Goal: Task Accomplishment & Management: Use online tool/utility

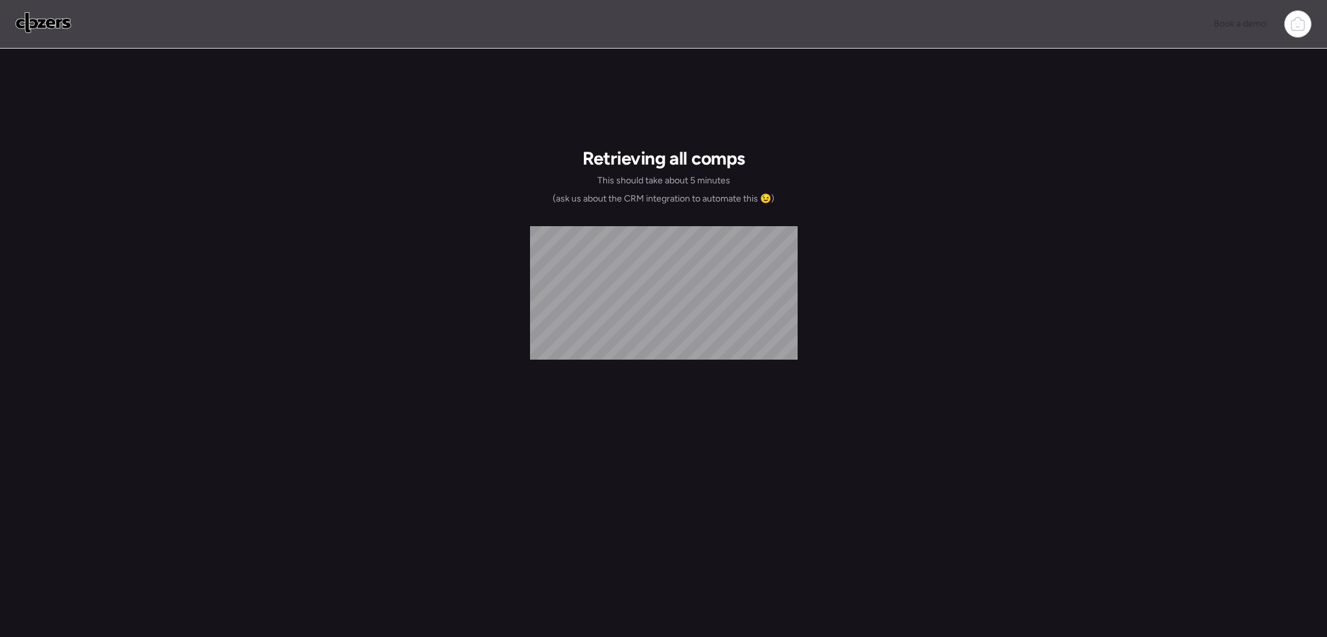
click at [45, 25] on img at bounding box center [44, 22] width 56 height 21
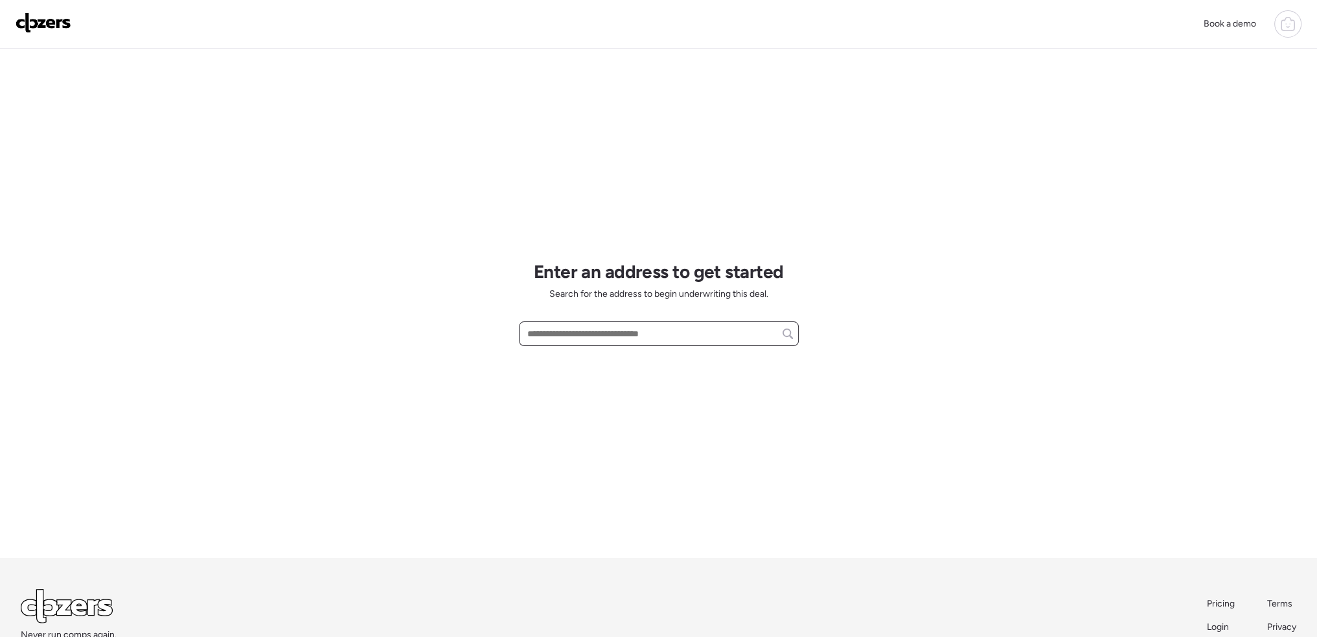
click at [581, 329] on input "text" at bounding box center [659, 334] width 268 height 18
paste input "**********"
click at [608, 360] on span "8450 Kempland Pl, Saint Louis, MO, 63132" at bounding box center [566, 357] width 84 height 13
type input "**********"
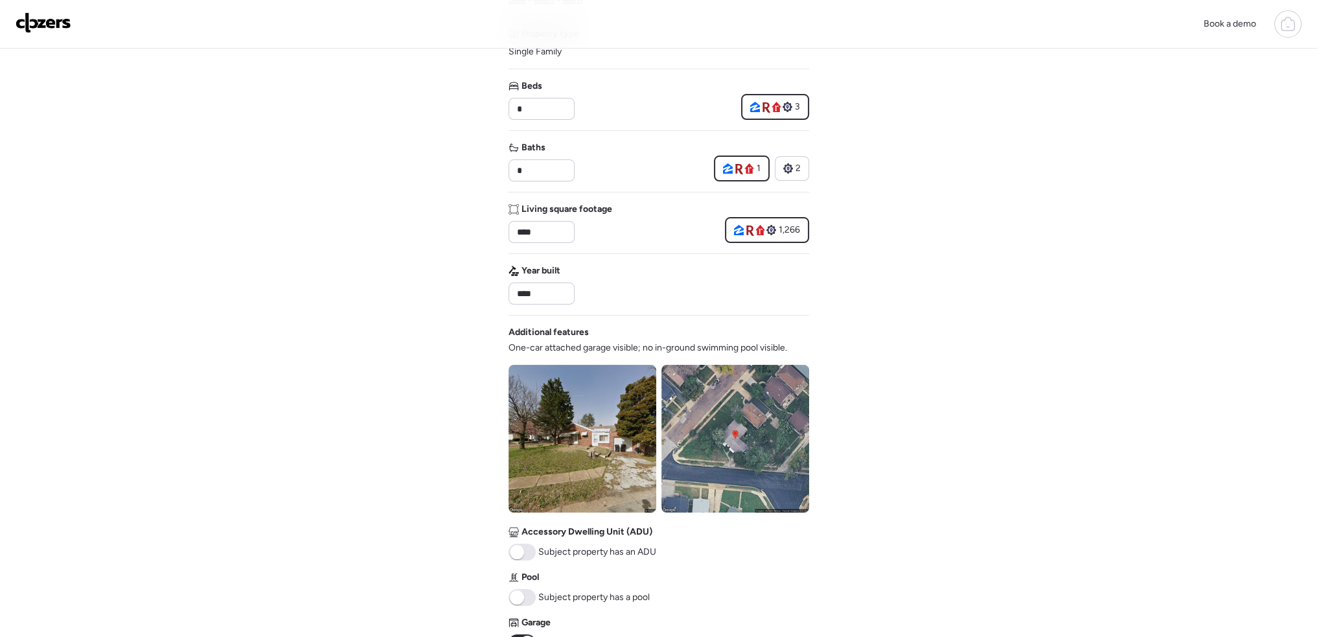
scroll to position [259, 0]
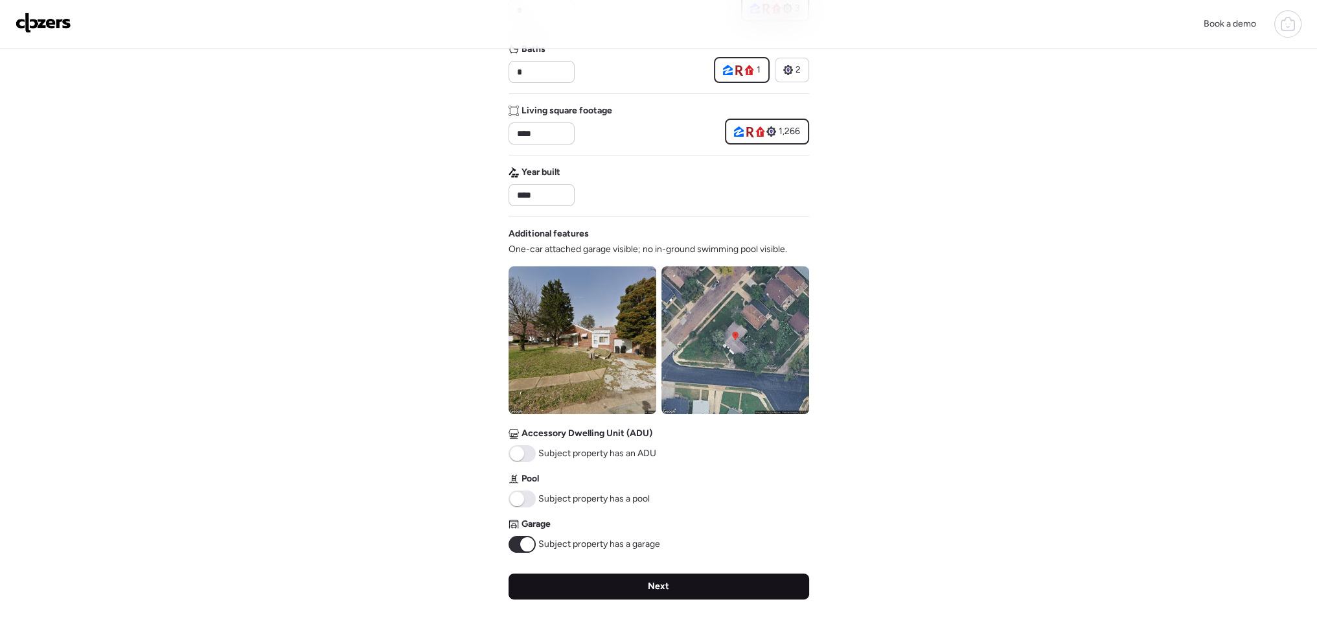
click at [645, 590] on div "Next" at bounding box center [659, 586] width 301 height 26
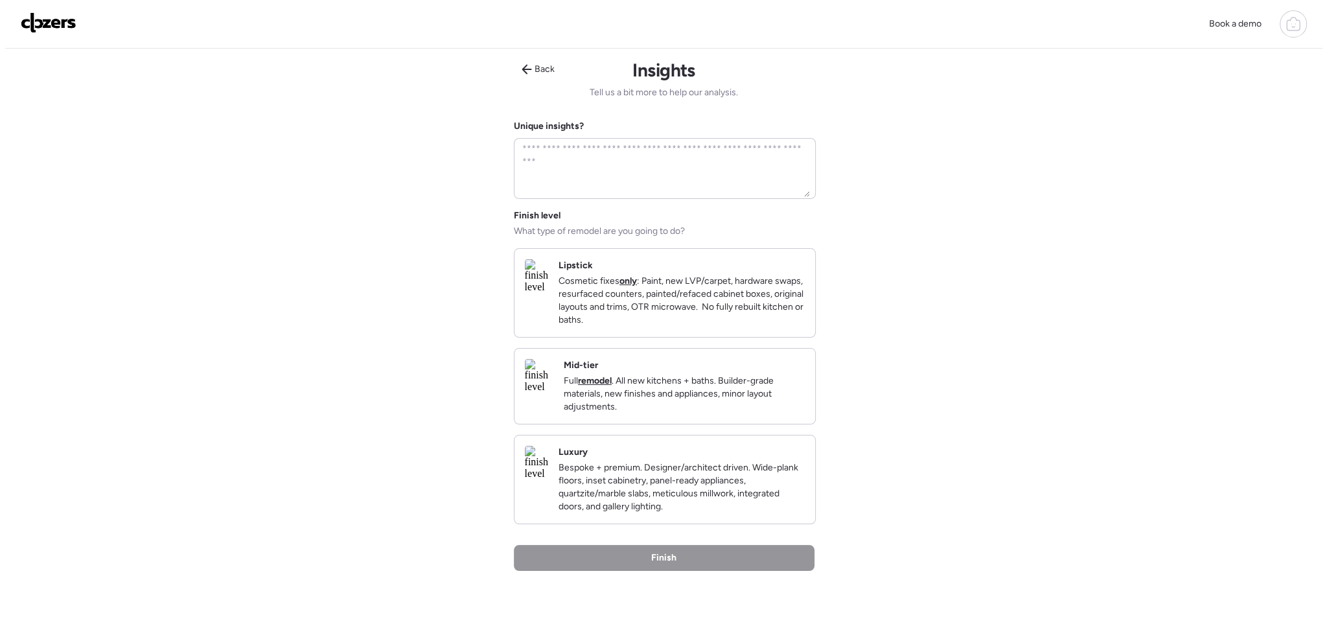
scroll to position [0, 0]
click at [679, 297] on p "Cosmetic fixes only : Paint, new LVP/carpet, hardware swaps, resurfaced counter…" at bounding box center [676, 301] width 246 height 52
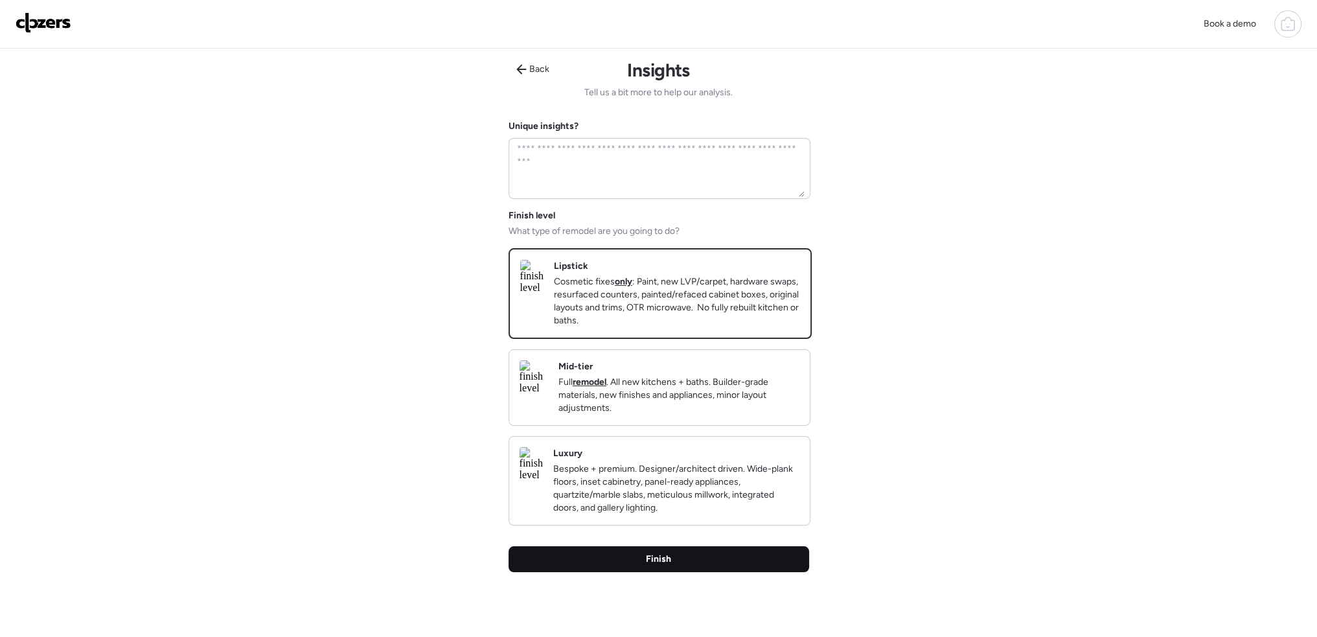
click at [689, 572] on div "Finish" at bounding box center [659, 559] width 301 height 26
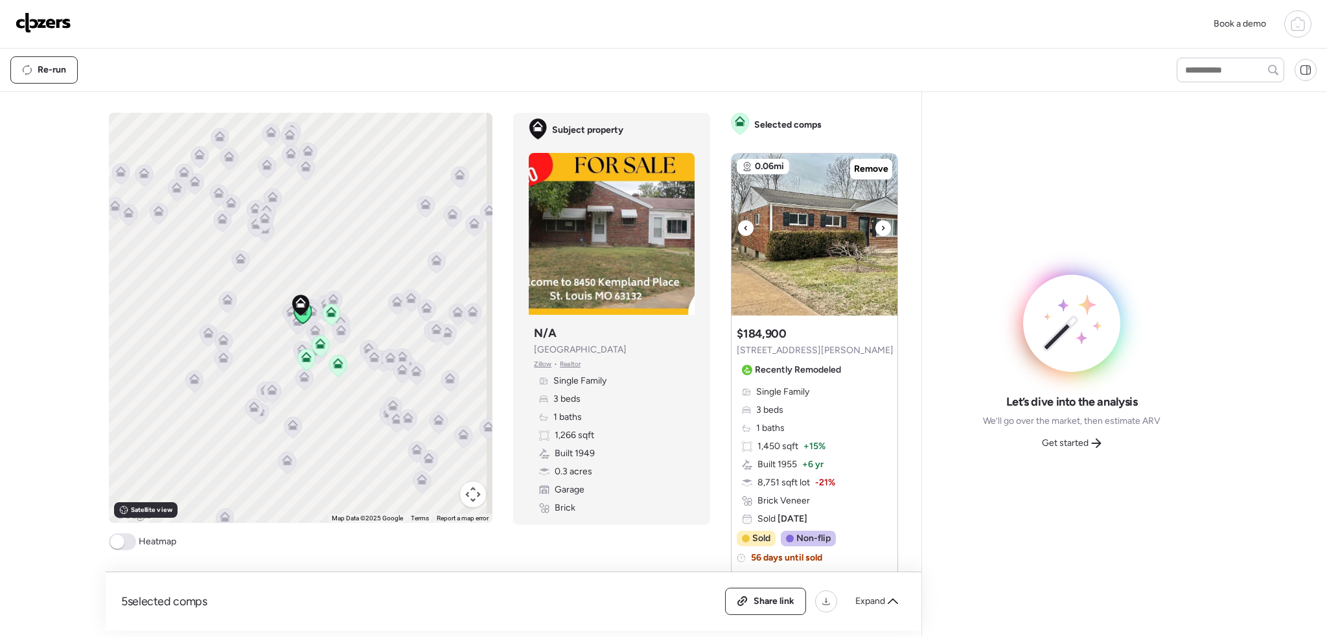
click at [875, 228] on div at bounding box center [883, 228] width 16 height 16
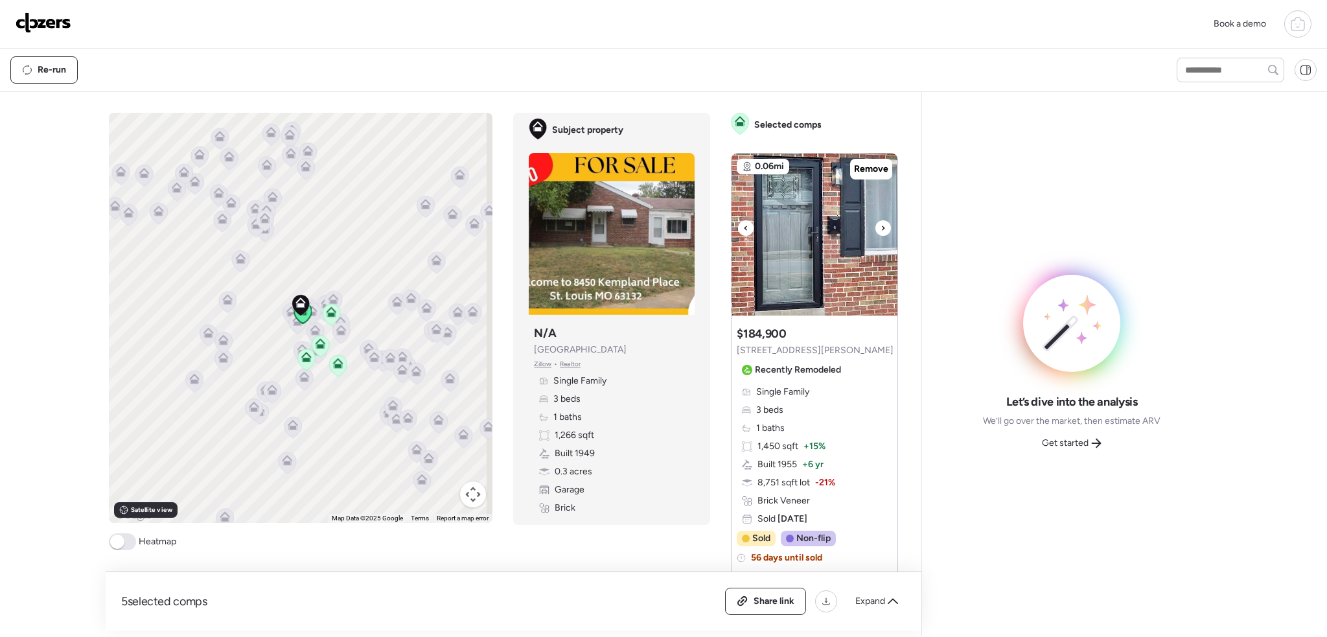
click at [875, 228] on div at bounding box center [883, 228] width 16 height 16
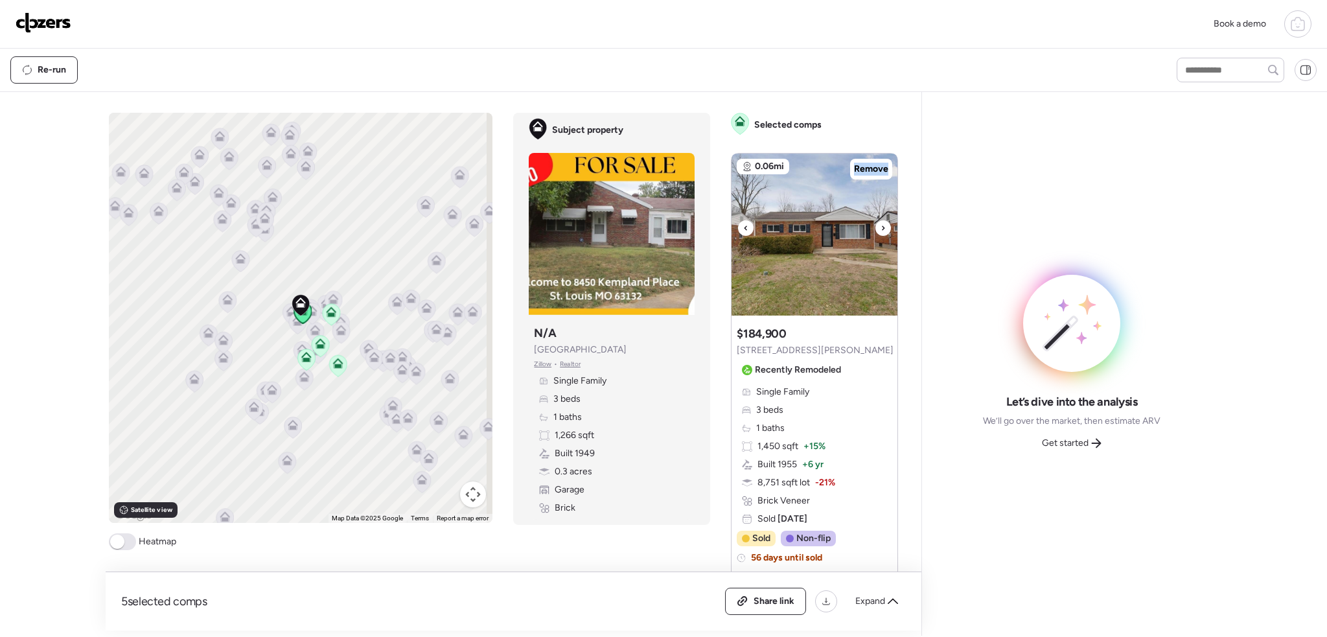
click at [875, 228] on div at bounding box center [883, 228] width 16 height 16
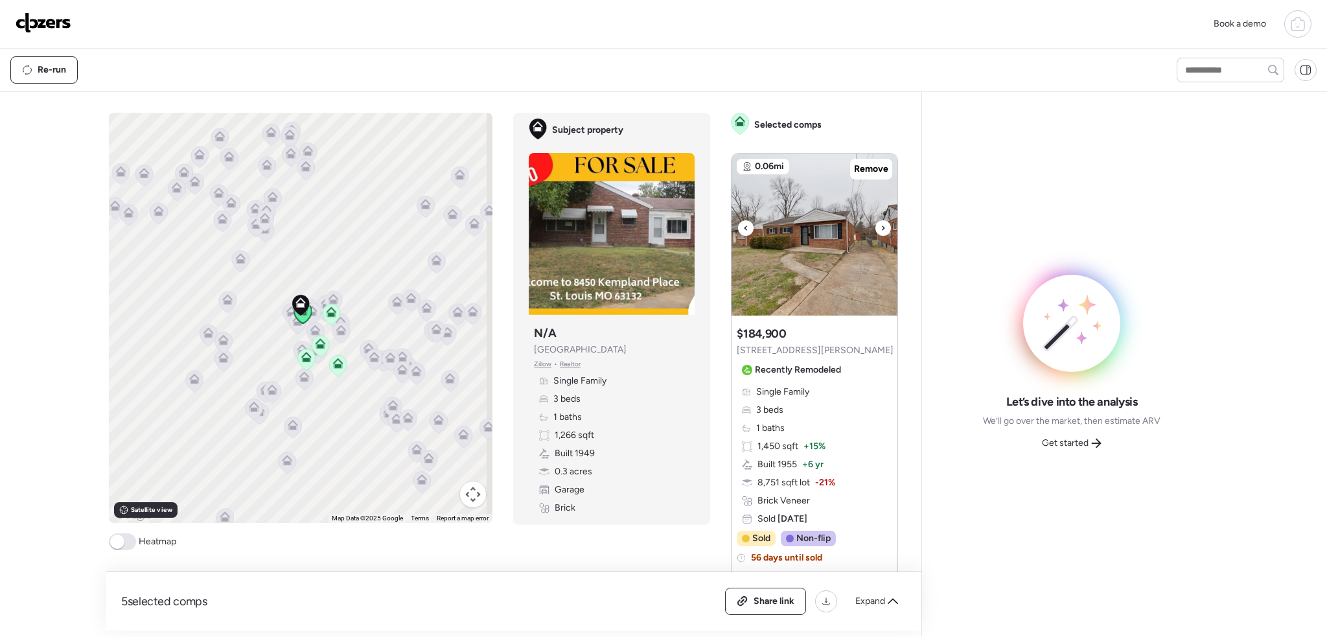
click at [875, 228] on div at bounding box center [883, 228] width 16 height 16
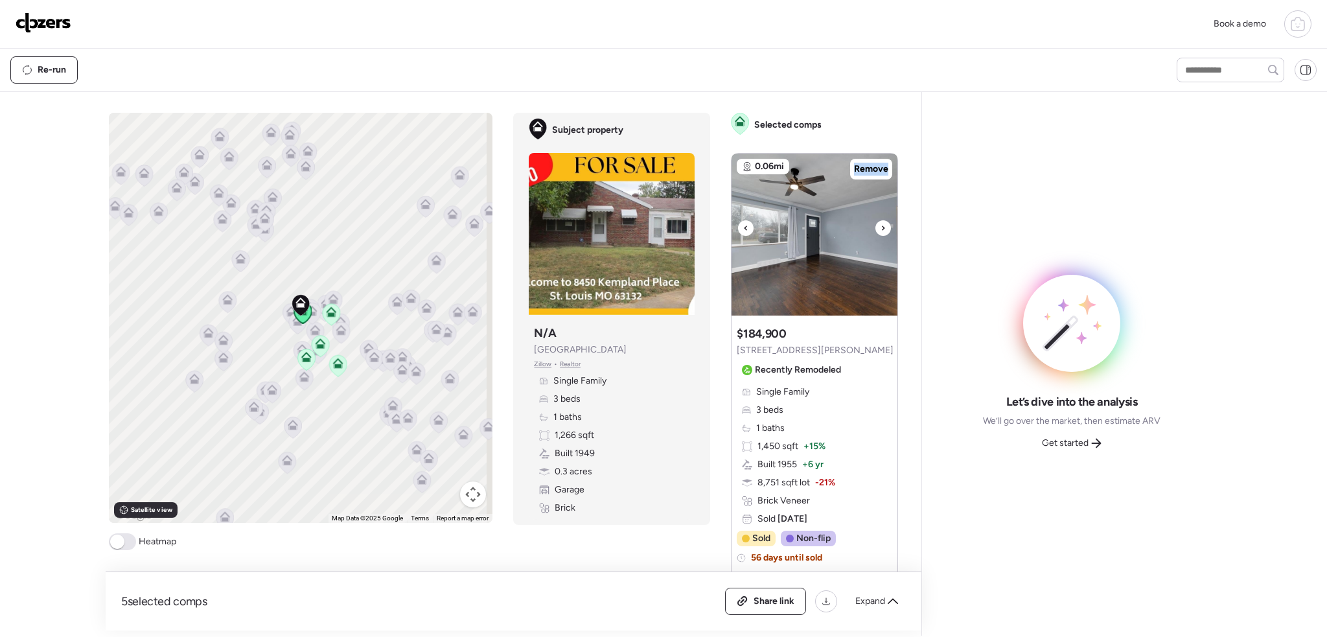
click at [875, 228] on div at bounding box center [883, 228] width 16 height 16
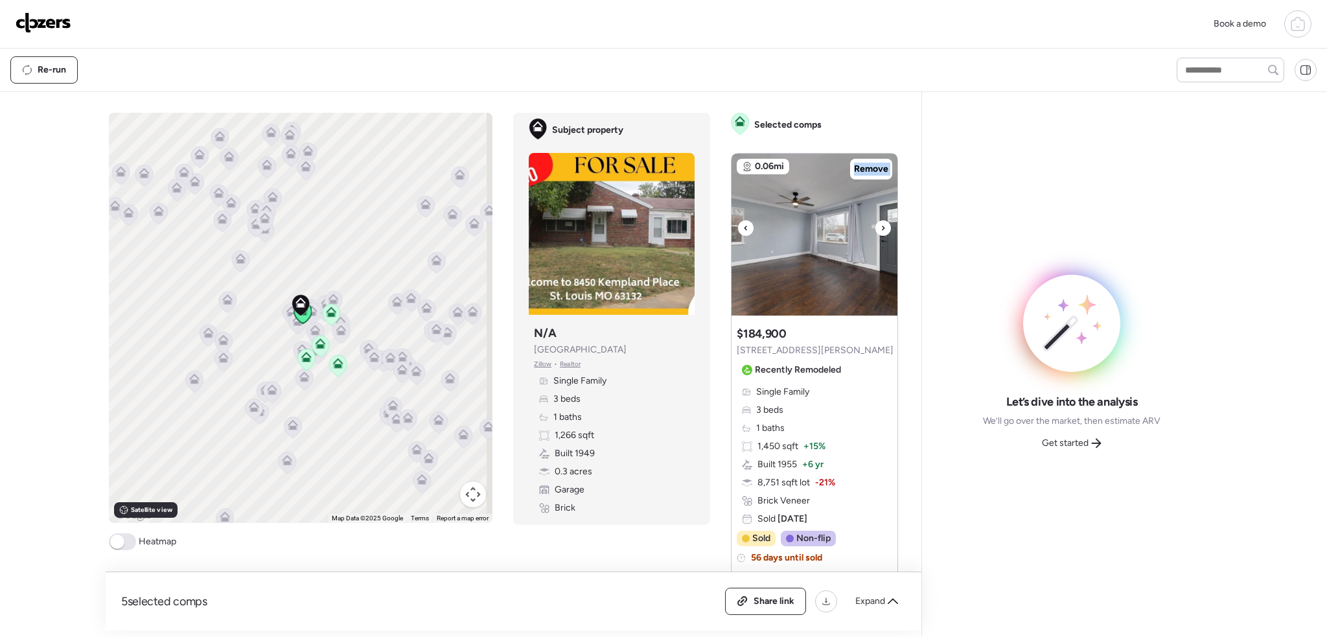
click at [875, 228] on div at bounding box center [883, 228] width 16 height 16
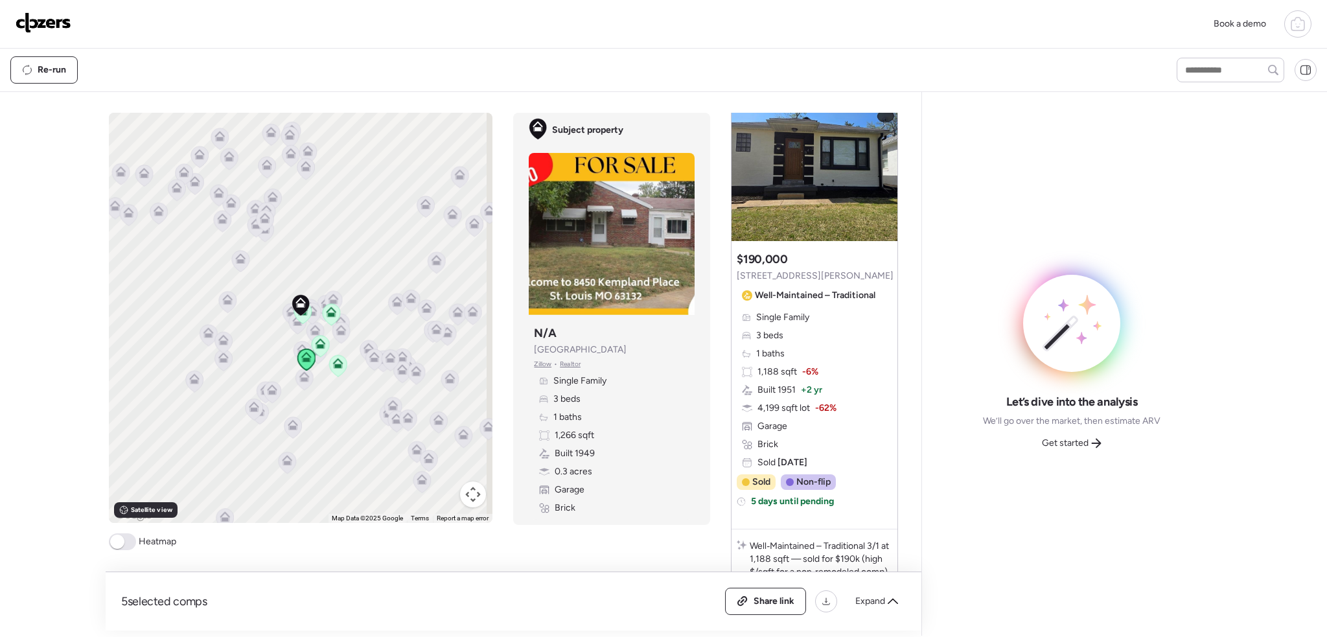
scroll to position [518, 0]
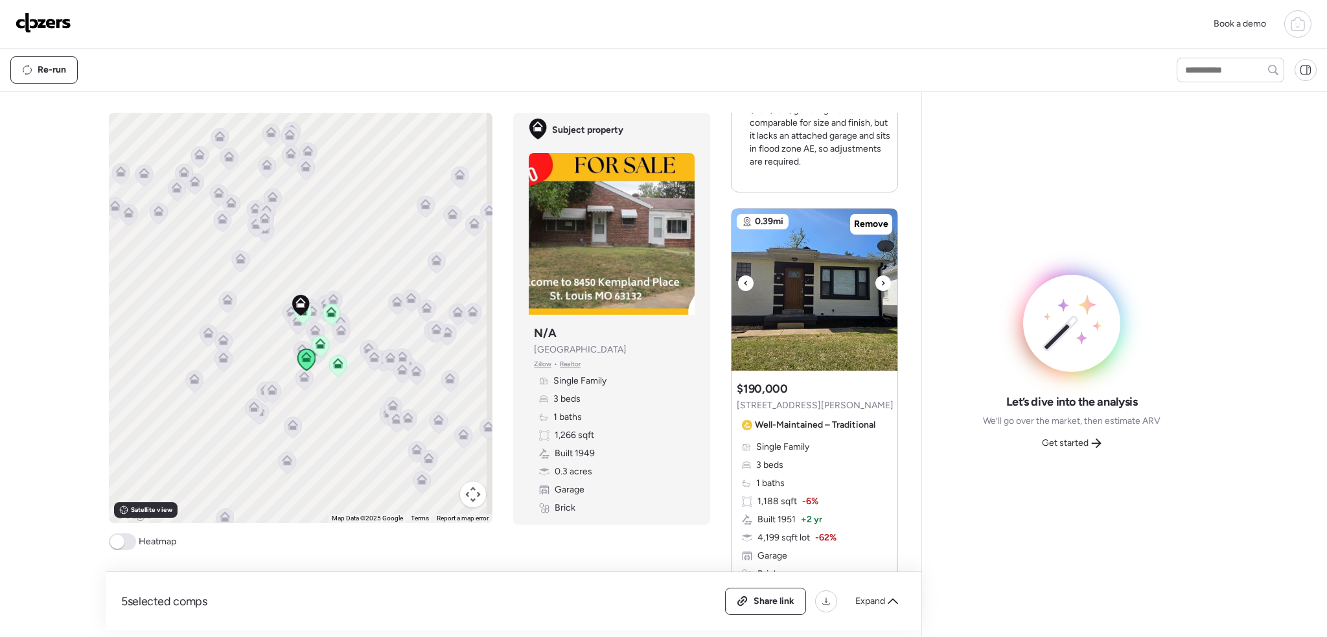
click at [881, 279] on icon at bounding box center [883, 283] width 5 height 16
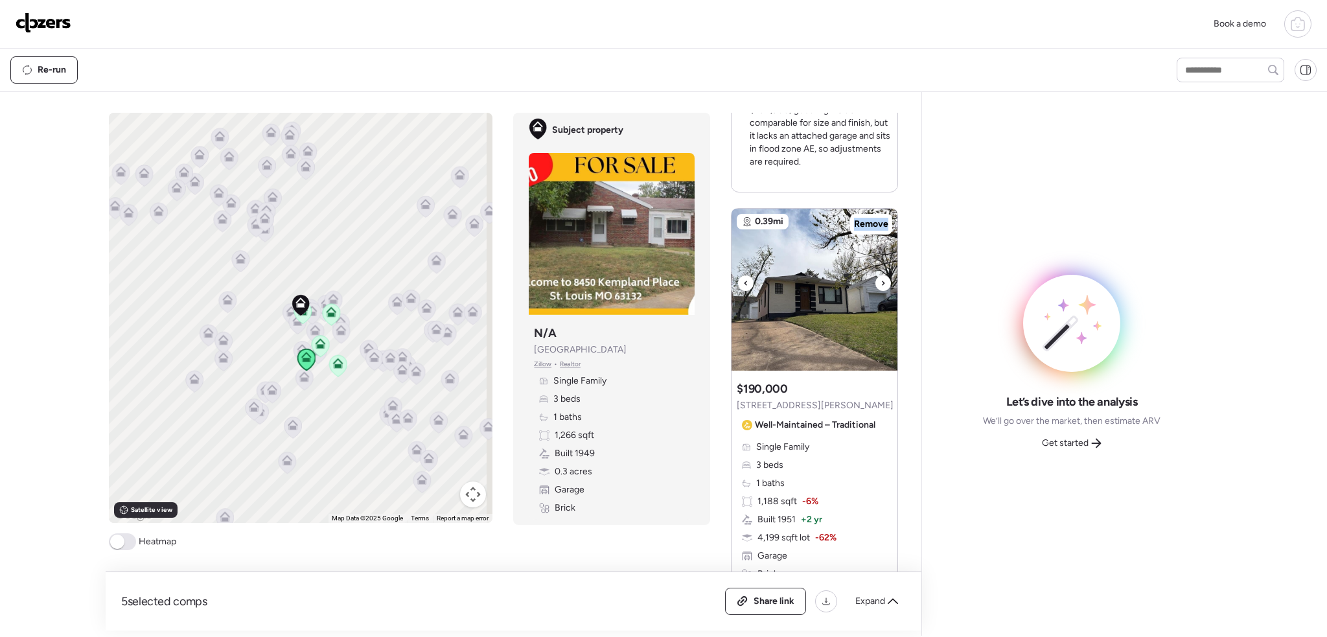
click at [881, 279] on icon at bounding box center [883, 283] width 5 height 16
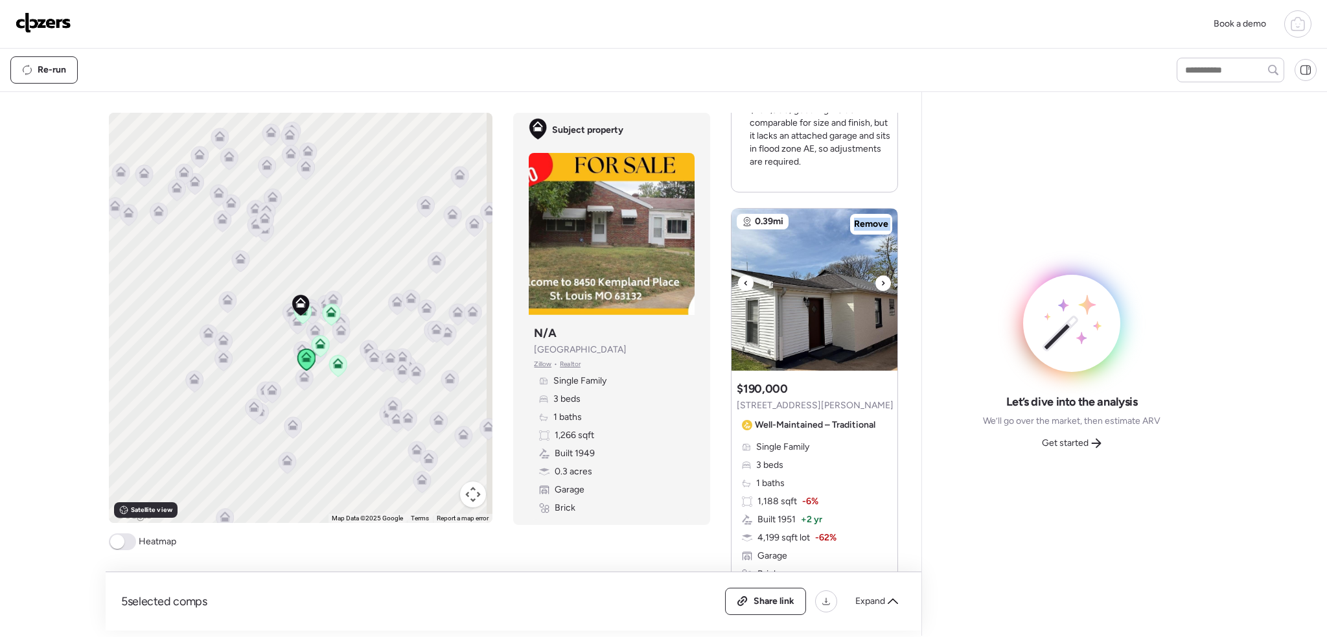
click at [881, 279] on icon at bounding box center [883, 283] width 5 height 16
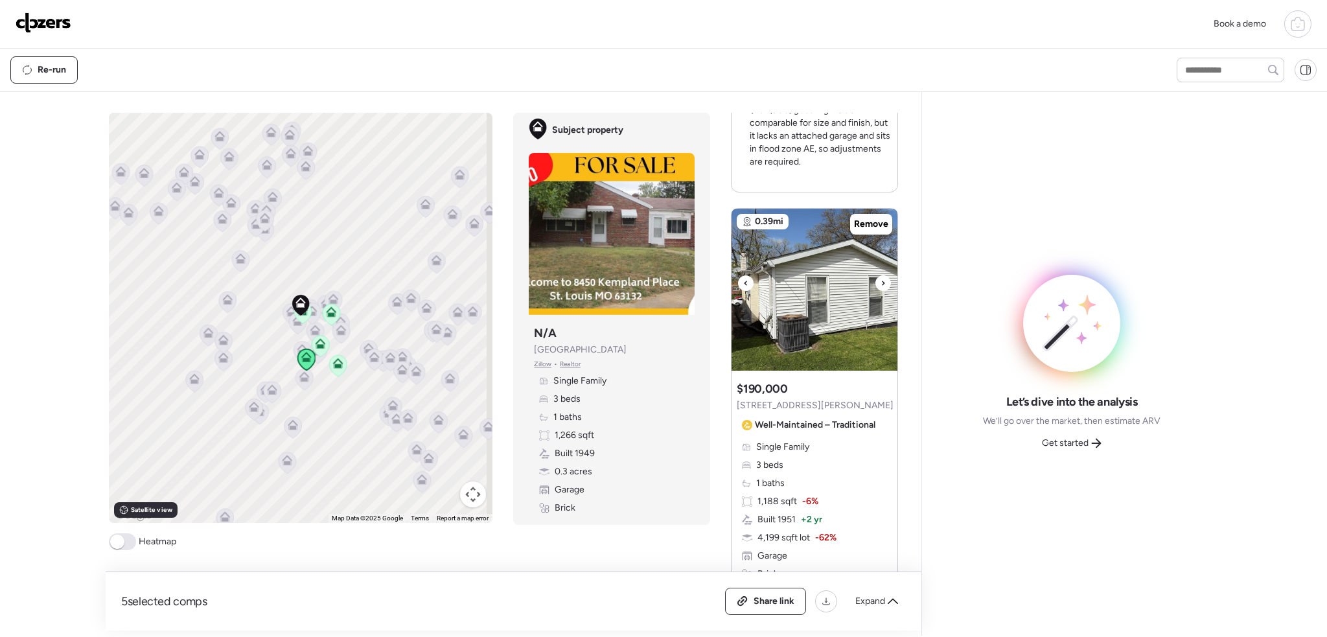
click at [881, 279] on icon at bounding box center [883, 283] width 5 height 16
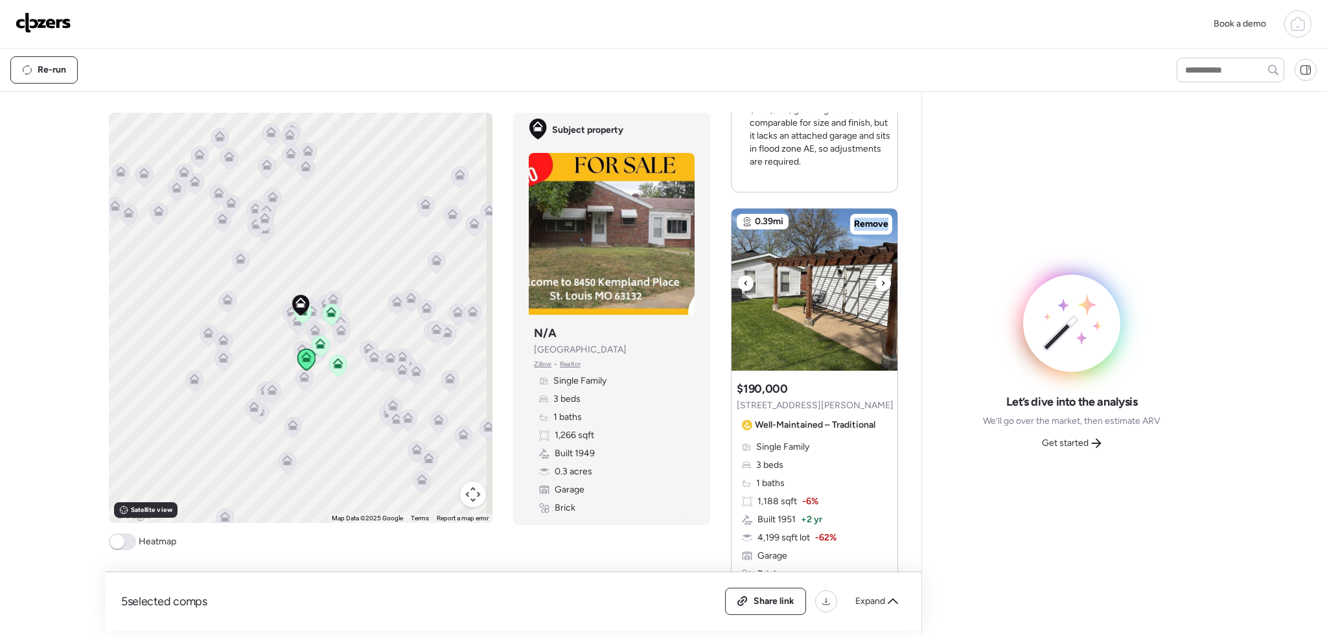
click at [881, 279] on icon at bounding box center [883, 283] width 5 height 16
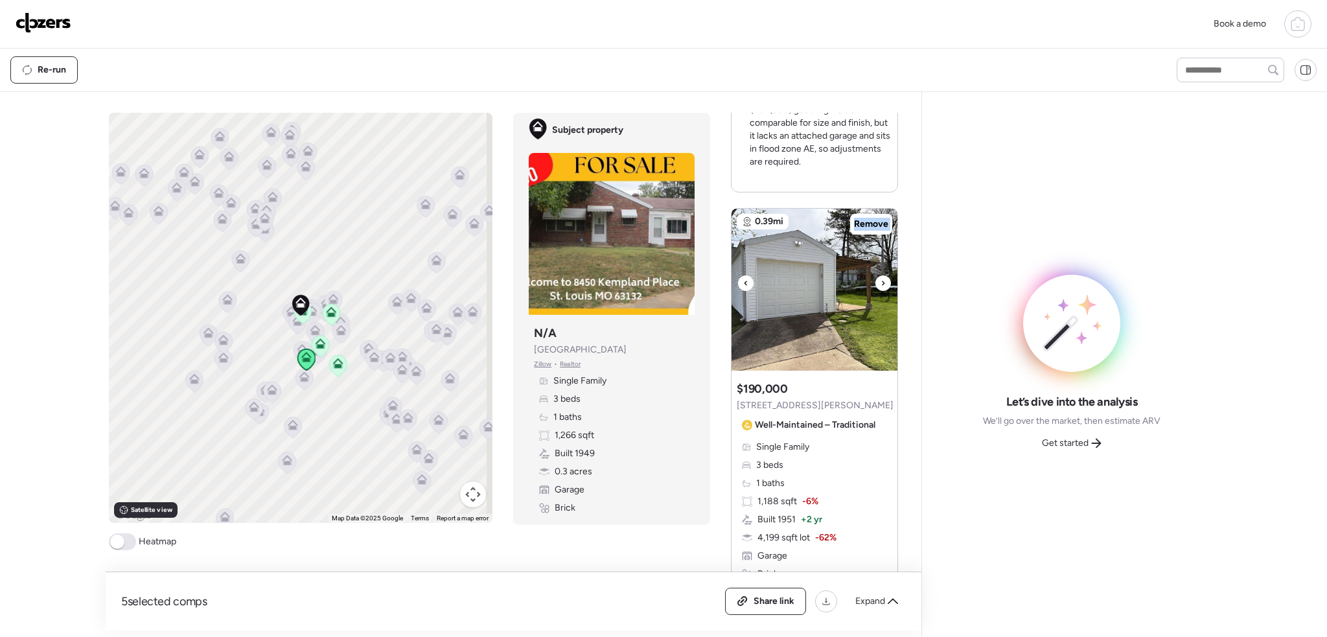
click at [881, 279] on icon at bounding box center [883, 283] width 5 height 16
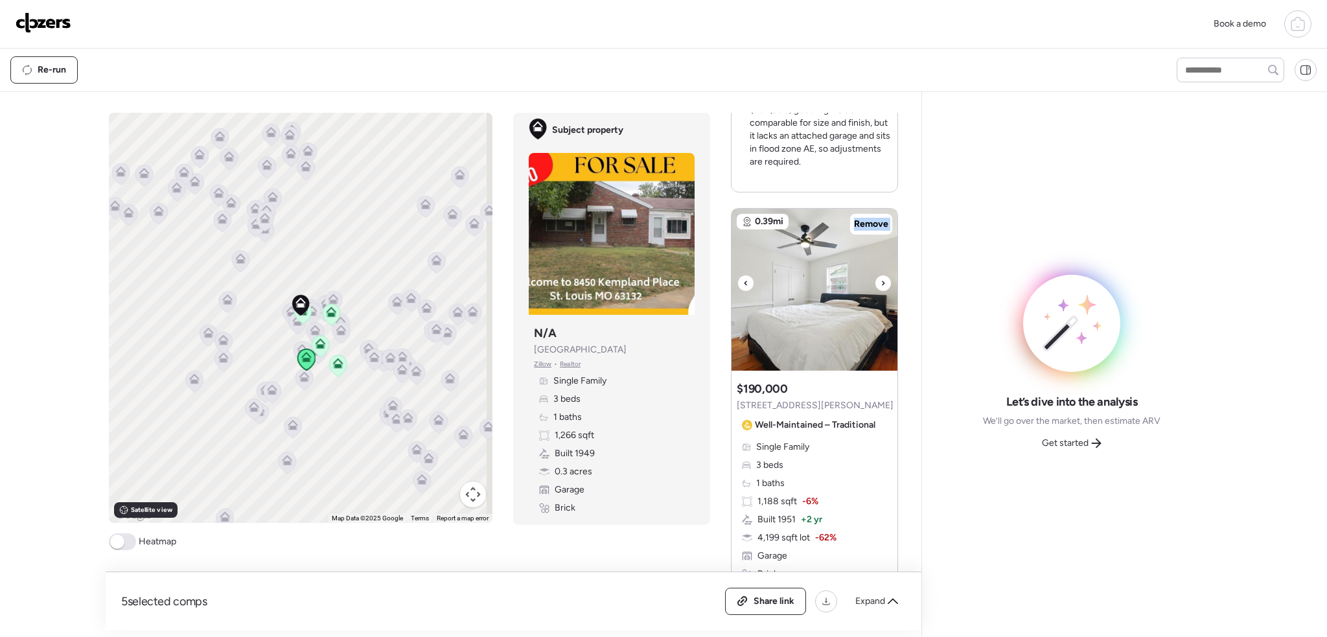
click at [881, 279] on icon at bounding box center [883, 283] width 5 height 16
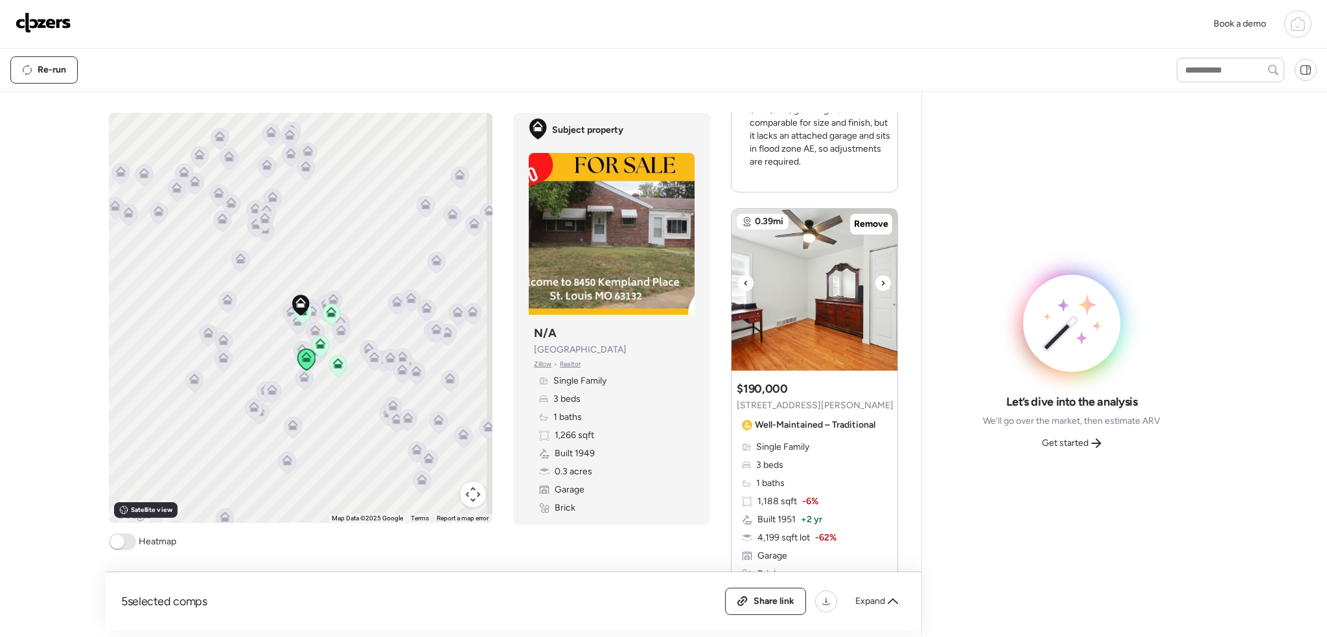
click at [881, 279] on icon at bounding box center [883, 283] width 5 height 16
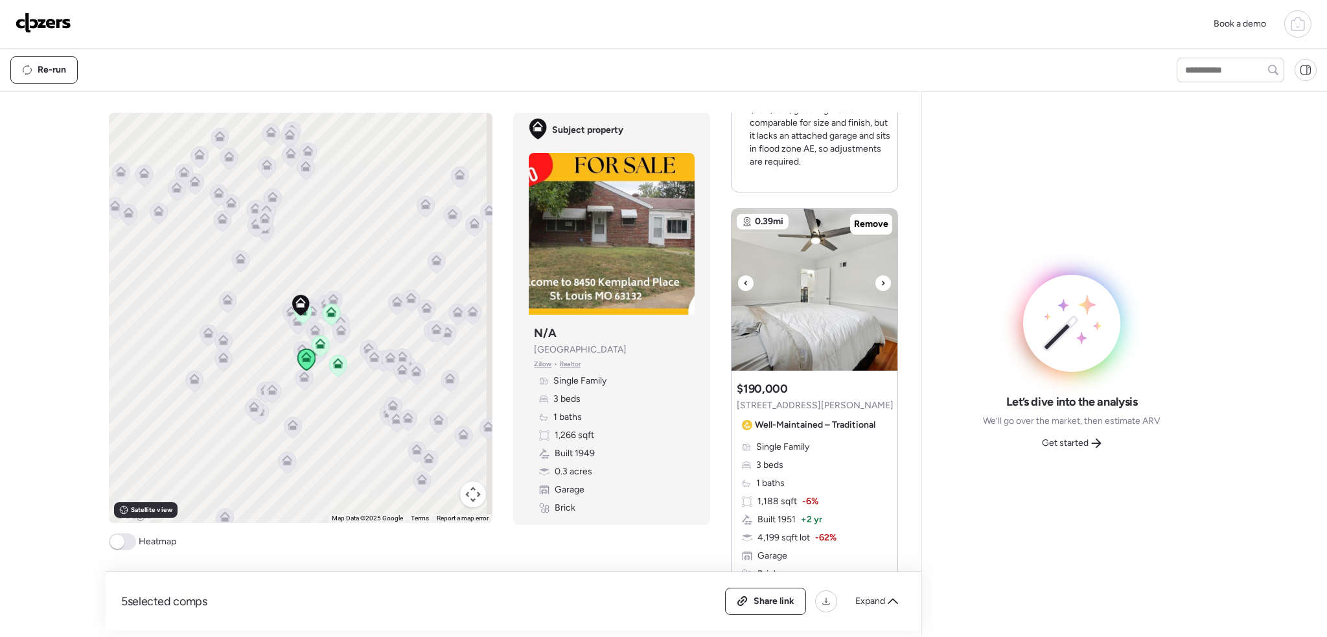
click at [881, 279] on icon at bounding box center [883, 283] width 5 height 16
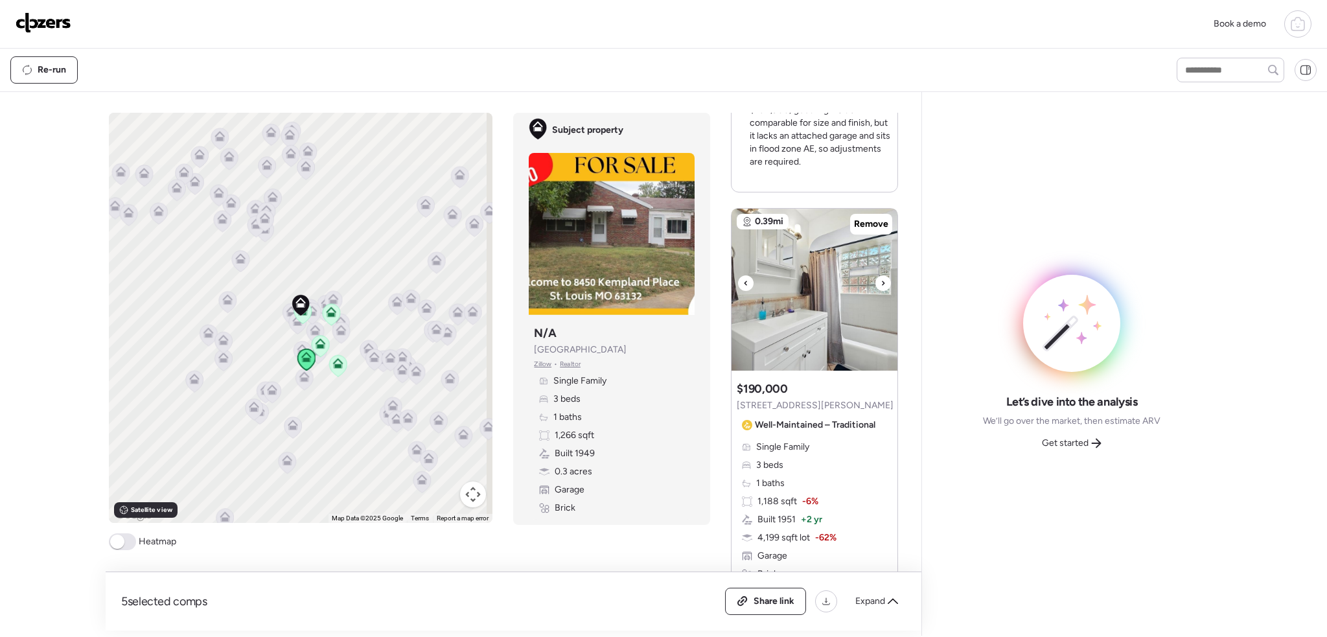
click at [881, 279] on icon at bounding box center [883, 283] width 5 height 16
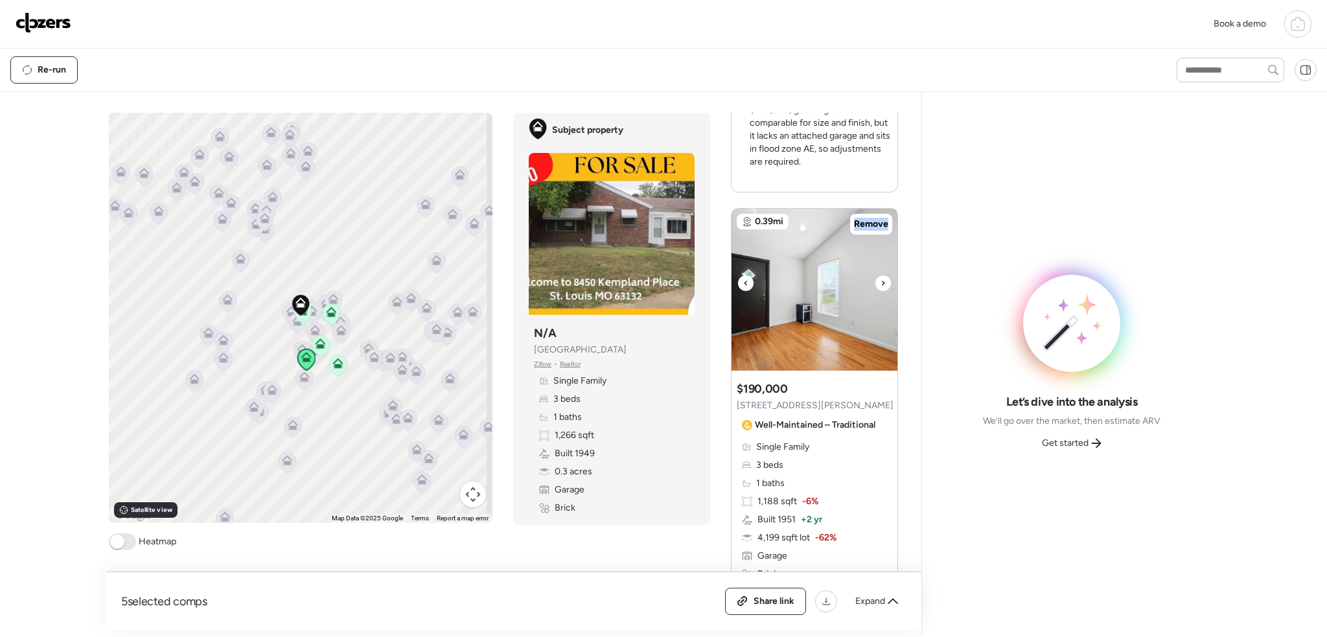
click at [881, 279] on icon at bounding box center [883, 283] width 5 height 16
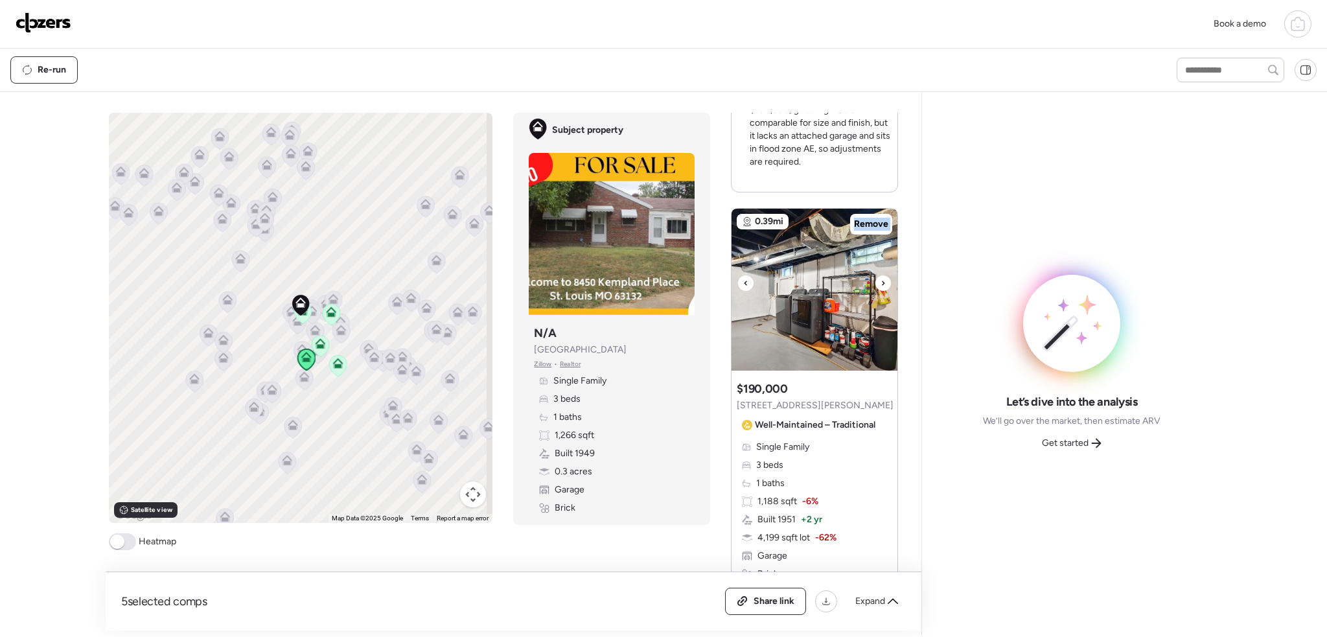
click at [881, 279] on icon at bounding box center [883, 283] width 5 height 16
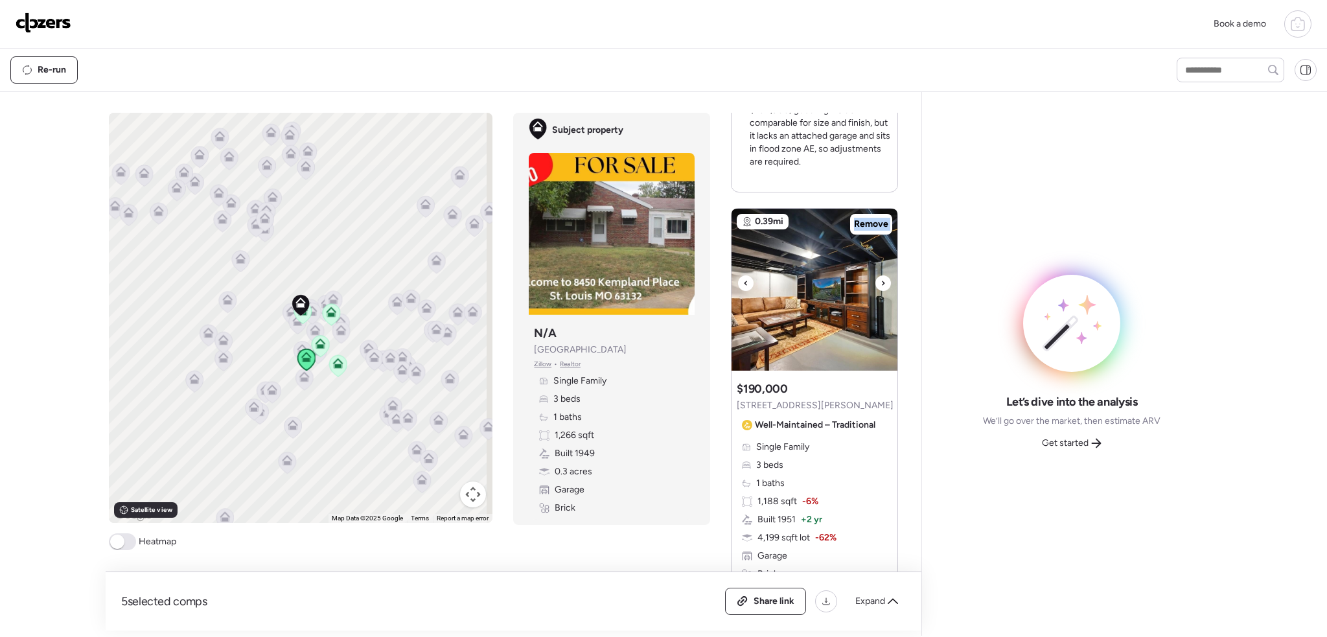
click at [881, 279] on icon at bounding box center [883, 283] width 5 height 16
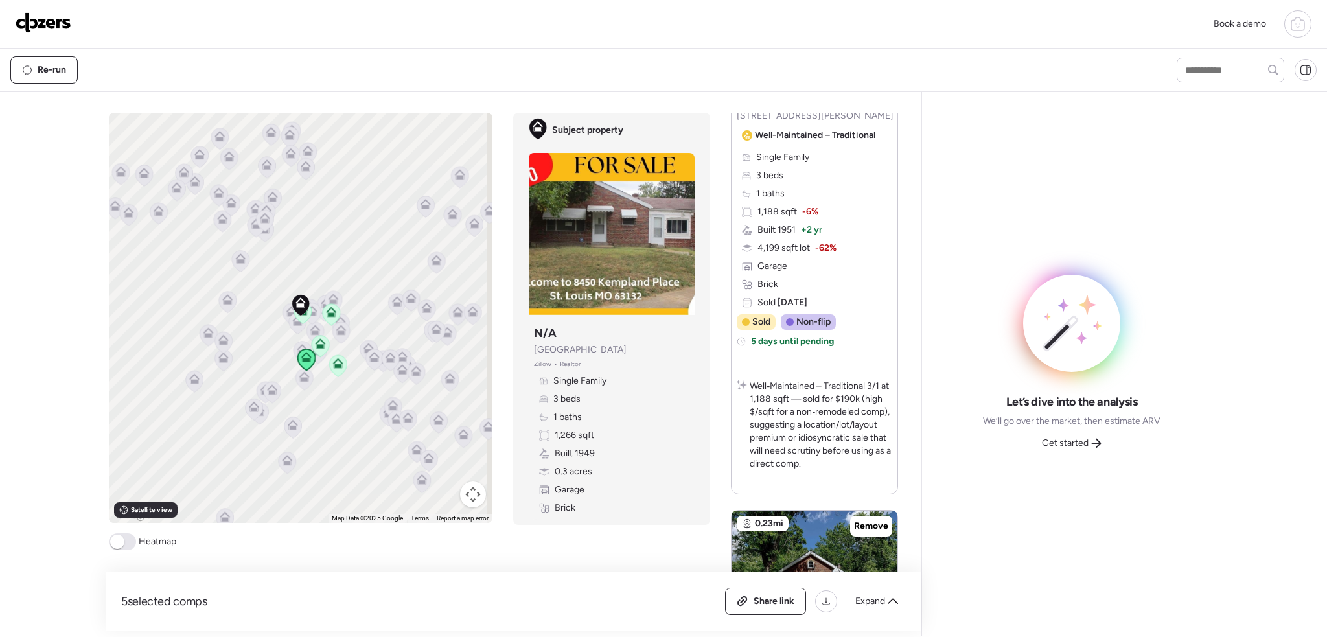
scroll to position [842, 0]
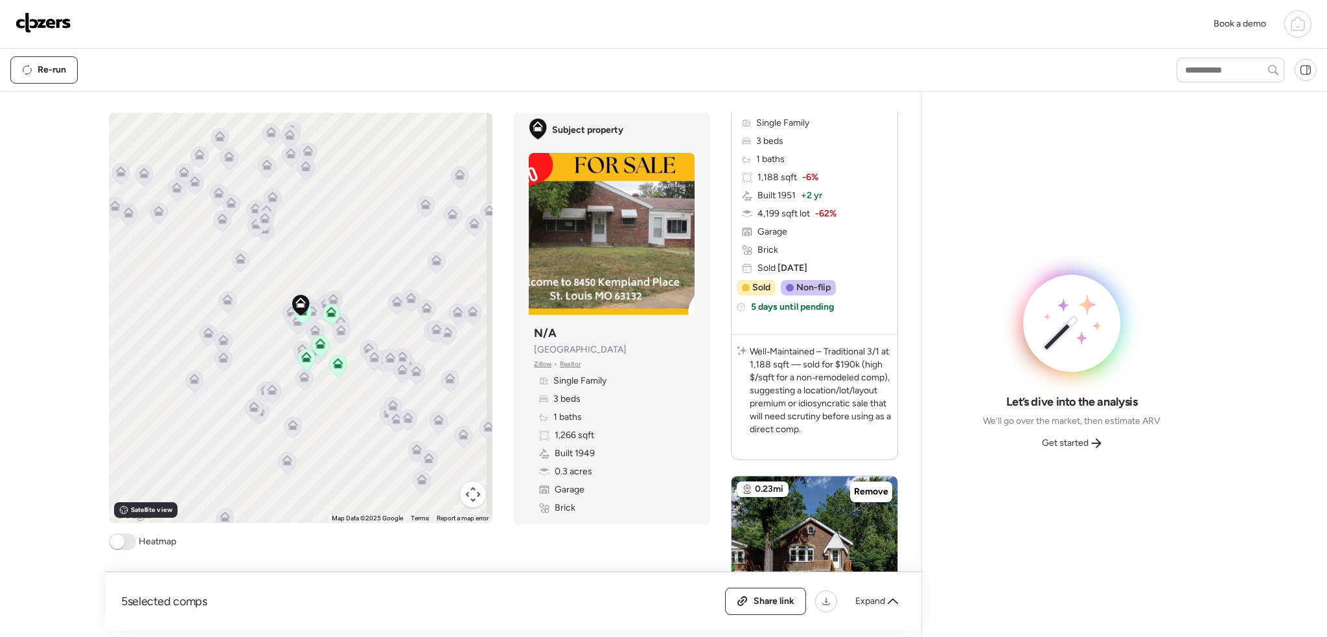
drag, startPoint x: 124, startPoint y: 544, endPoint x: 394, endPoint y: 503, distance: 272.5
click at [128, 542] on span at bounding box center [122, 541] width 27 height 17
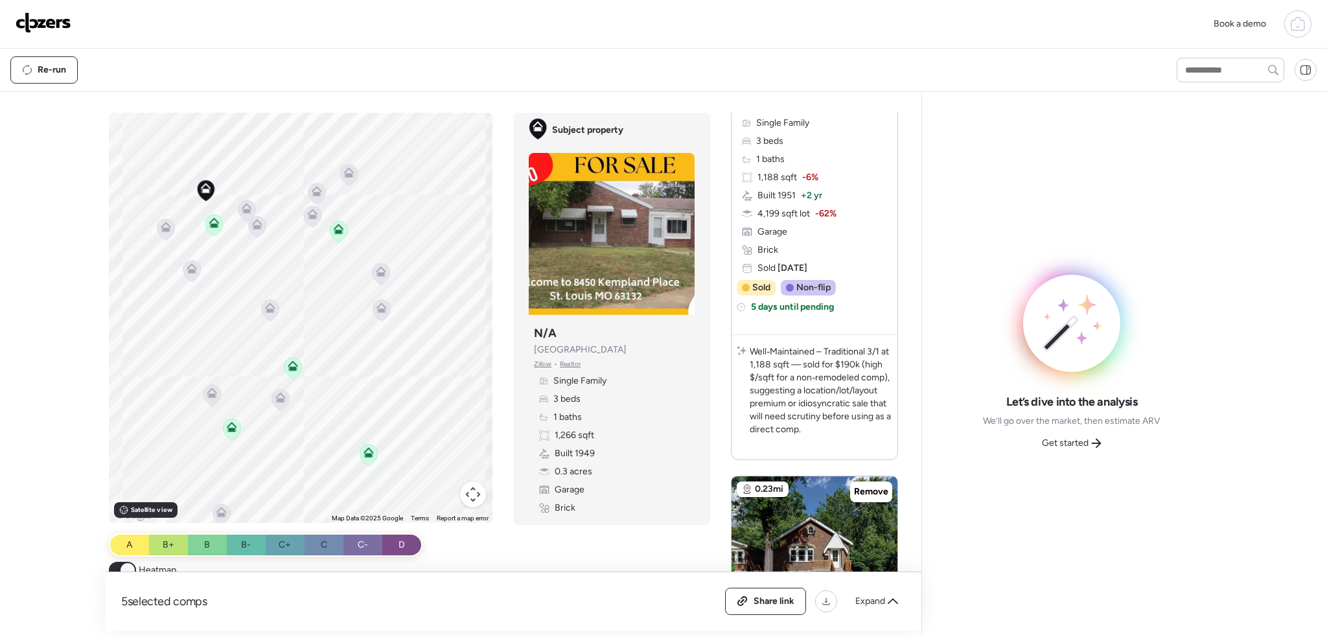
drag, startPoint x: 316, startPoint y: 310, endPoint x: 257, endPoint y: 246, distance: 86.7
click at [342, 344] on div "To activate drag with keyboard, press Alt + Enter. Once in keyboard drag state,…" at bounding box center [301, 318] width 384 height 410
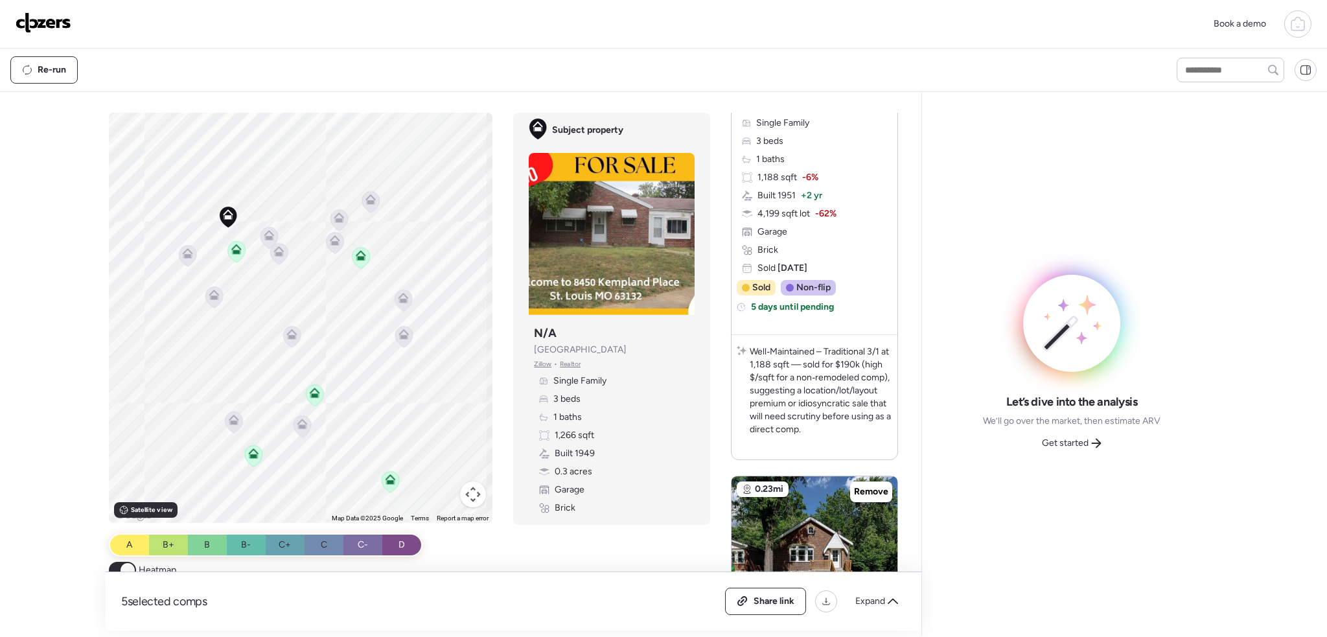
click at [232, 253] on icon at bounding box center [236, 251] width 8 height 4
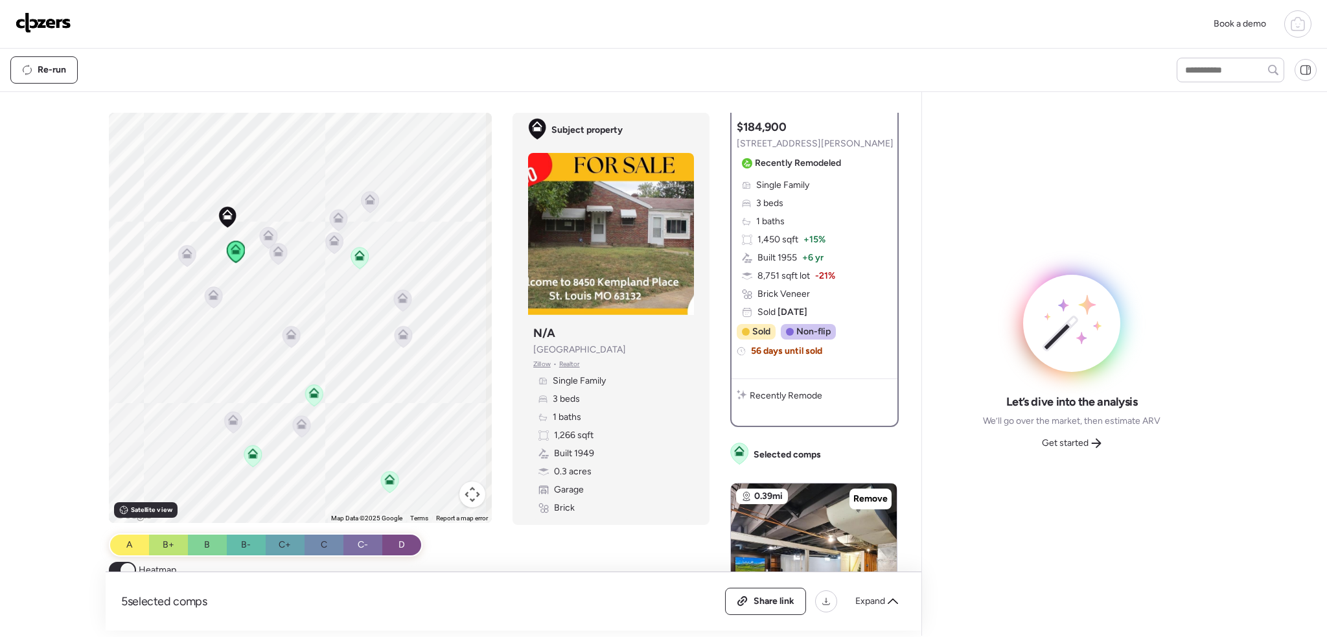
scroll to position [0, 0]
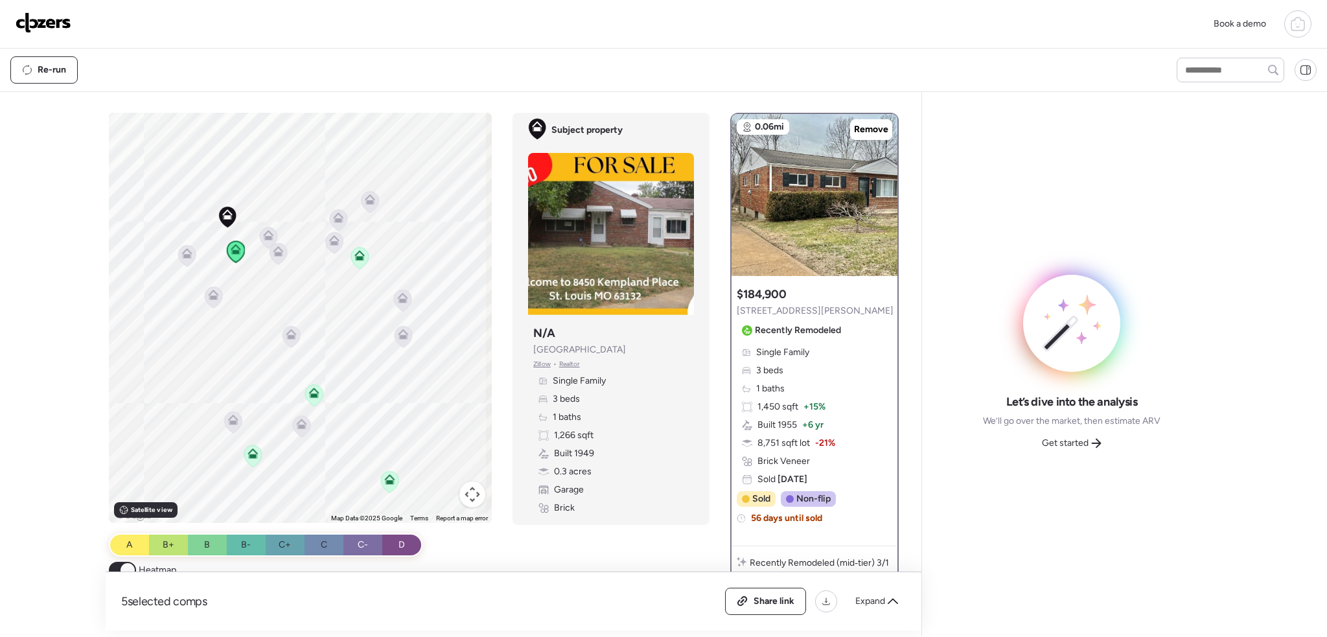
click at [264, 234] on icon at bounding box center [269, 235] width 10 height 10
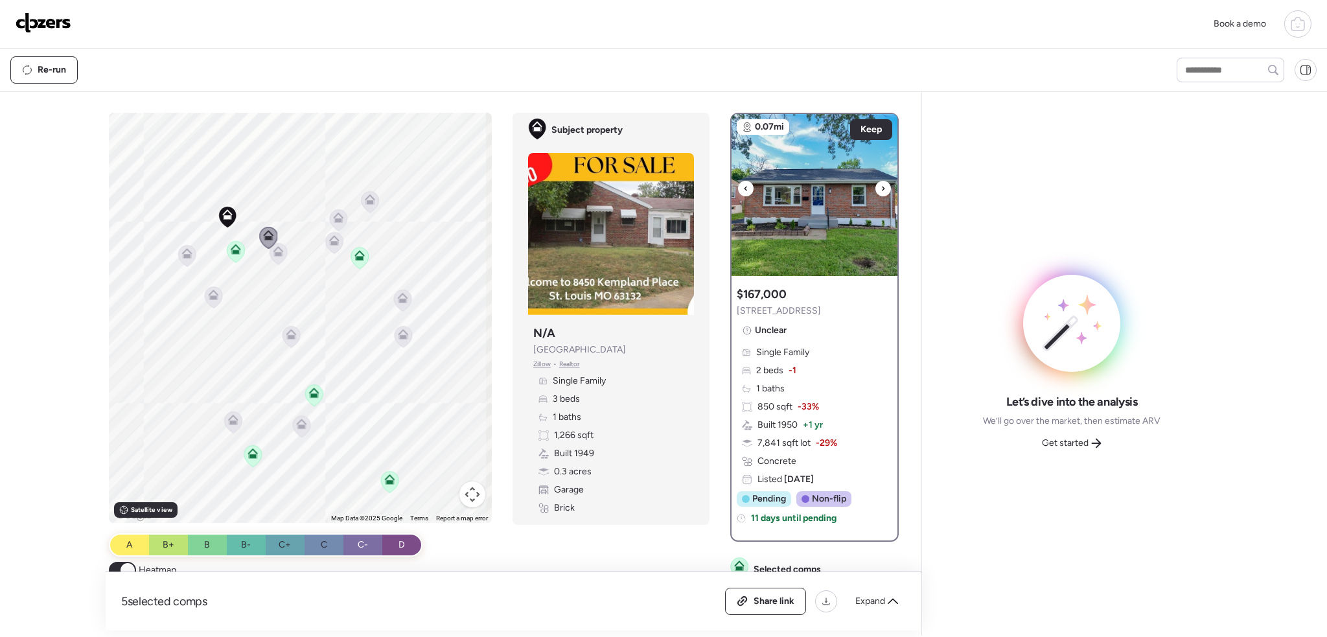
click at [881, 183] on div at bounding box center [883, 189] width 16 height 16
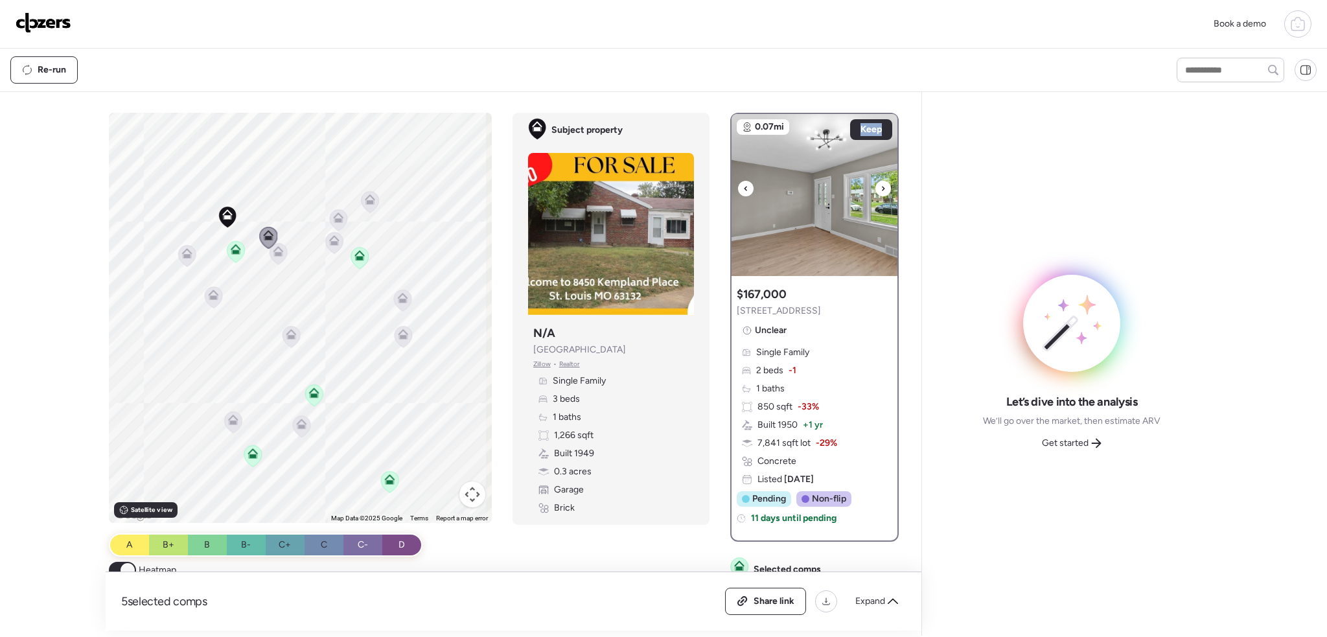
click at [881, 183] on div at bounding box center [883, 189] width 16 height 16
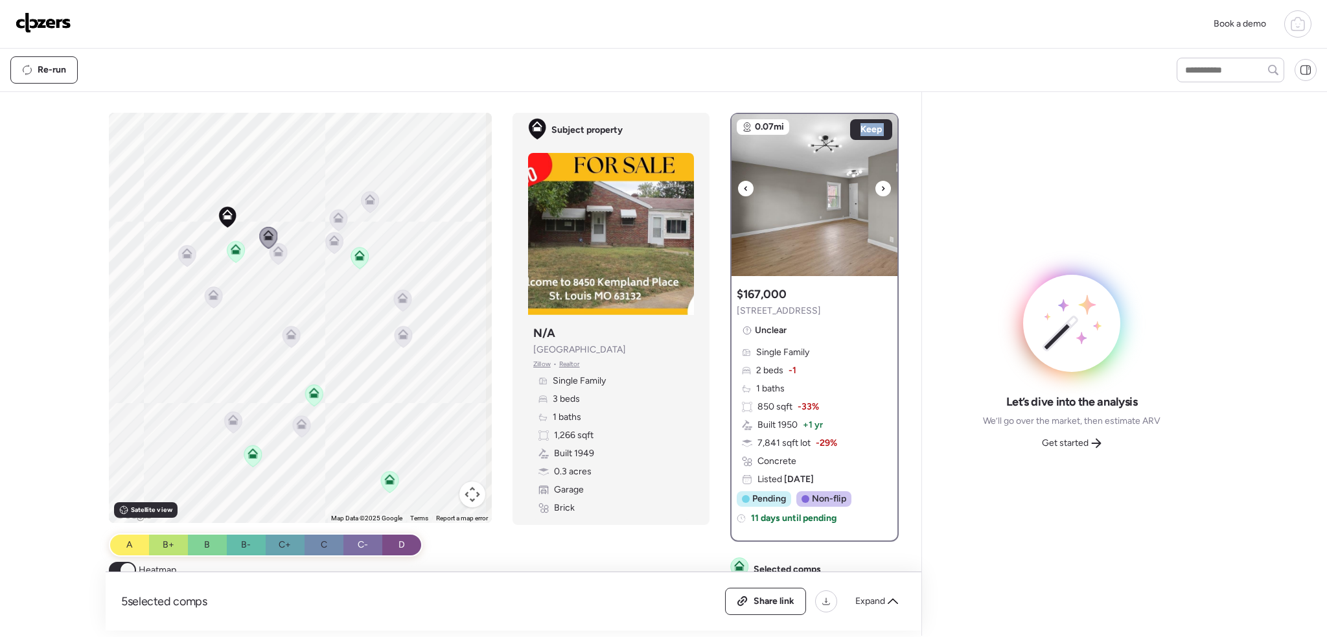
click at [881, 183] on div at bounding box center [883, 189] width 16 height 16
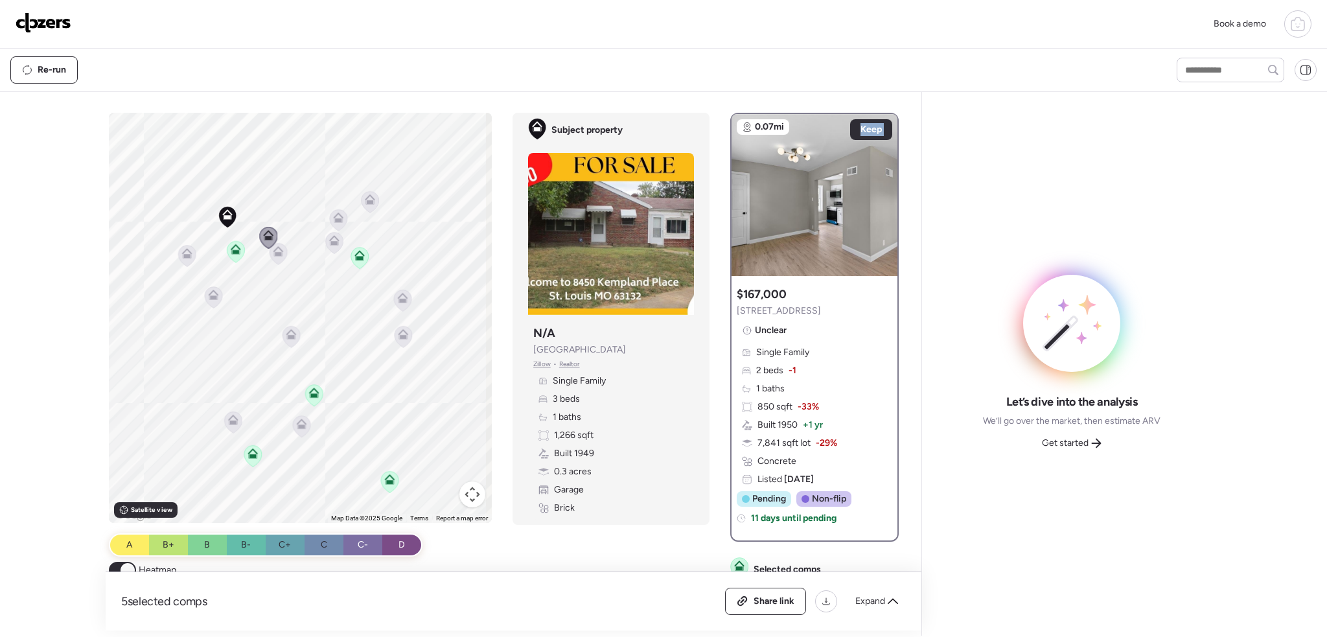
click at [188, 251] on icon at bounding box center [187, 253] width 10 height 10
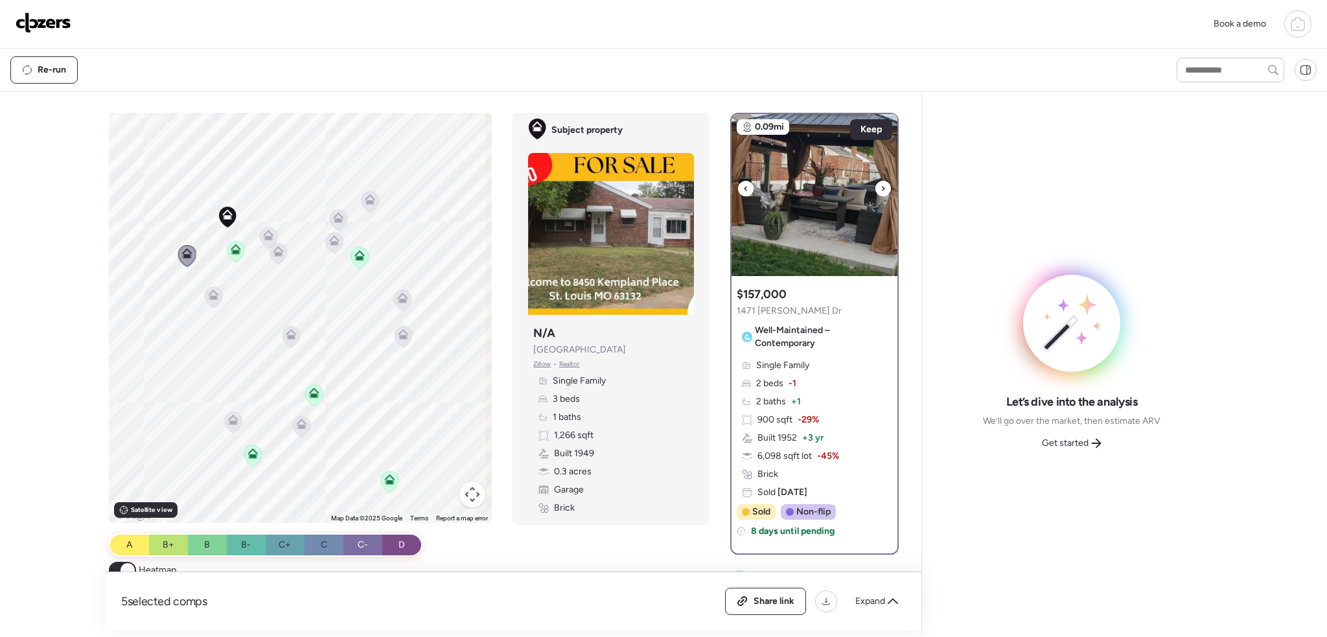
click at [882, 189] on icon at bounding box center [883, 188] width 3 height 5
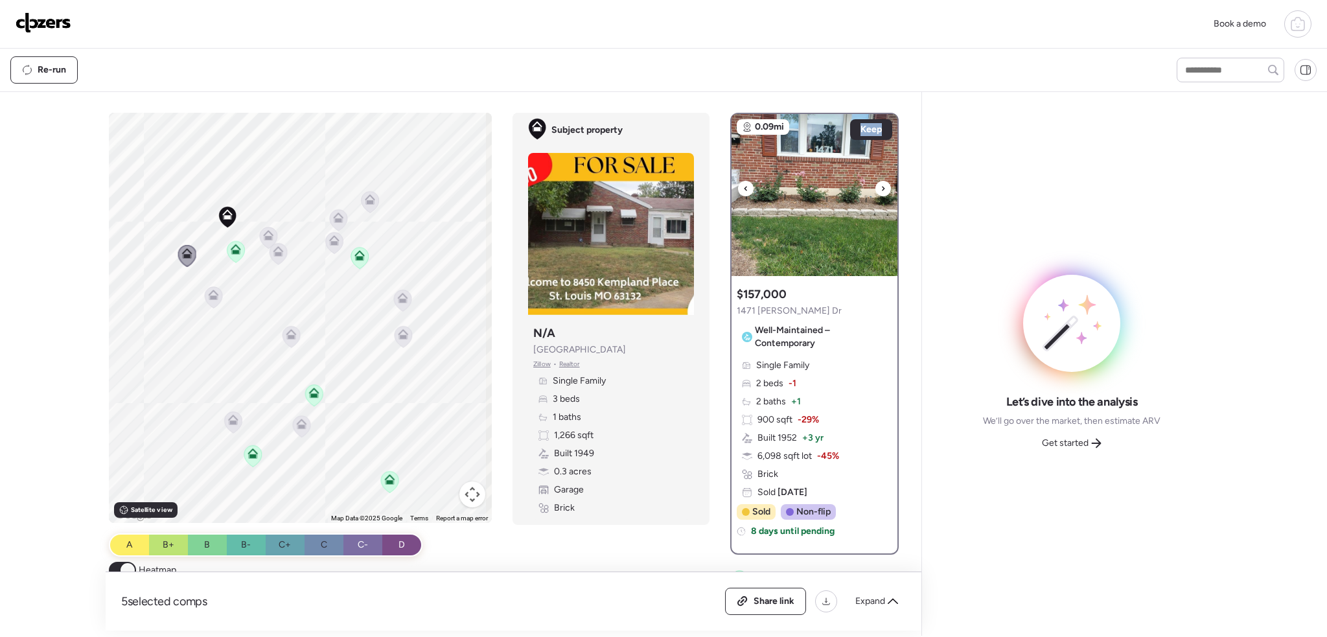
click at [882, 189] on icon at bounding box center [883, 188] width 3 height 5
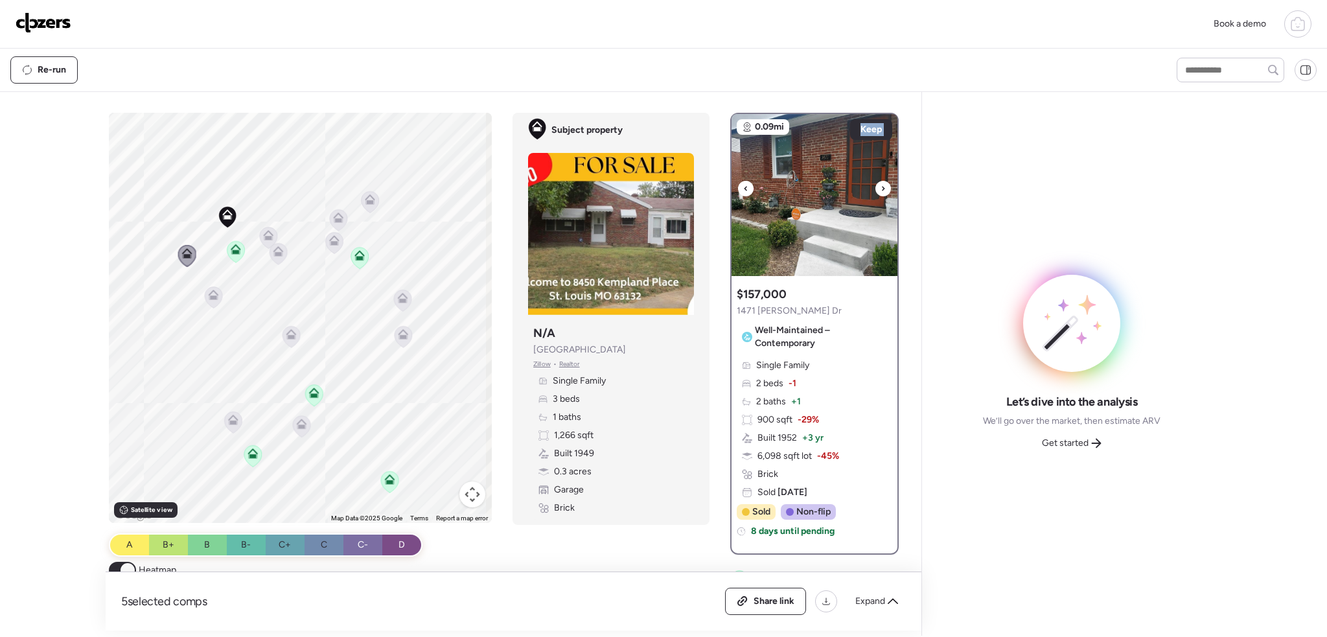
click at [882, 189] on icon at bounding box center [883, 188] width 3 height 5
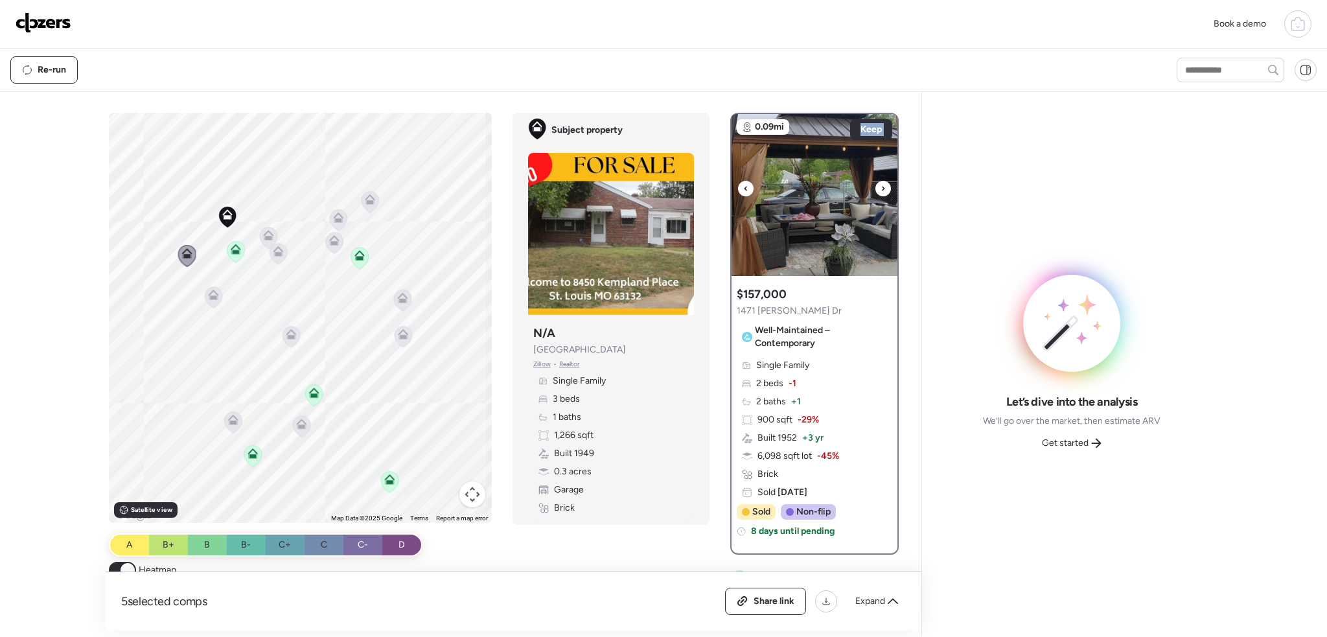
click at [882, 189] on icon at bounding box center [883, 188] width 3 height 5
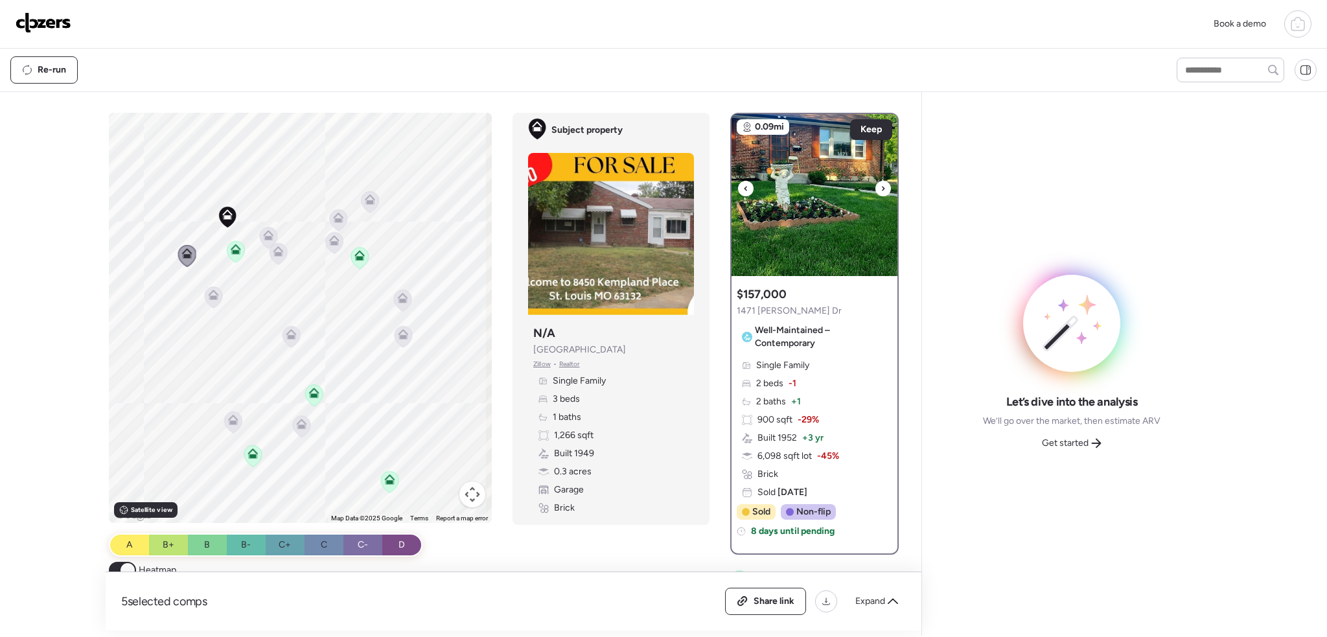
click at [882, 189] on icon at bounding box center [883, 188] width 3 height 5
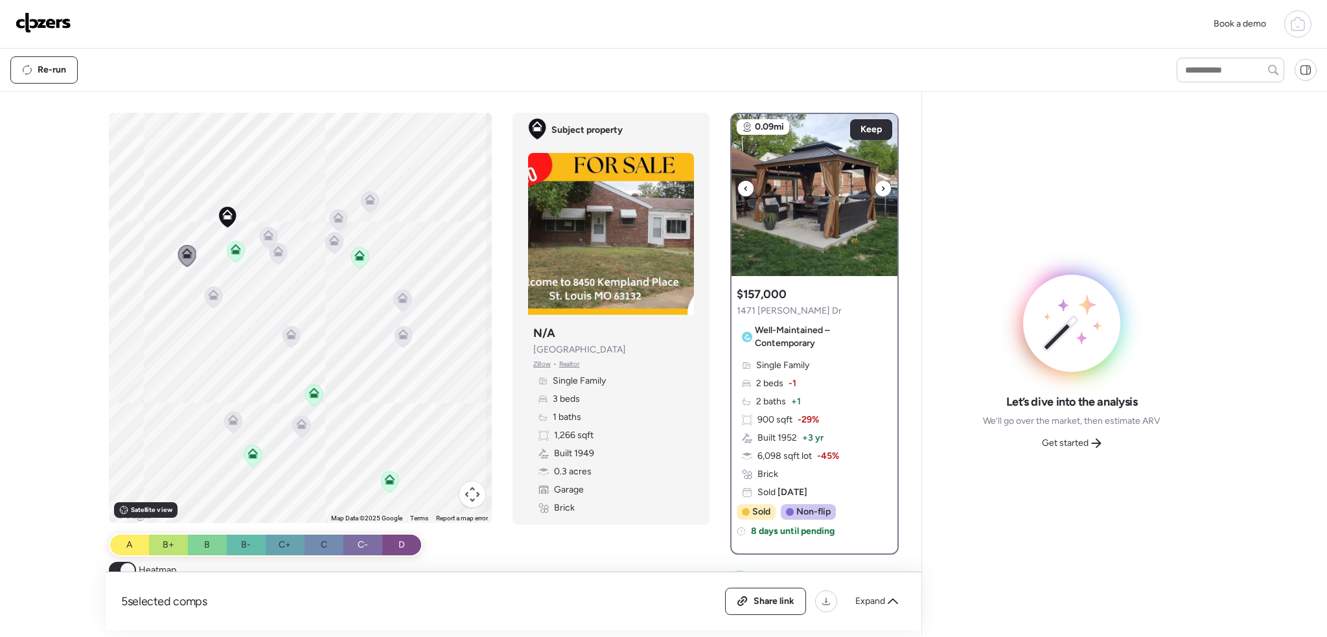
click at [882, 189] on icon at bounding box center [883, 188] width 3 height 5
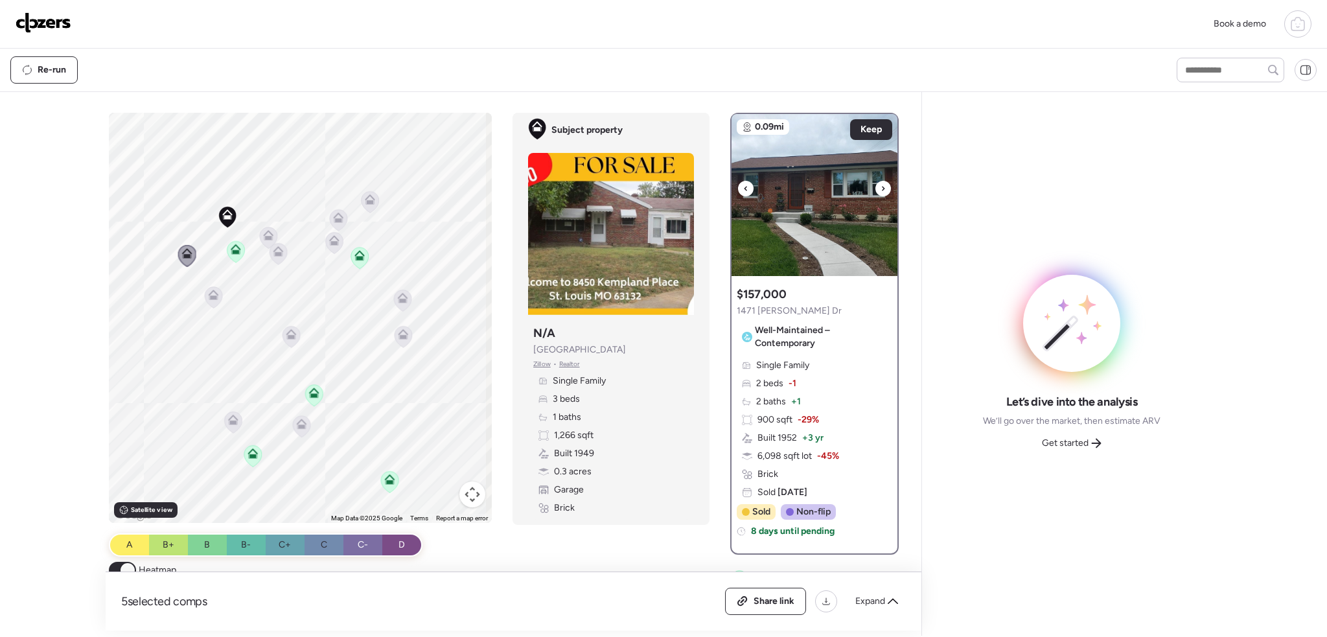
click at [882, 189] on icon at bounding box center [883, 188] width 3 height 5
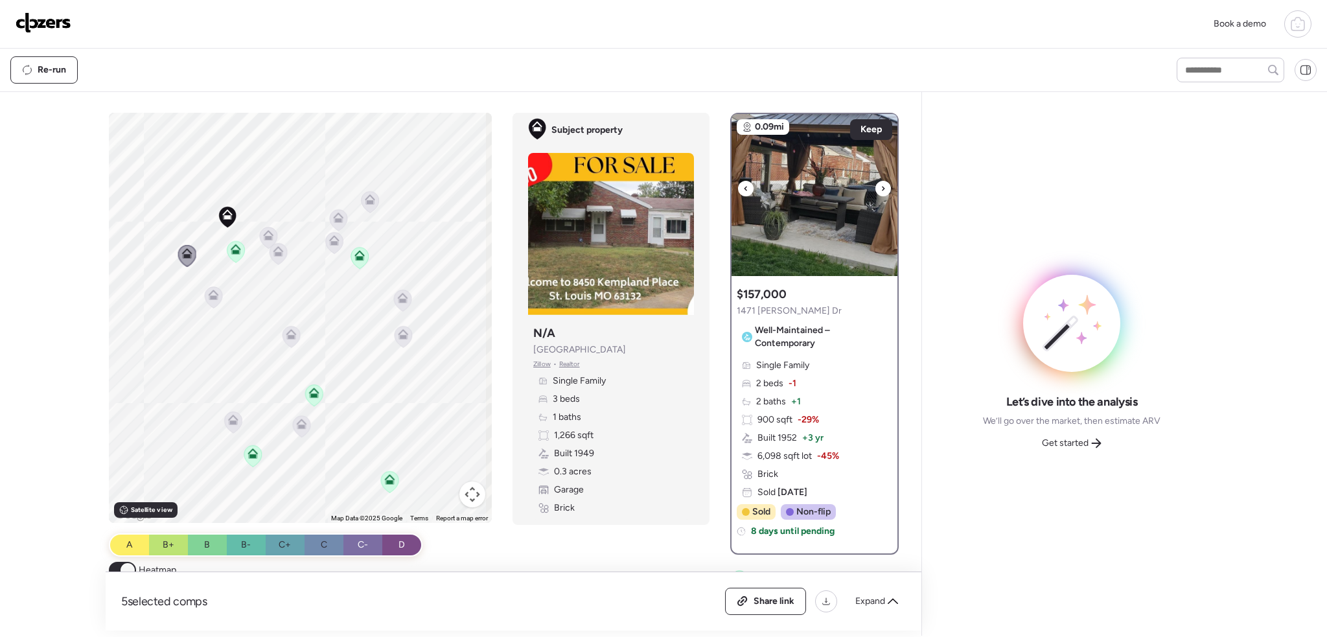
click at [882, 189] on icon at bounding box center [883, 188] width 3 height 5
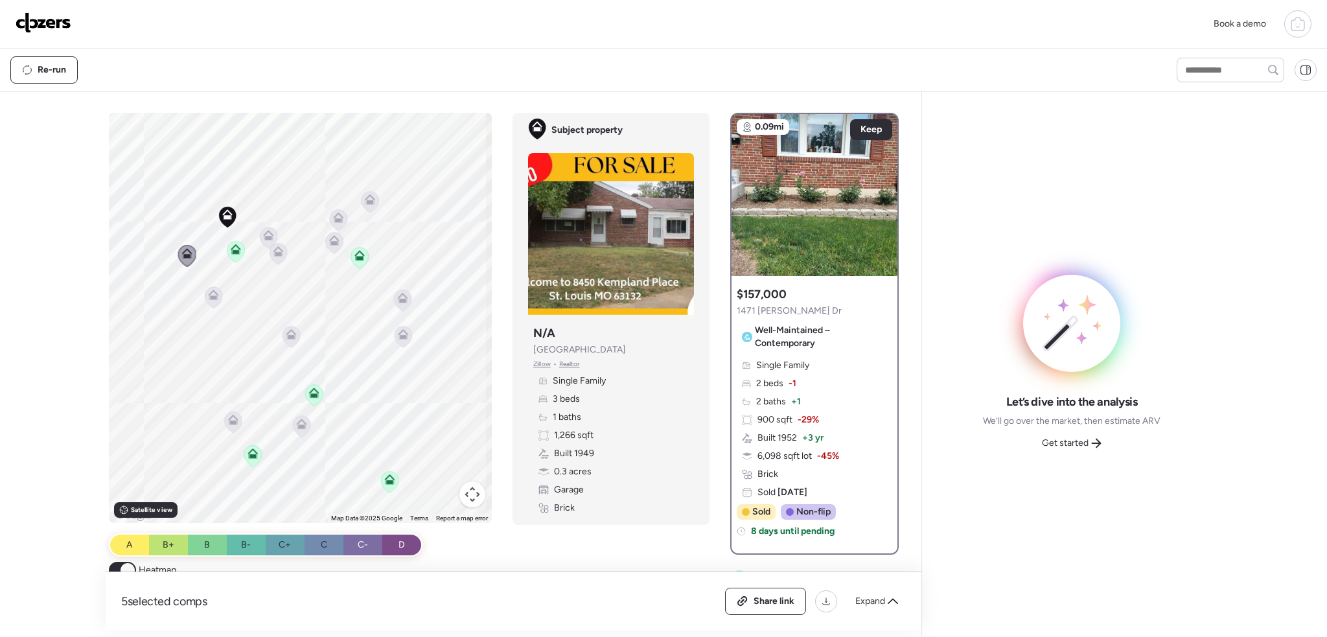
click at [209, 295] on icon at bounding box center [214, 295] width 10 height 10
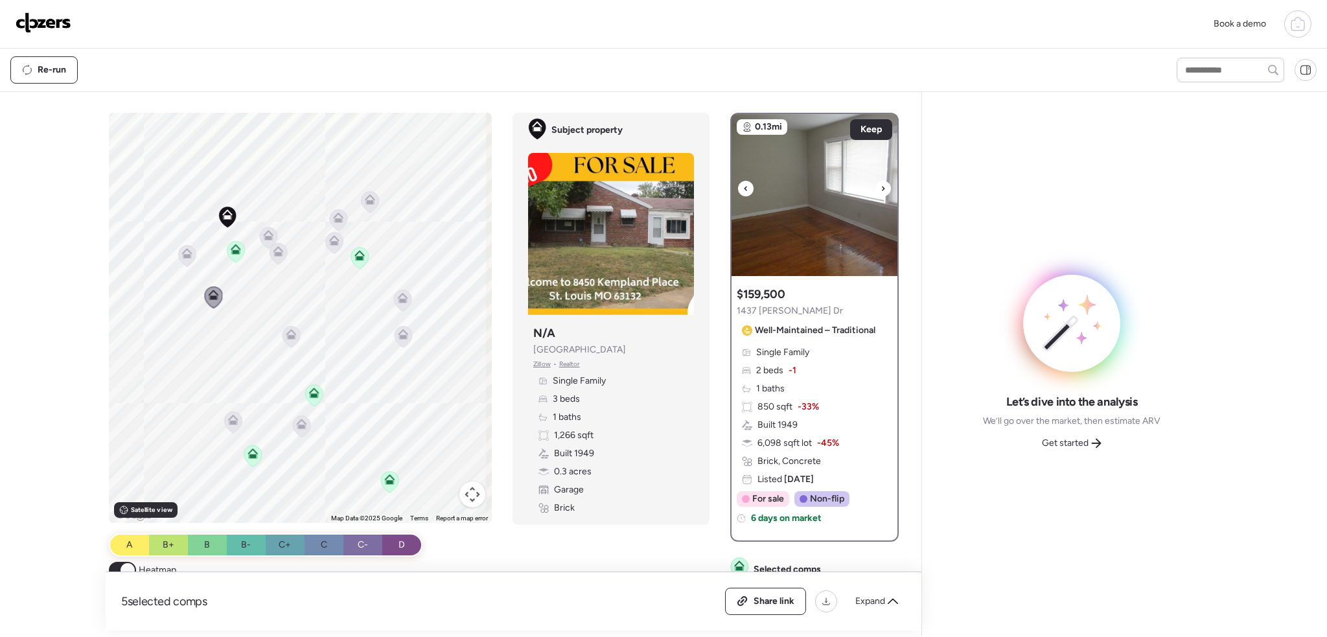
click at [881, 191] on icon at bounding box center [883, 189] width 5 height 16
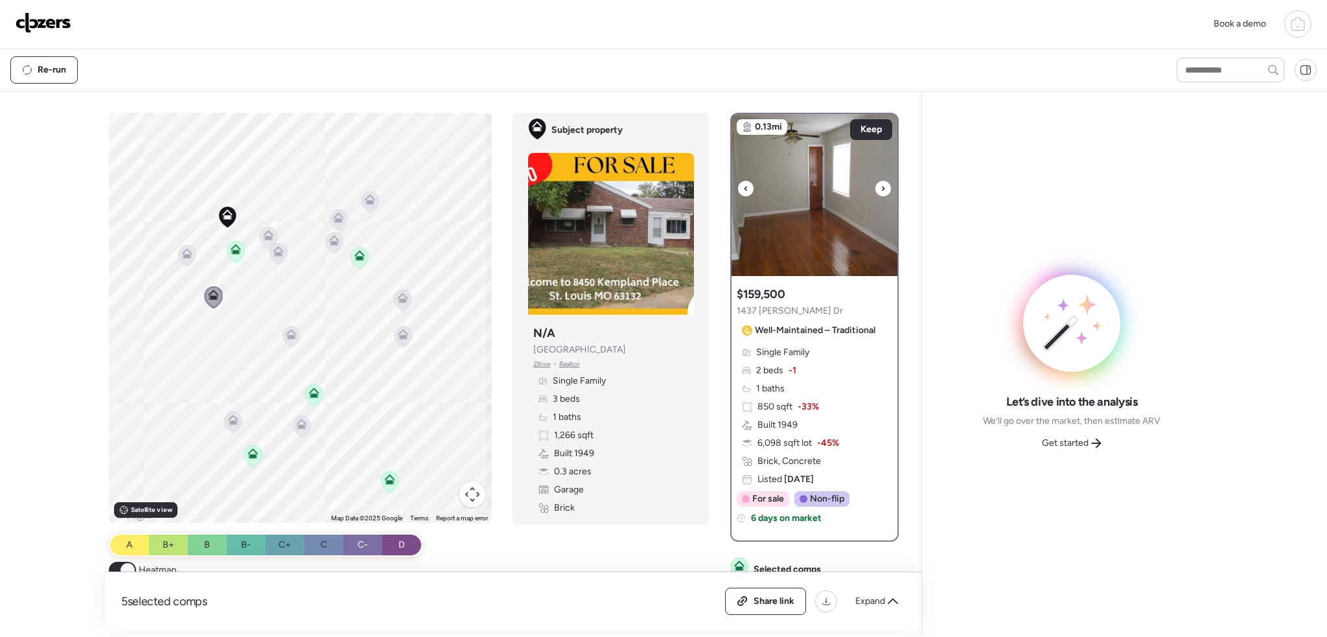
click at [881, 191] on icon at bounding box center [883, 189] width 5 height 16
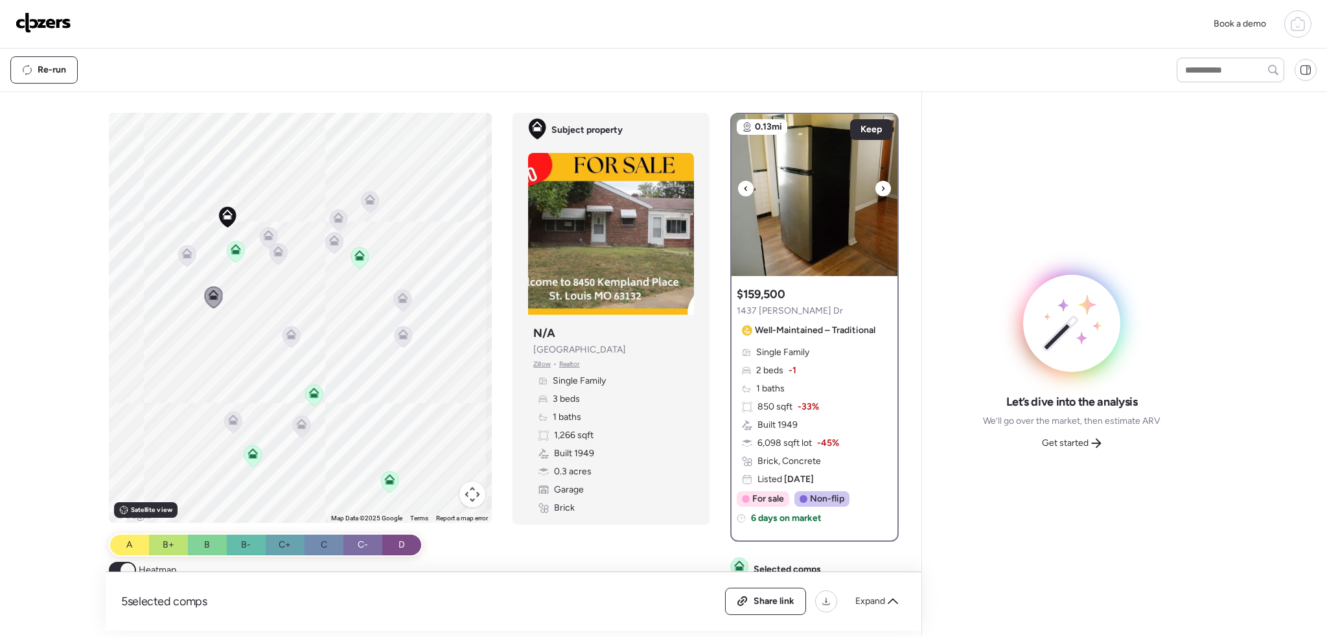
click at [881, 191] on icon at bounding box center [883, 189] width 5 height 16
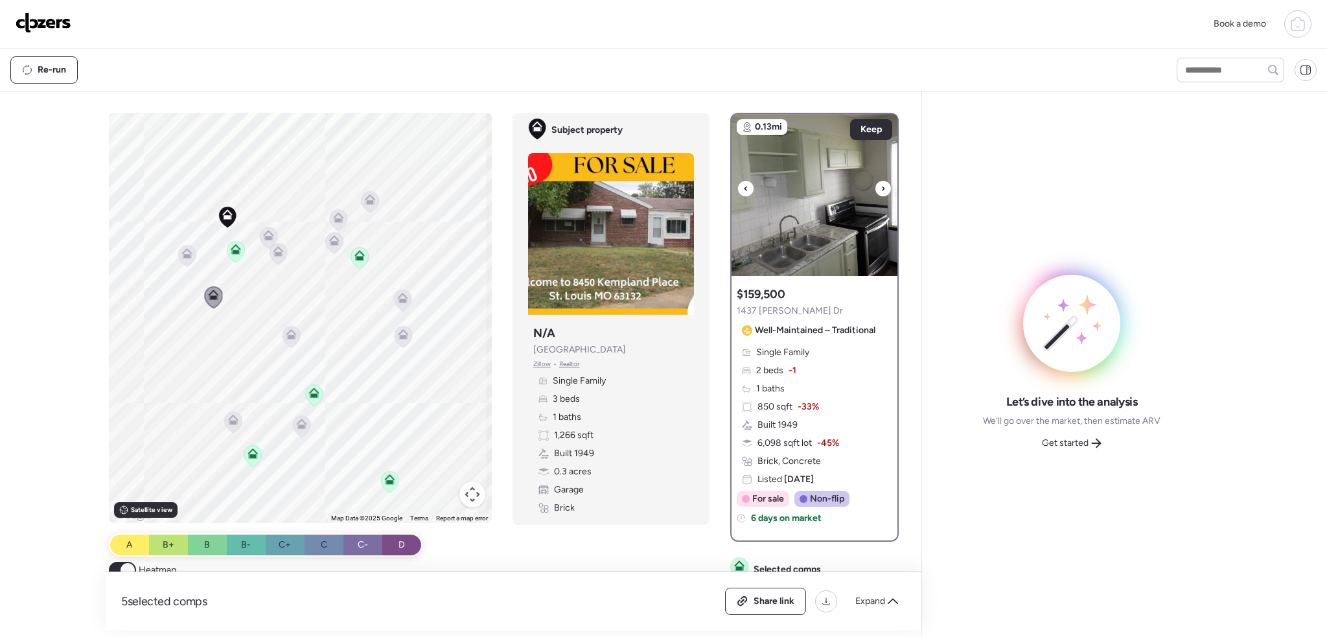
click at [881, 191] on icon at bounding box center [883, 189] width 5 height 16
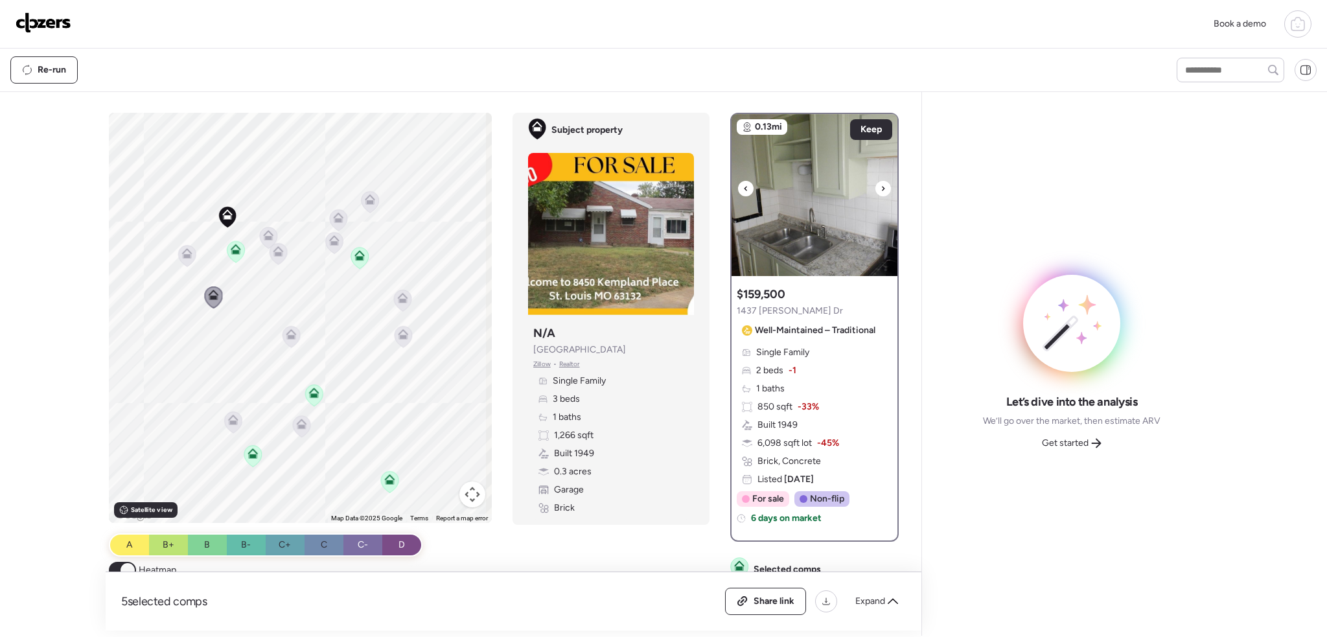
click at [881, 191] on icon at bounding box center [883, 189] width 5 height 16
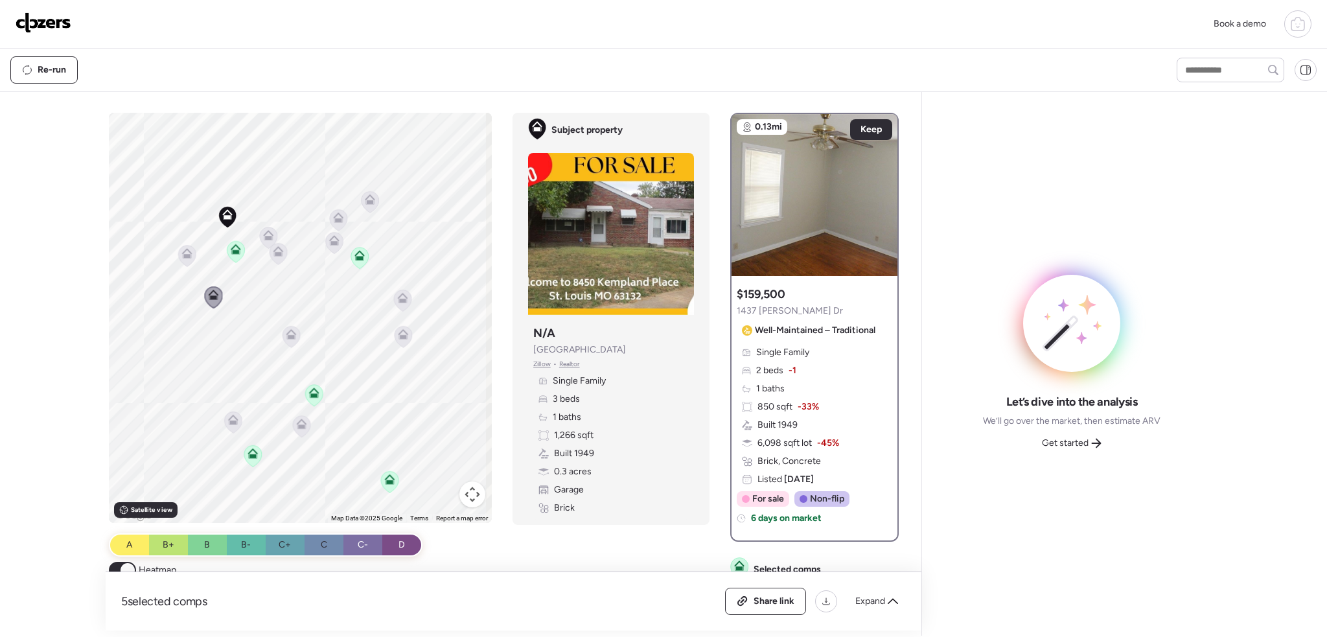
click at [272, 230] on icon at bounding box center [269, 238] width 18 height 22
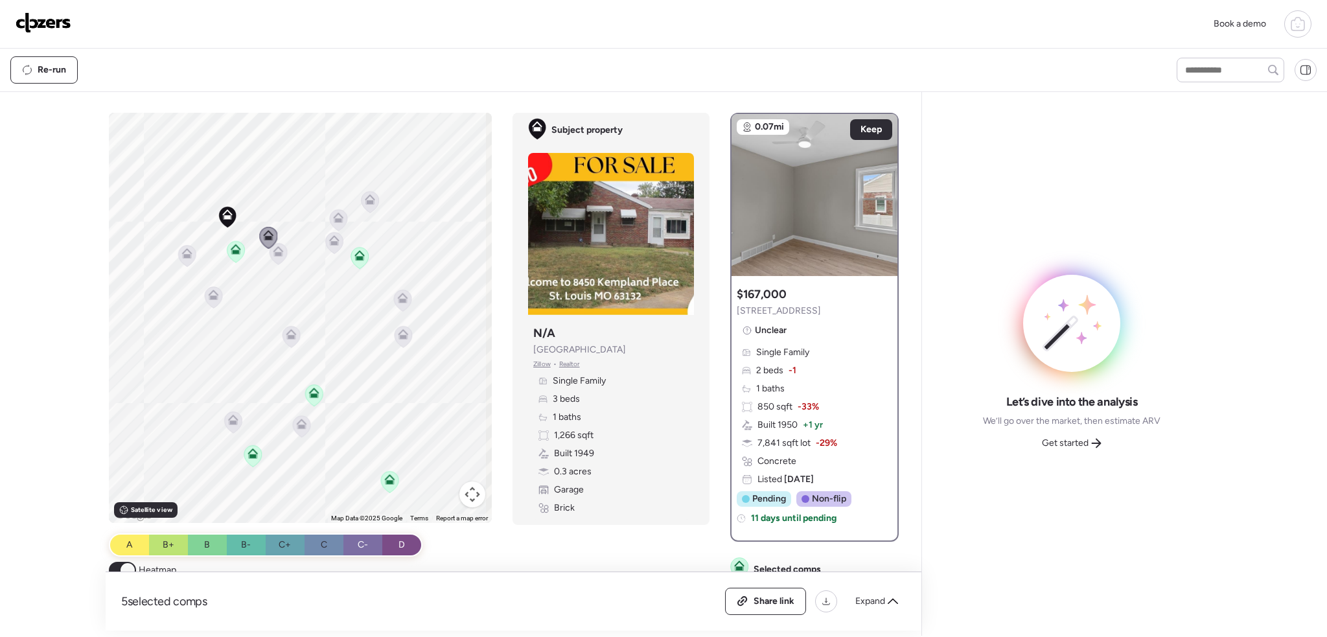
click at [273, 256] on icon at bounding box center [278, 253] width 17 height 21
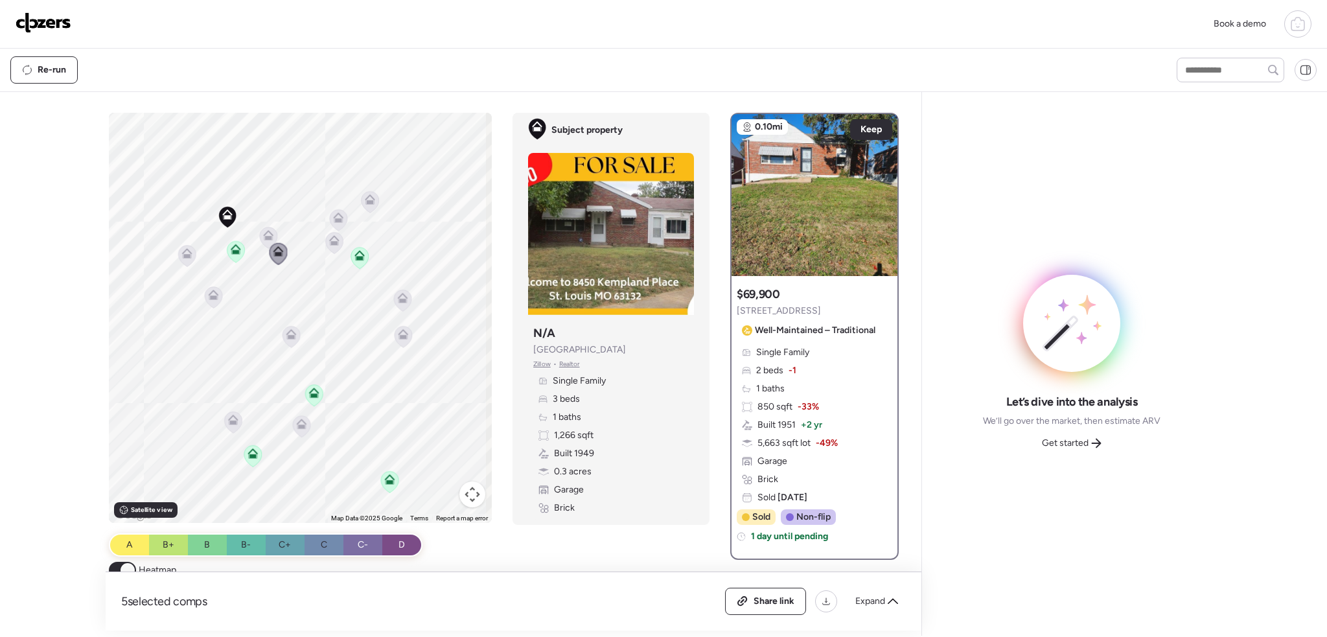
drag, startPoint x: 324, startPoint y: 237, endPoint x: 340, endPoint y: 238, distance: 15.6
click at [328, 237] on div at bounding box center [334, 244] width 18 height 24
click at [334, 246] on icon at bounding box center [335, 242] width 17 height 21
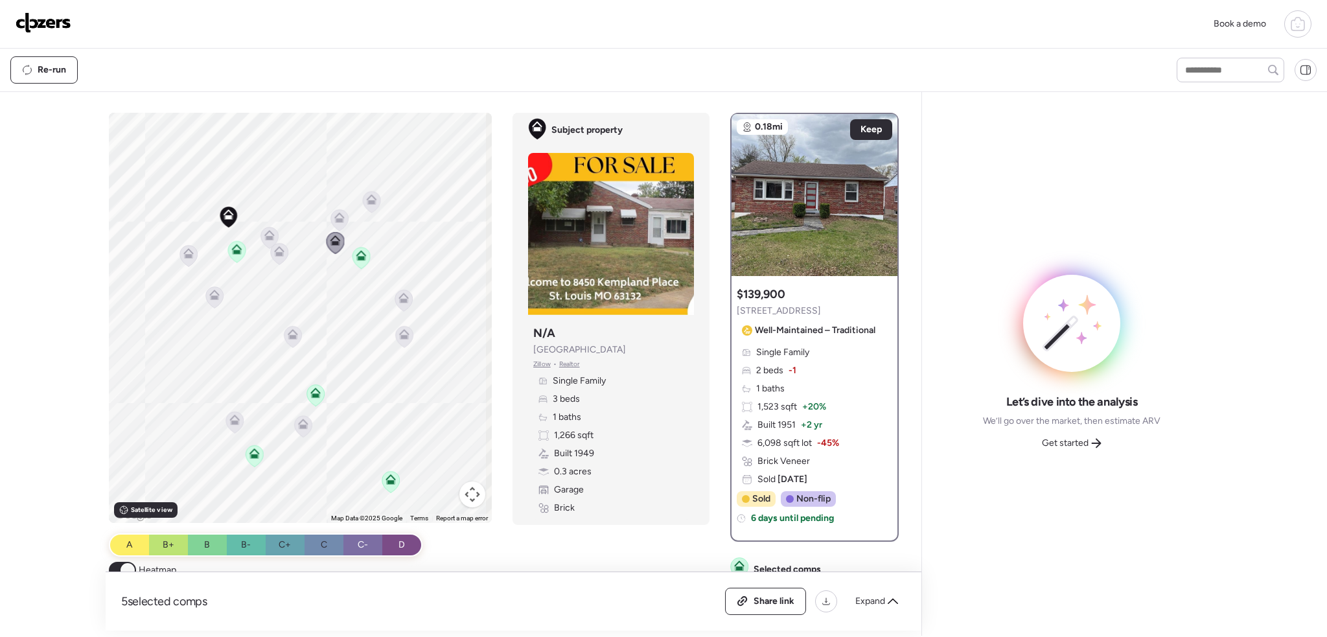
click at [339, 217] on icon at bounding box center [339, 217] width 10 height 10
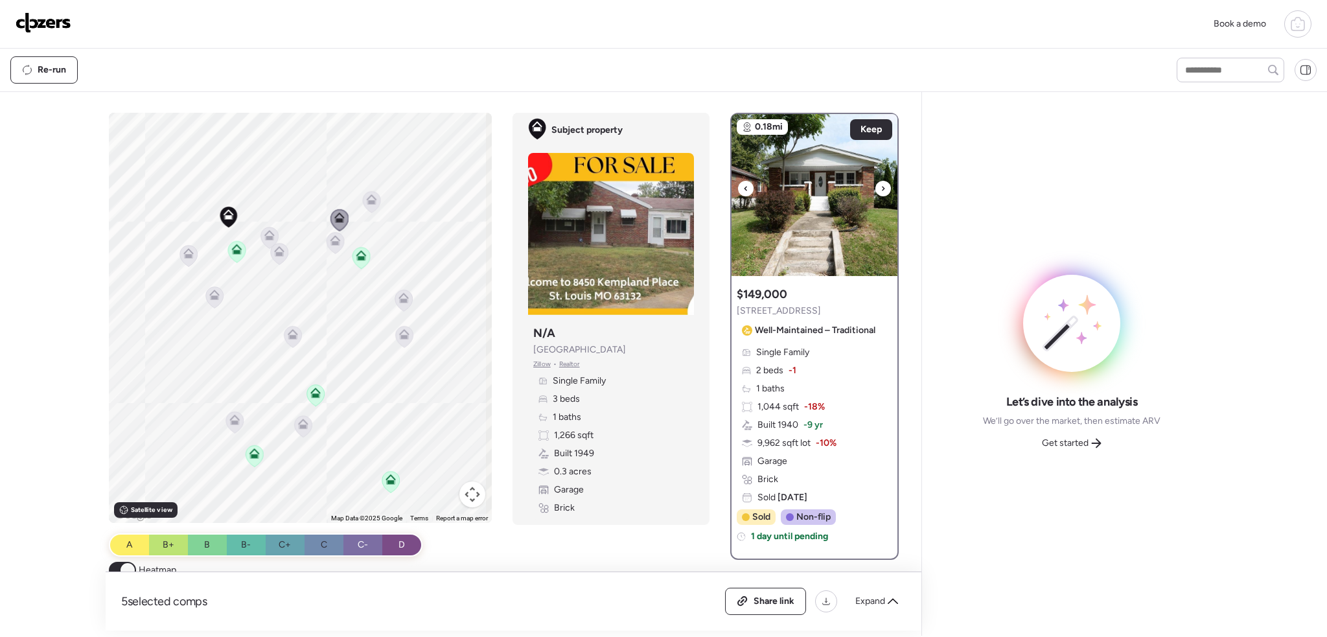
click at [881, 189] on icon at bounding box center [883, 189] width 5 height 16
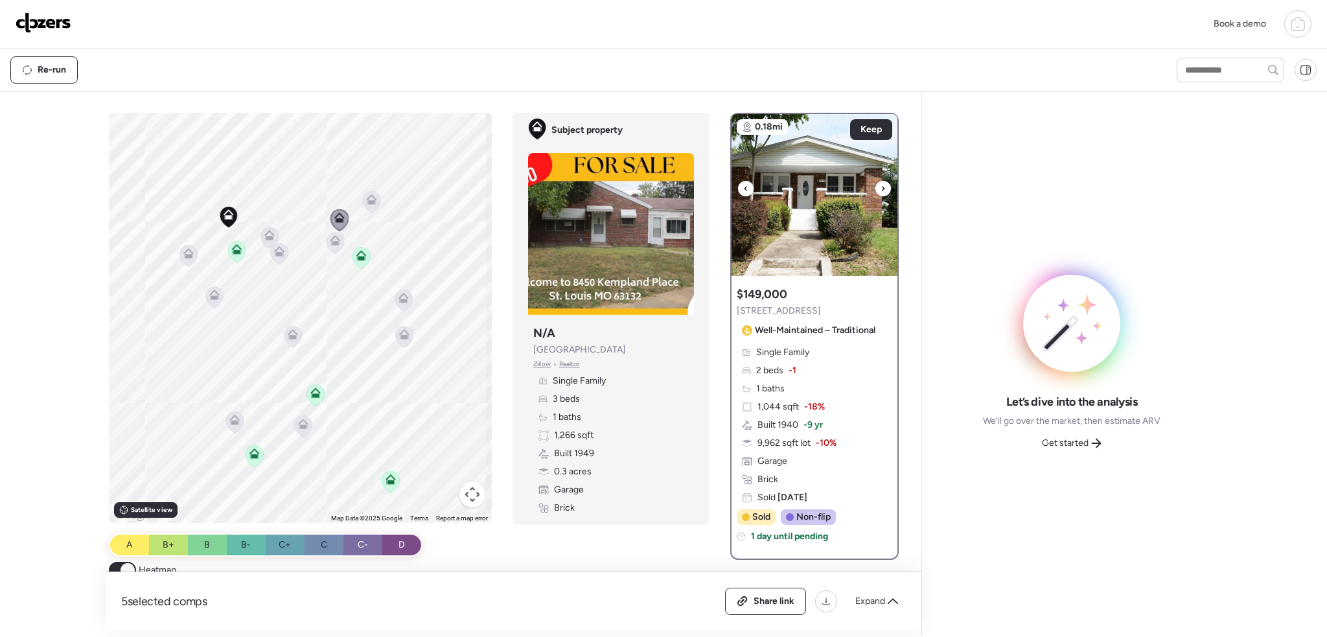
click at [881, 189] on icon at bounding box center [883, 189] width 5 height 16
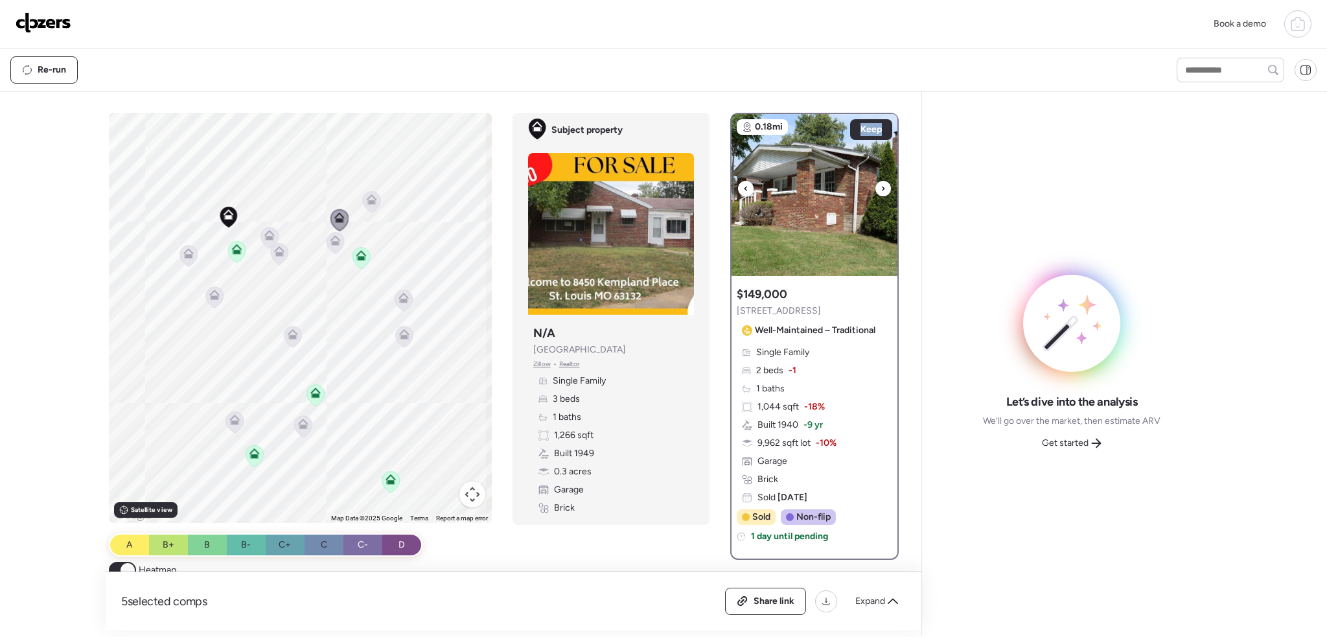
click at [881, 189] on icon at bounding box center [883, 189] width 5 height 16
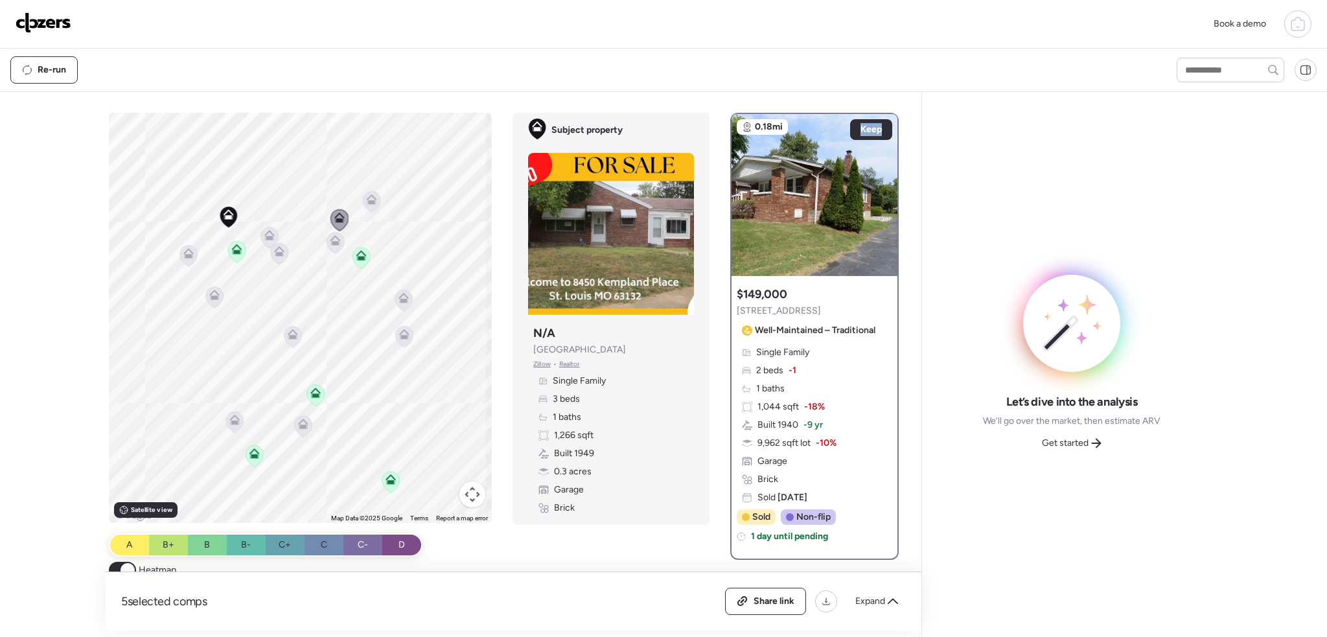
click at [288, 336] on icon at bounding box center [292, 336] width 8 height 4
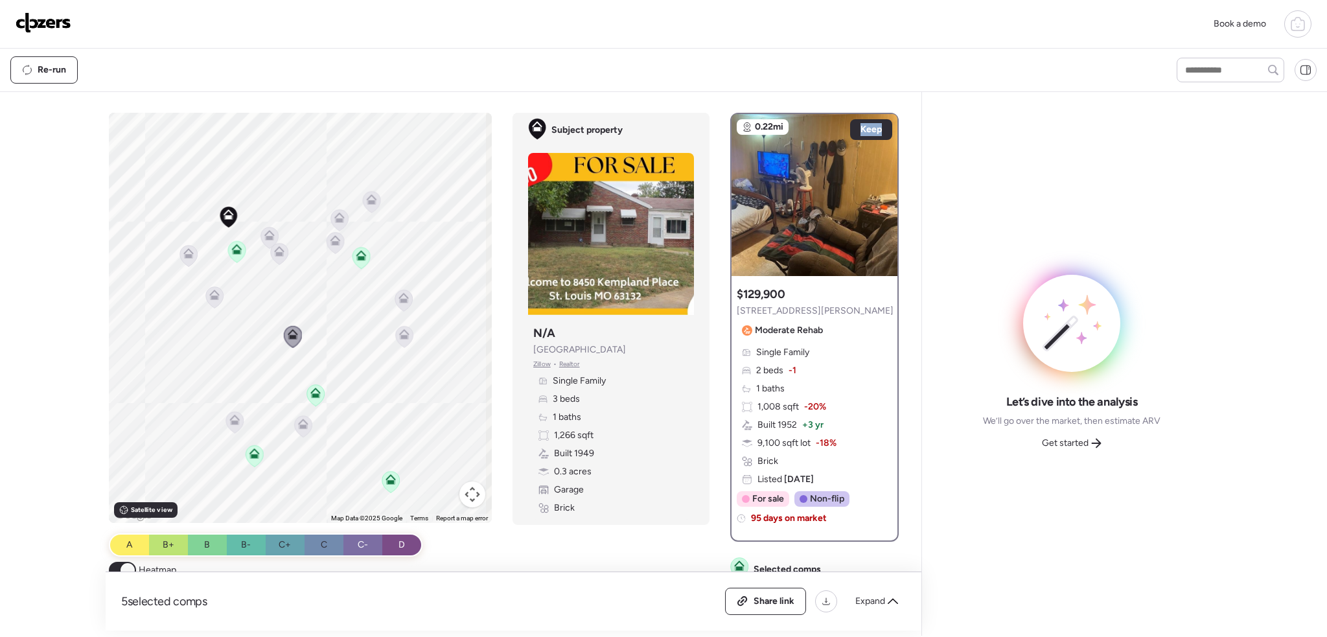
click at [317, 397] on icon at bounding box center [315, 392] width 10 height 10
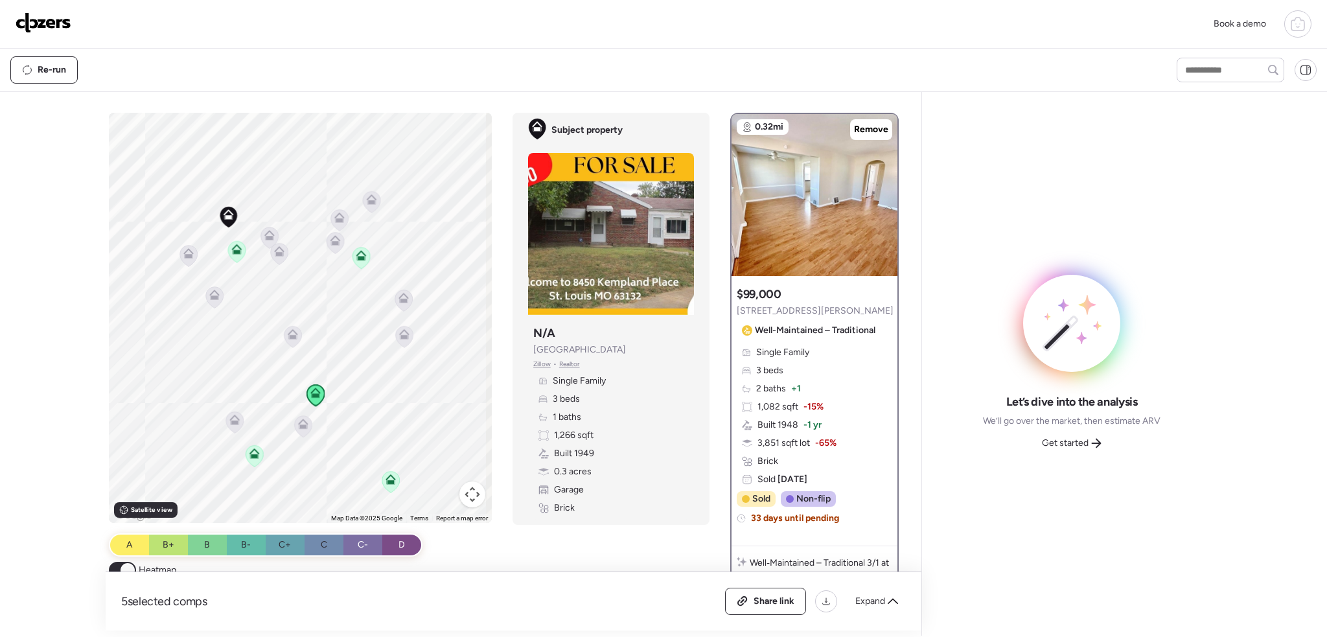
click at [250, 452] on icon at bounding box center [254, 453] width 10 height 10
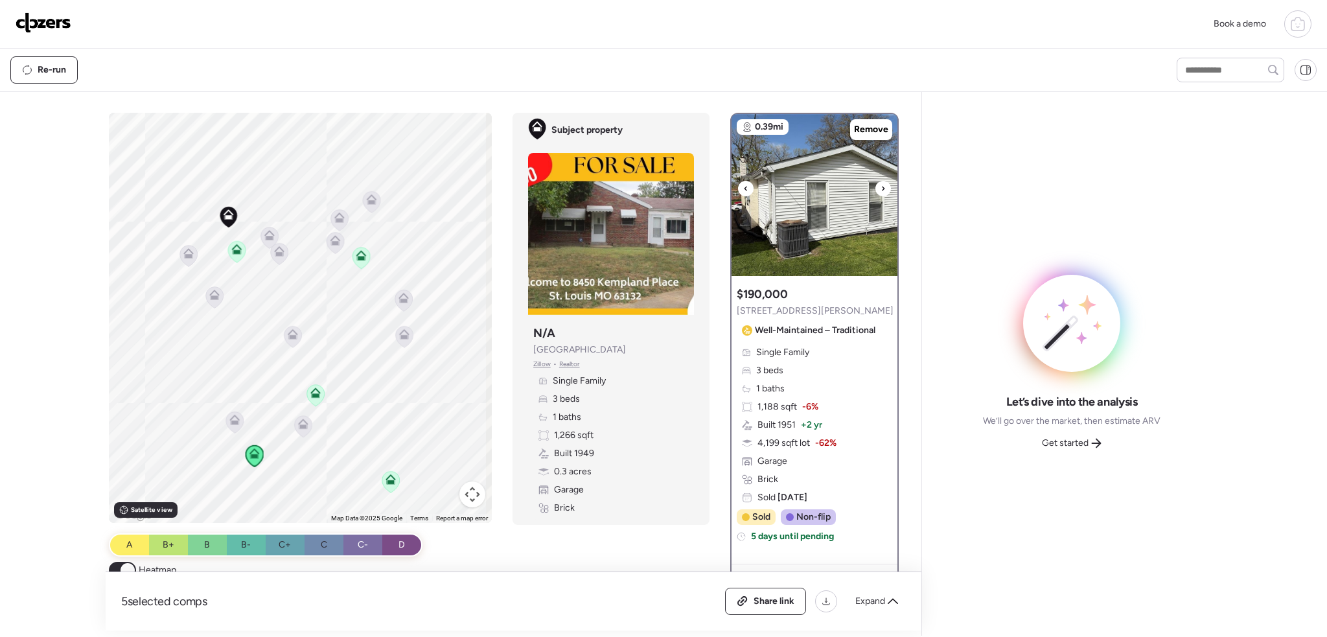
click at [881, 186] on icon at bounding box center [883, 189] width 5 height 16
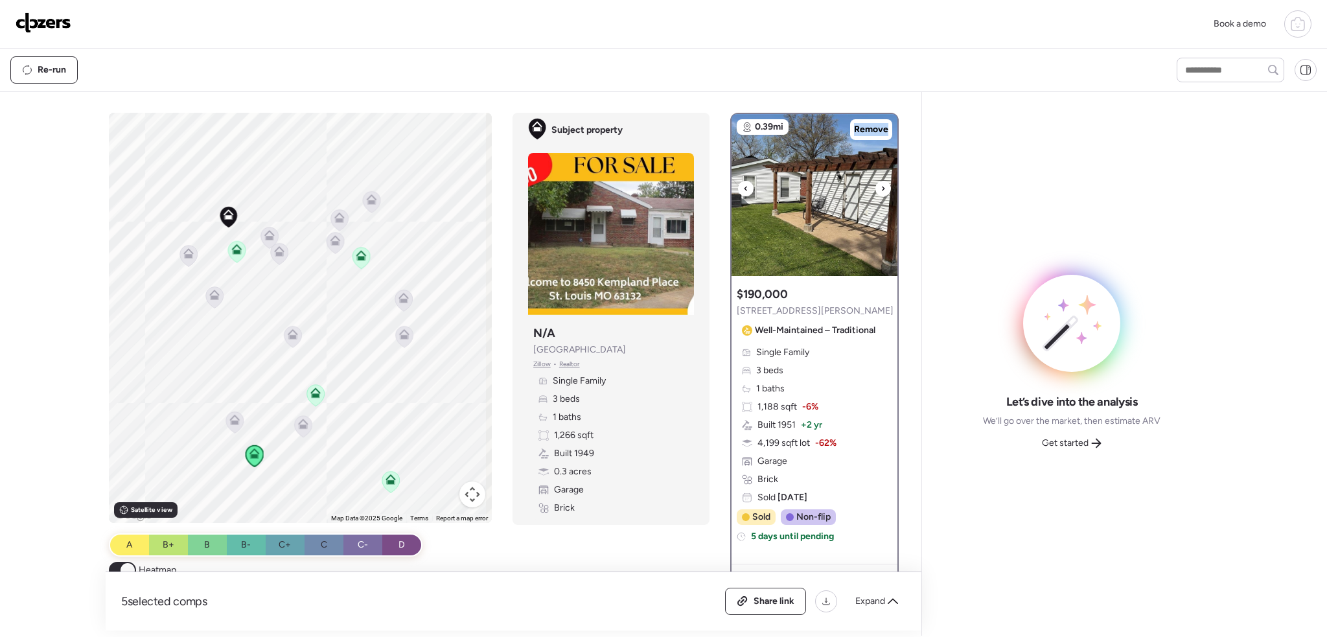
click at [881, 186] on icon at bounding box center [883, 189] width 5 height 16
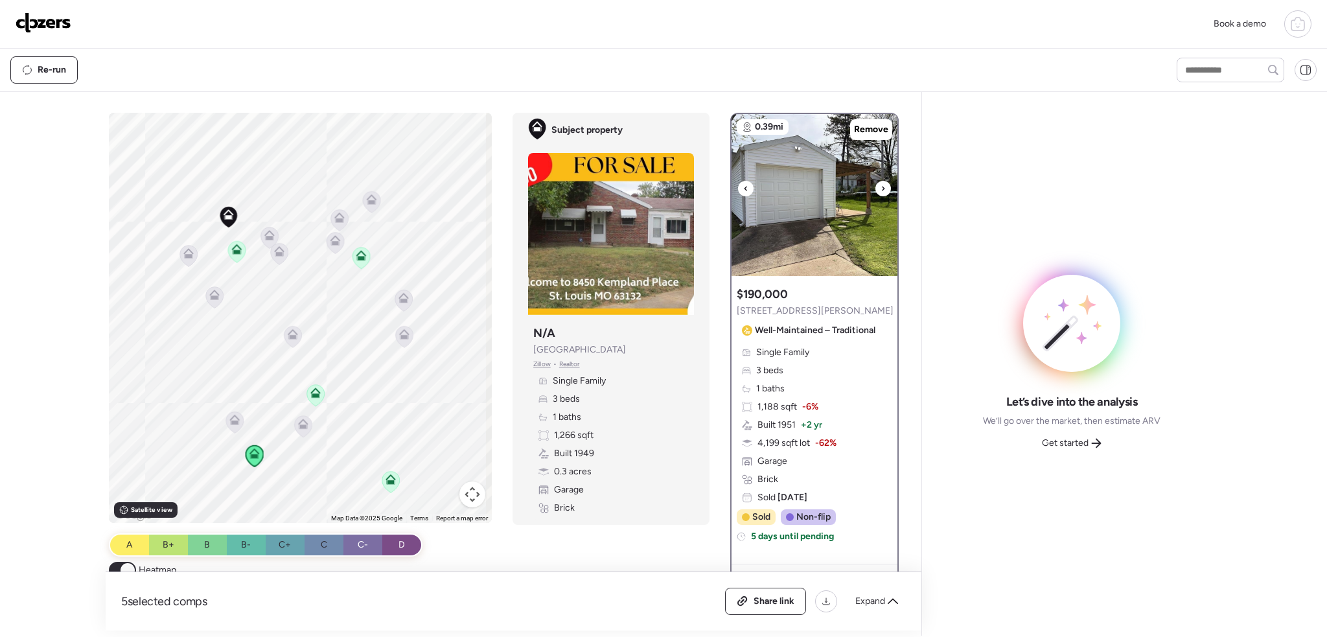
click at [881, 186] on icon at bounding box center [883, 189] width 5 height 16
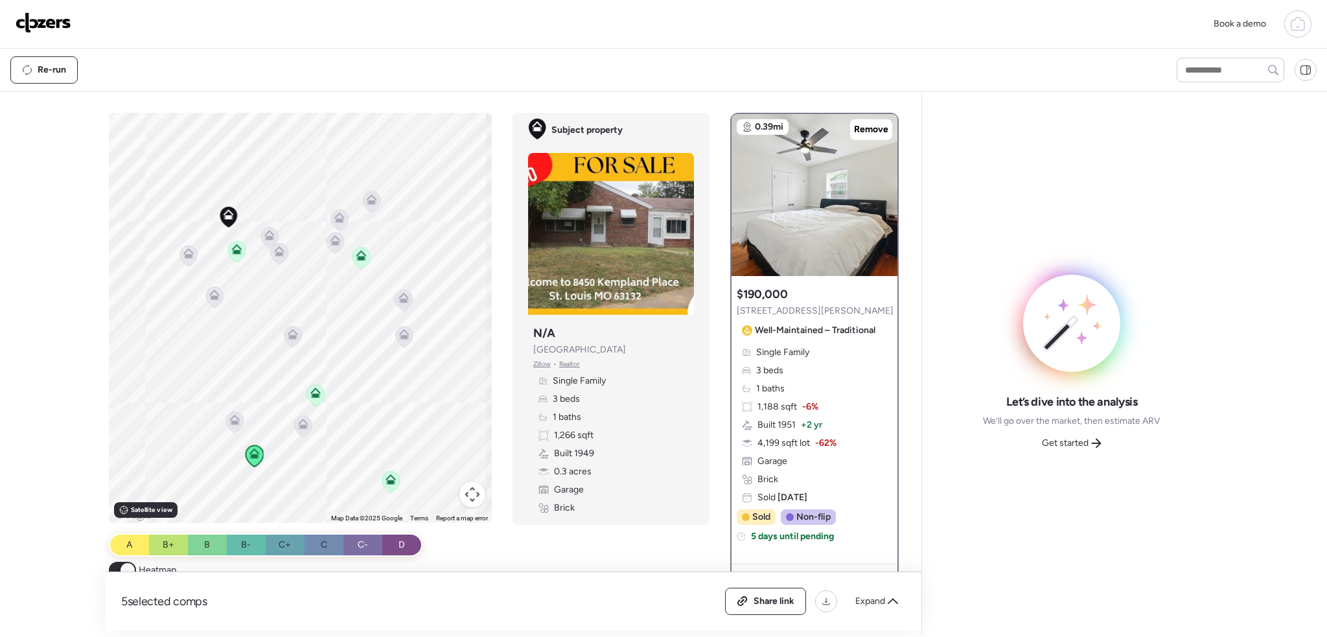
click at [304, 424] on icon at bounding box center [303, 426] width 8 height 4
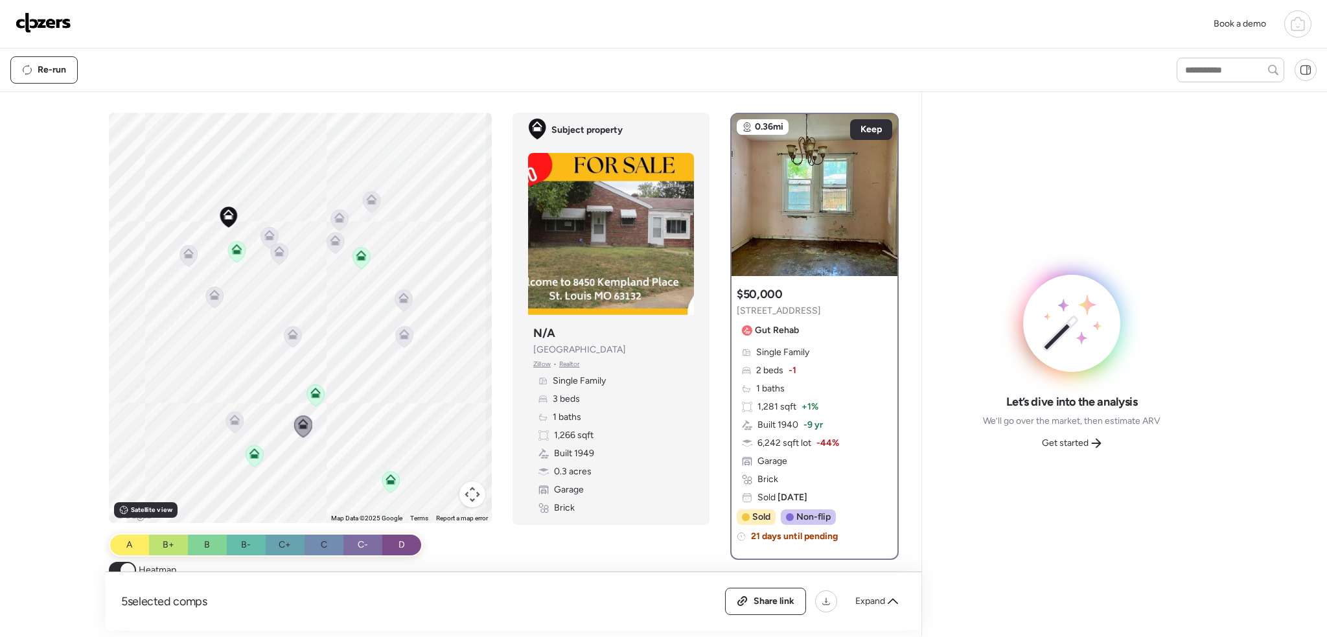
click at [387, 481] on icon at bounding box center [391, 481] width 8 height 4
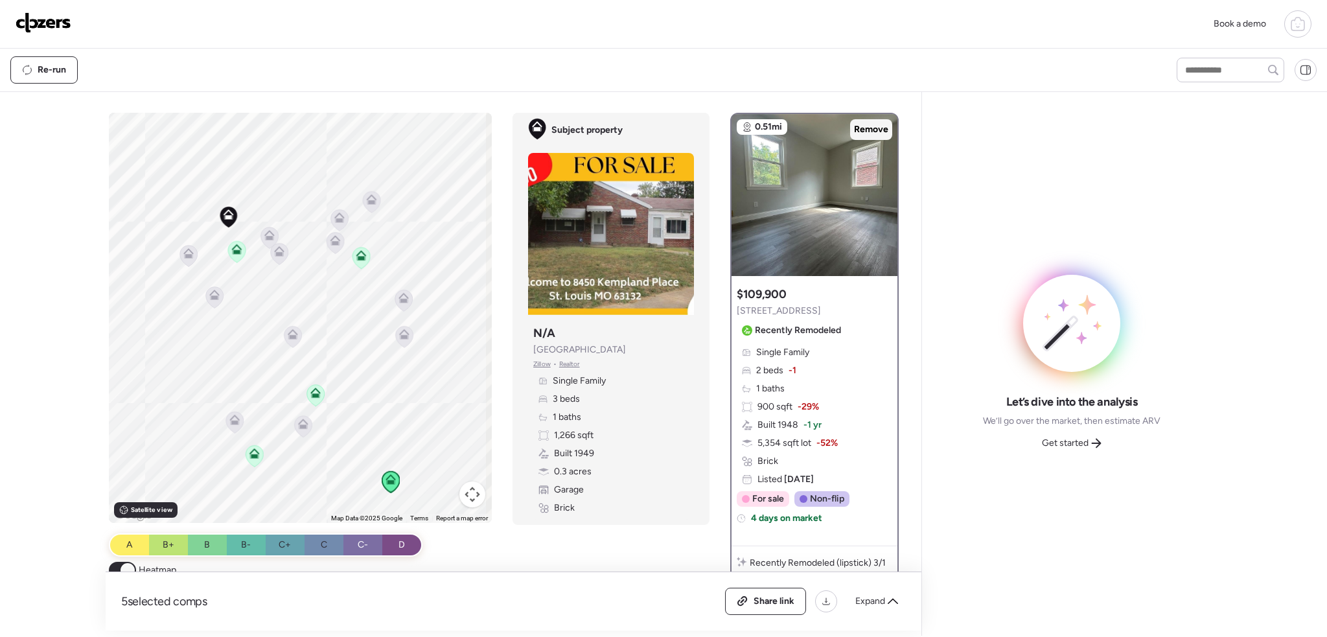
click at [857, 124] on span "Remove" at bounding box center [871, 129] width 34 height 13
click at [246, 454] on icon at bounding box center [254, 455] width 17 height 21
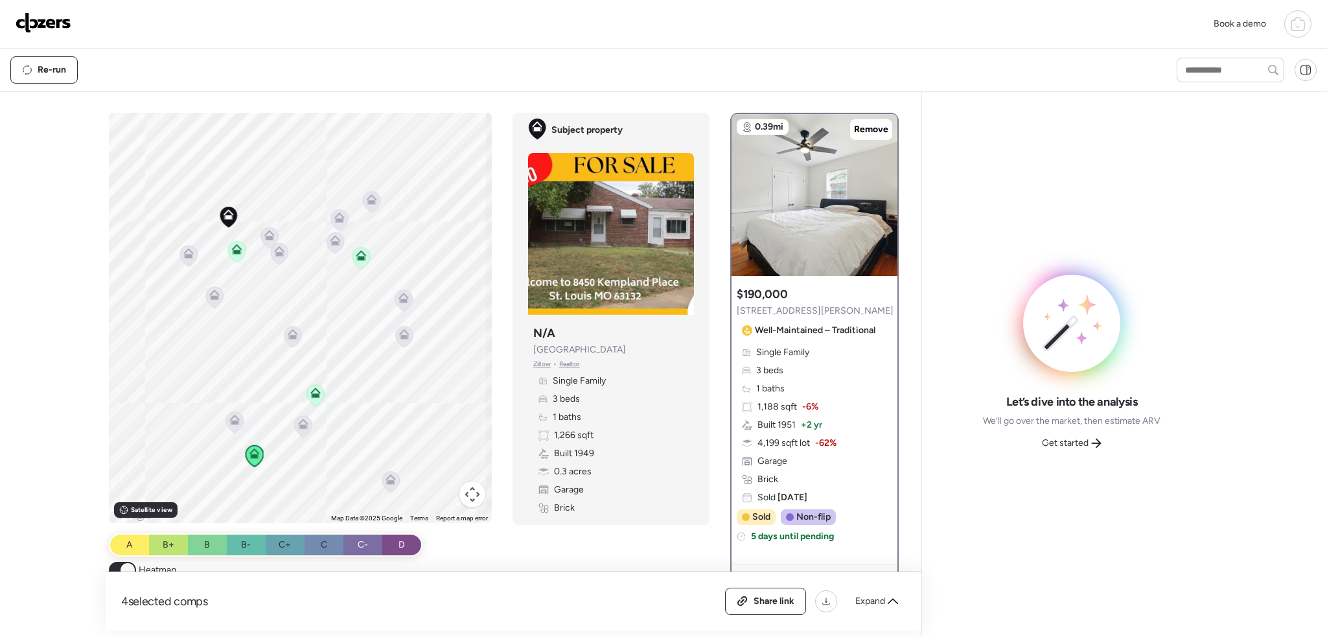
click at [215, 302] on icon at bounding box center [214, 296] width 17 height 21
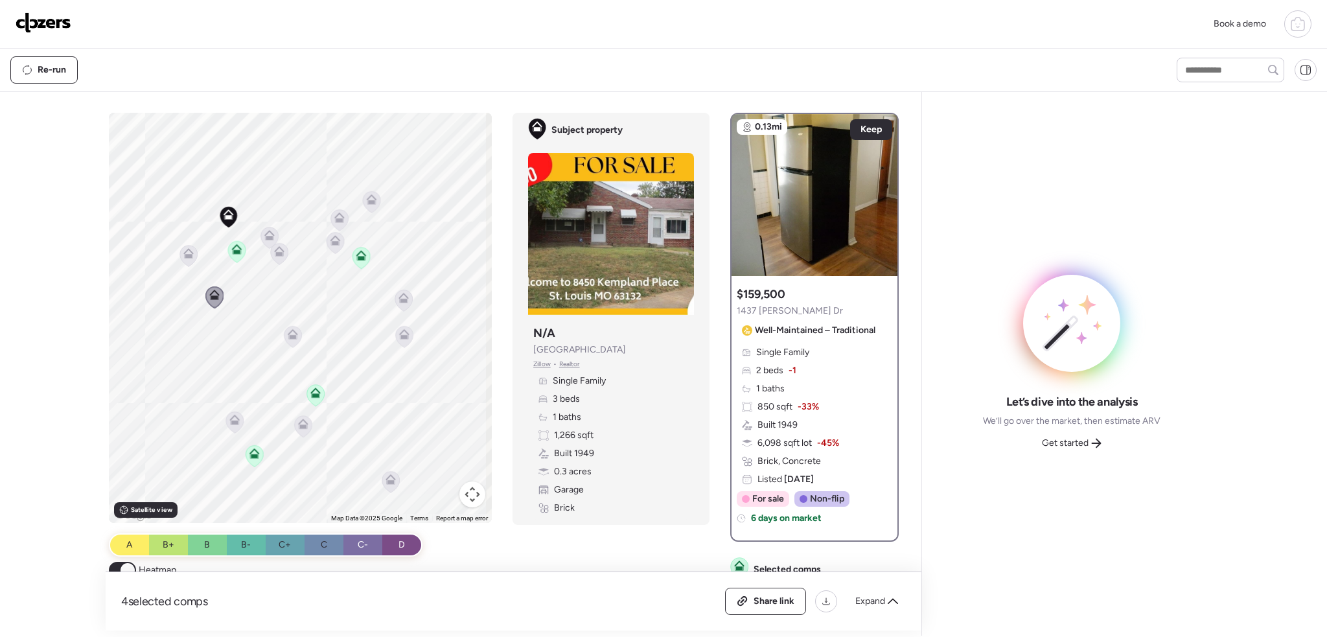
click at [185, 255] on icon at bounding box center [189, 256] width 8 height 4
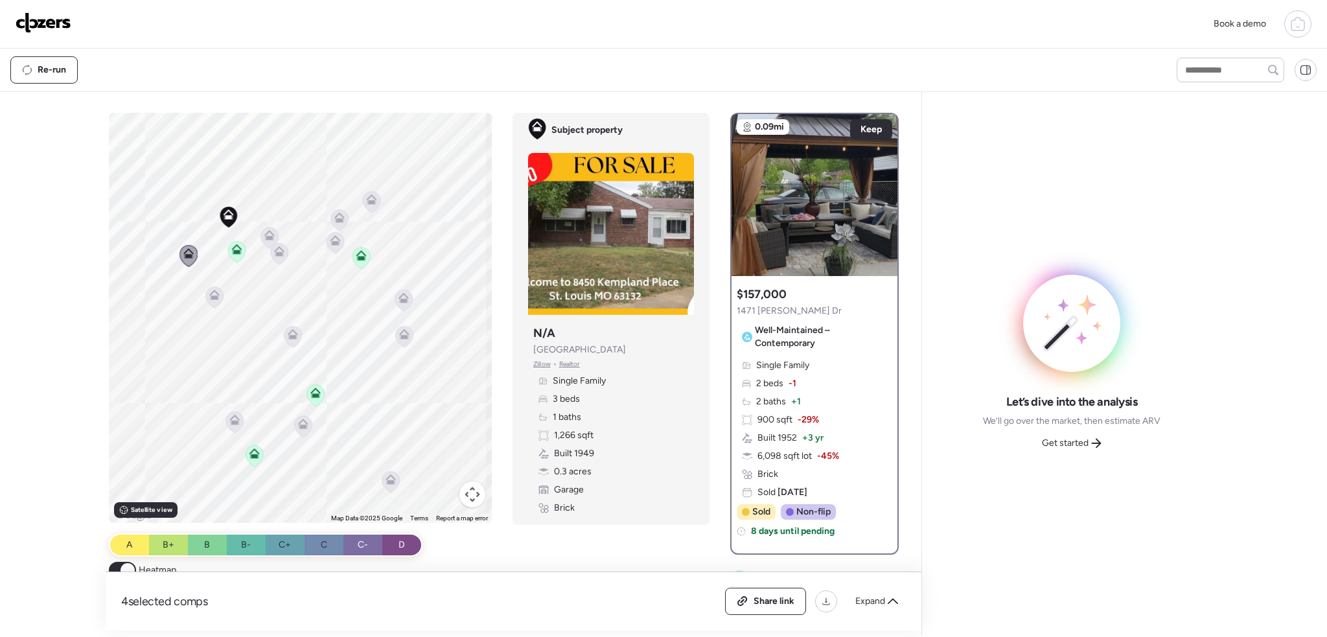
click at [270, 233] on icon at bounding box center [269, 235] width 10 height 10
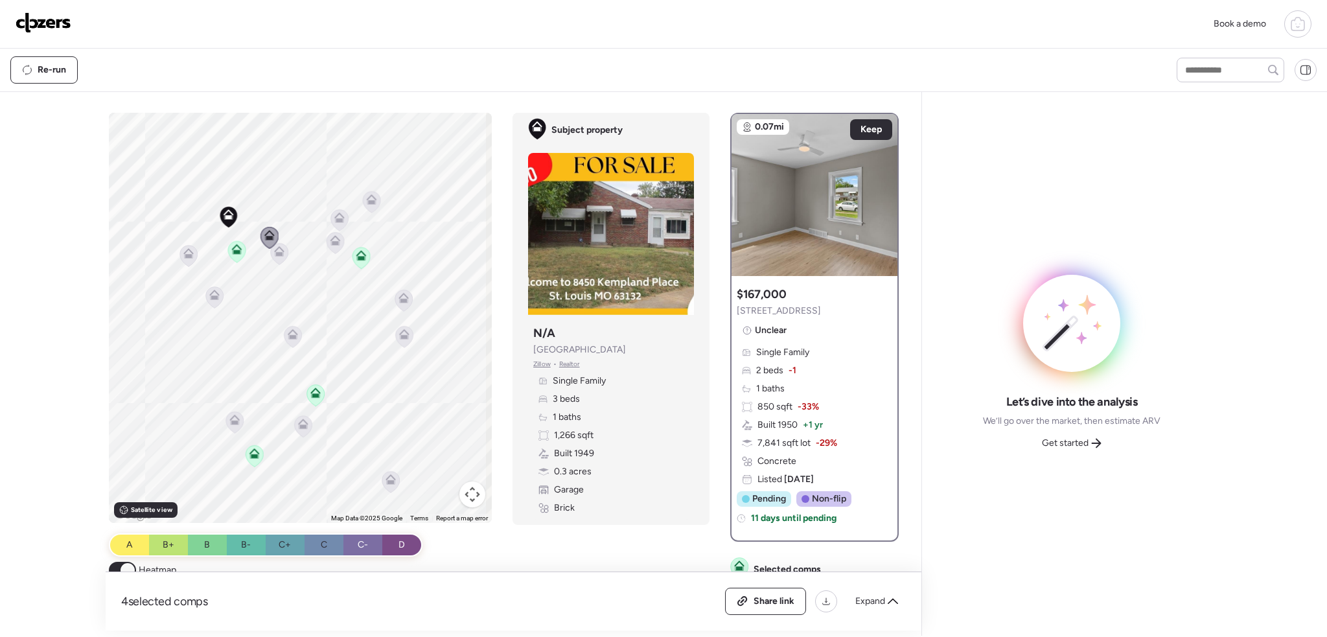
click at [275, 253] on icon at bounding box center [279, 253] width 8 height 4
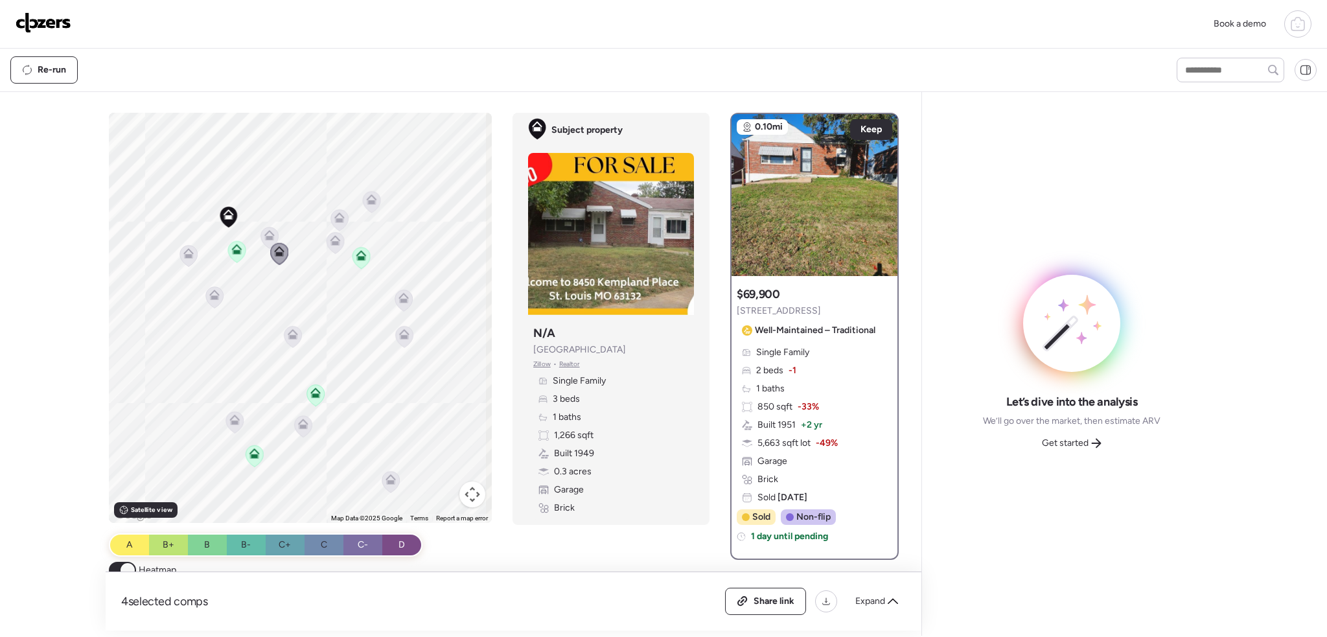
click at [332, 240] on icon at bounding box center [335, 240] width 10 height 10
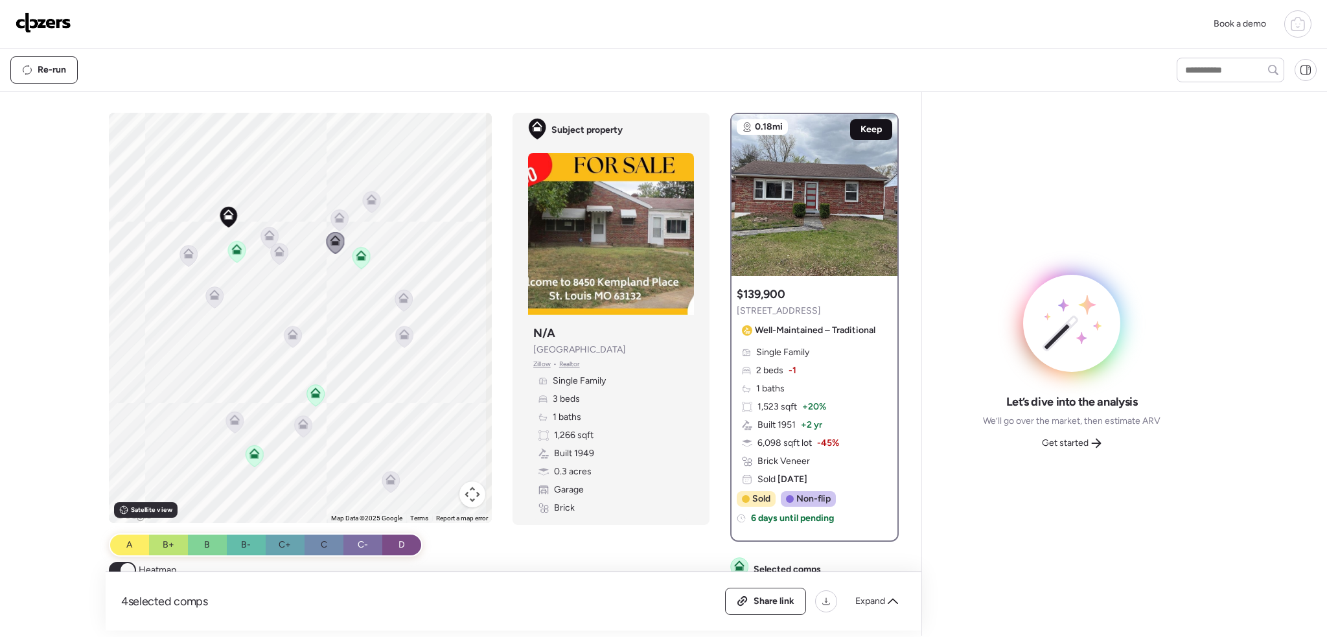
click at [850, 130] on div "Keep" at bounding box center [871, 129] width 42 height 21
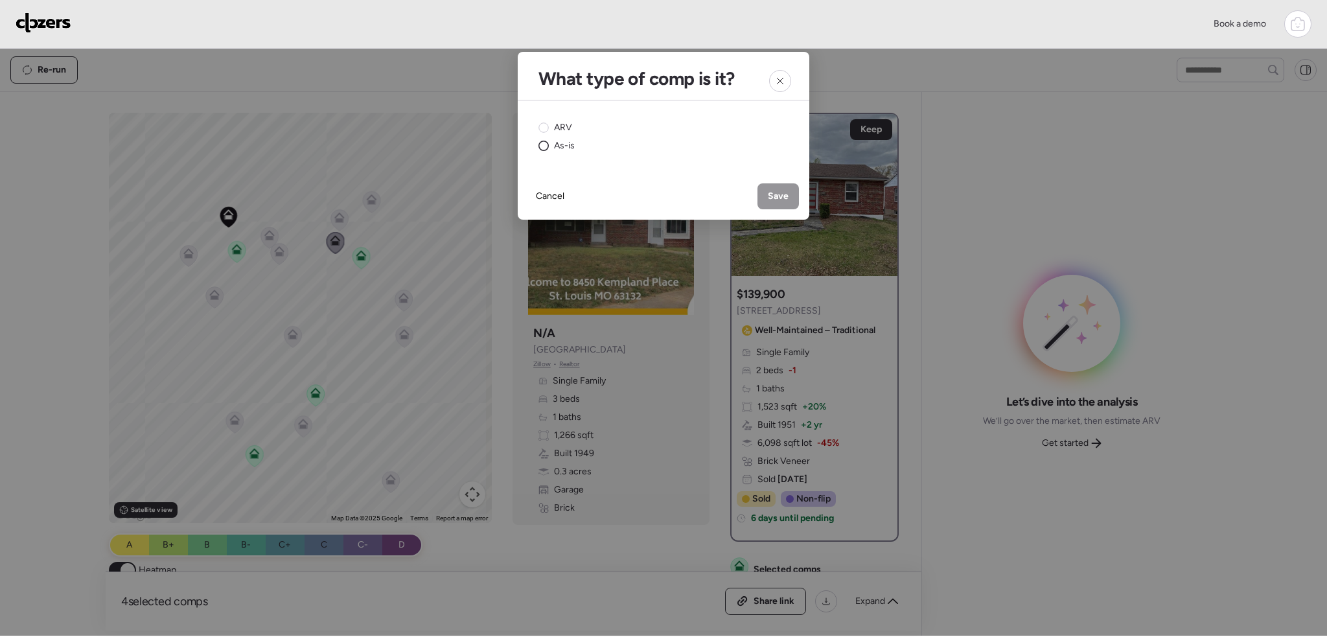
drag, startPoint x: 544, startPoint y: 131, endPoint x: 573, endPoint y: 143, distance: 32.0
click at [543, 131] on circle at bounding box center [544, 128] width 10 height 10
click at [774, 193] on span "Save" at bounding box center [778, 196] width 21 height 13
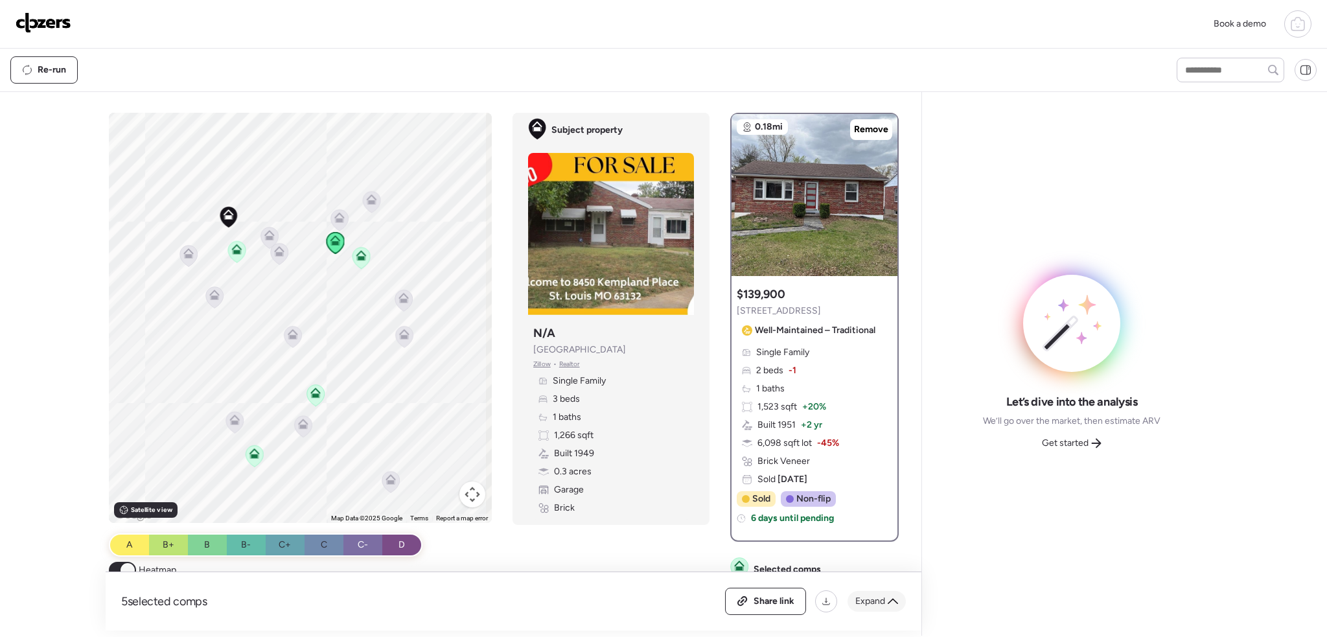
click at [864, 605] on span "Expand" at bounding box center [870, 601] width 30 height 13
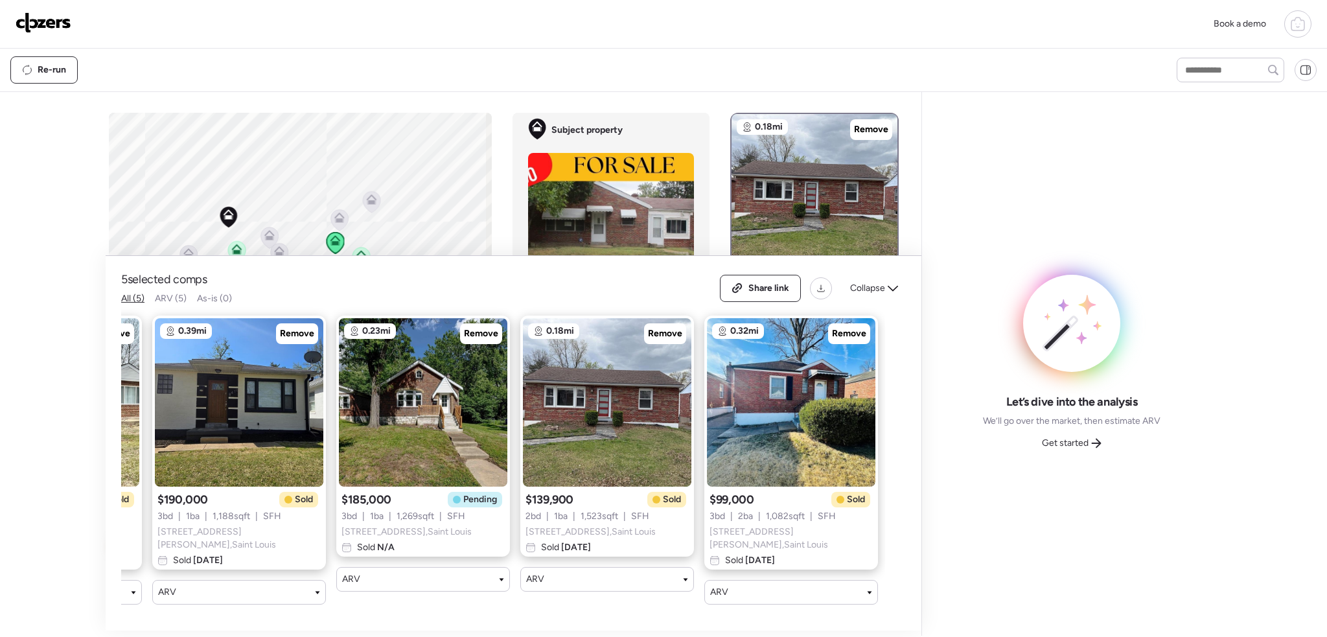
scroll to position [0, 166]
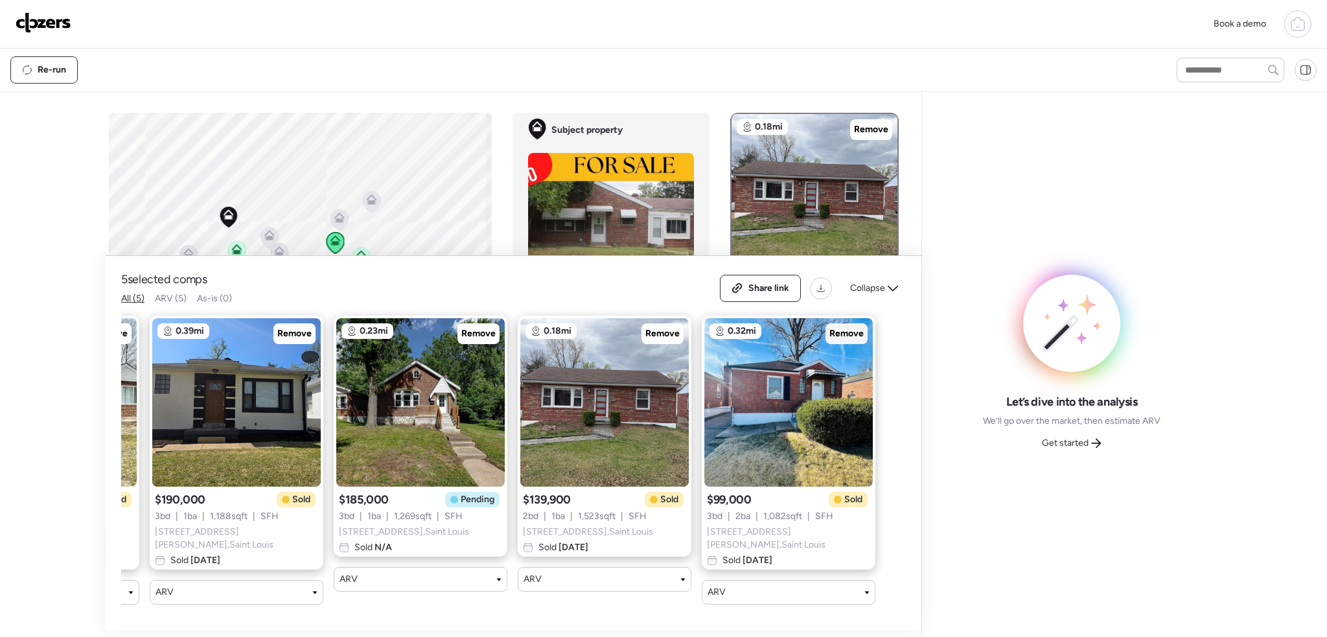
click at [840, 338] on span "Remove" at bounding box center [846, 333] width 34 height 13
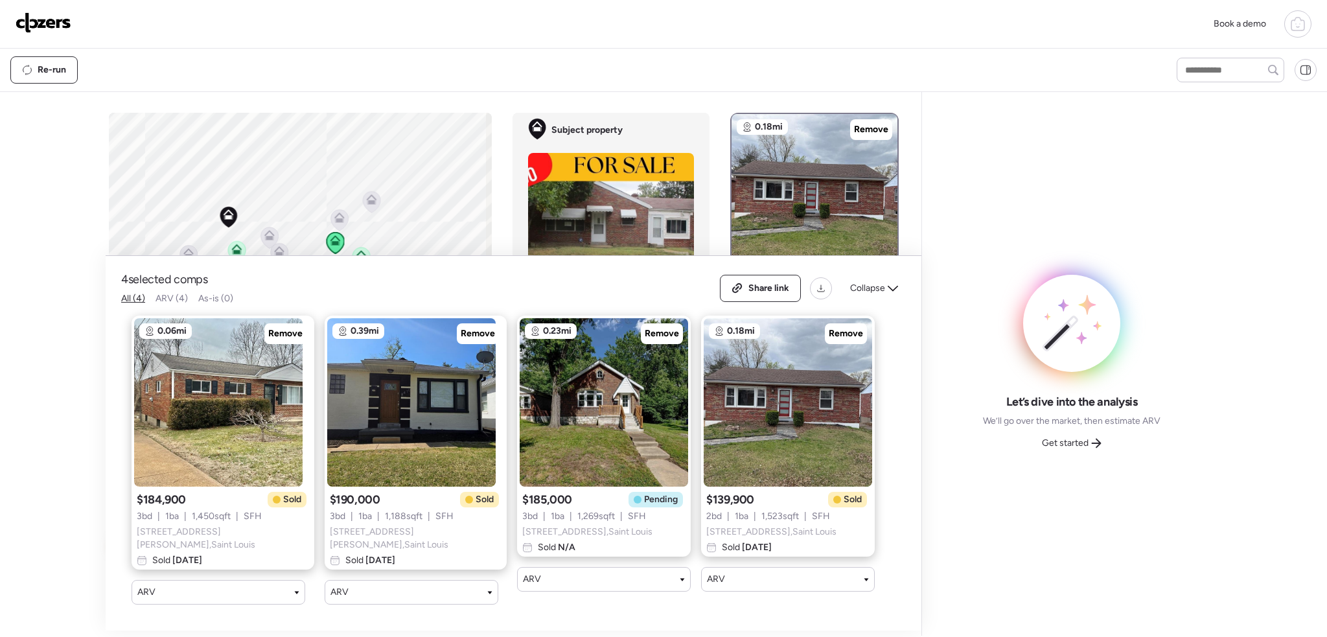
scroll to position [0, 0]
click at [872, 290] on span "Collapse" at bounding box center [867, 288] width 35 height 13
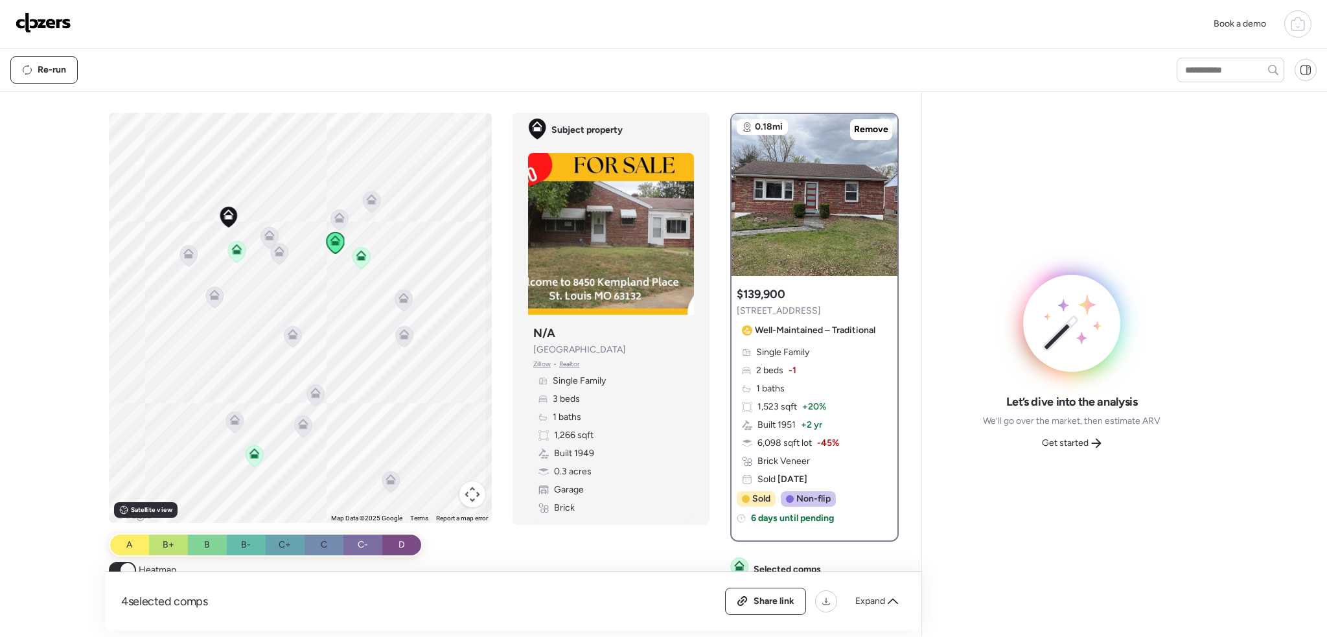
click at [261, 233] on icon at bounding box center [269, 237] width 17 height 21
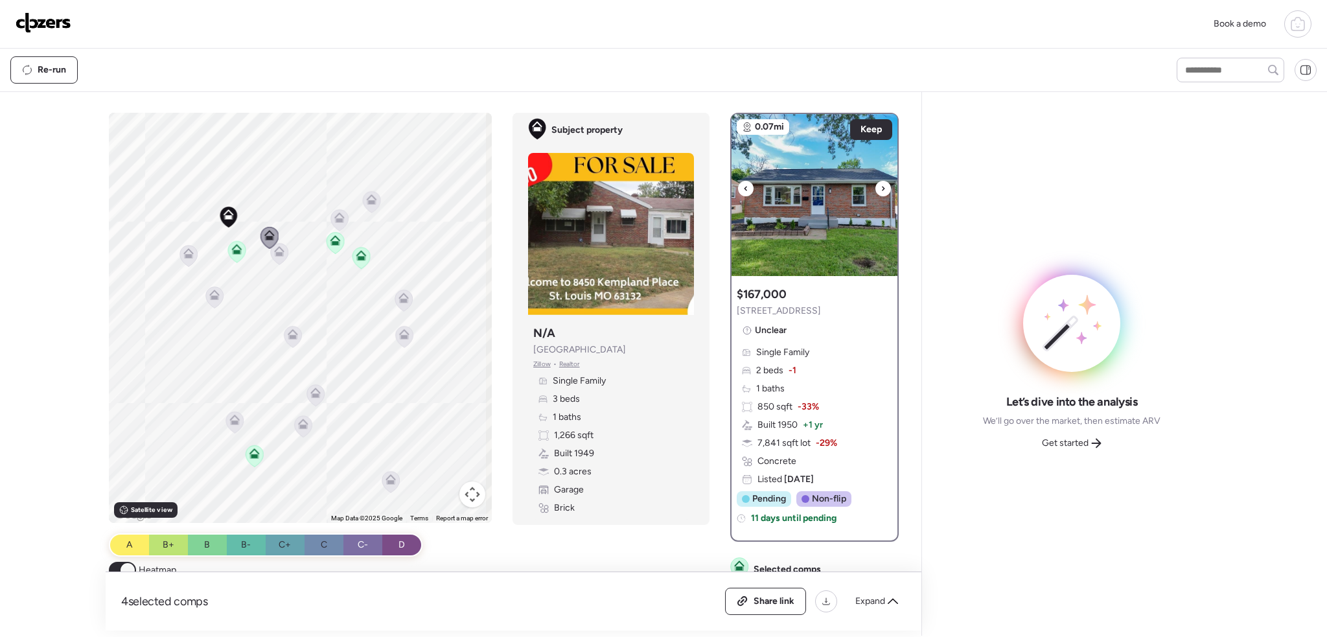
click at [879, 186] on div at bounding box center [883, 189] width 16 height 16
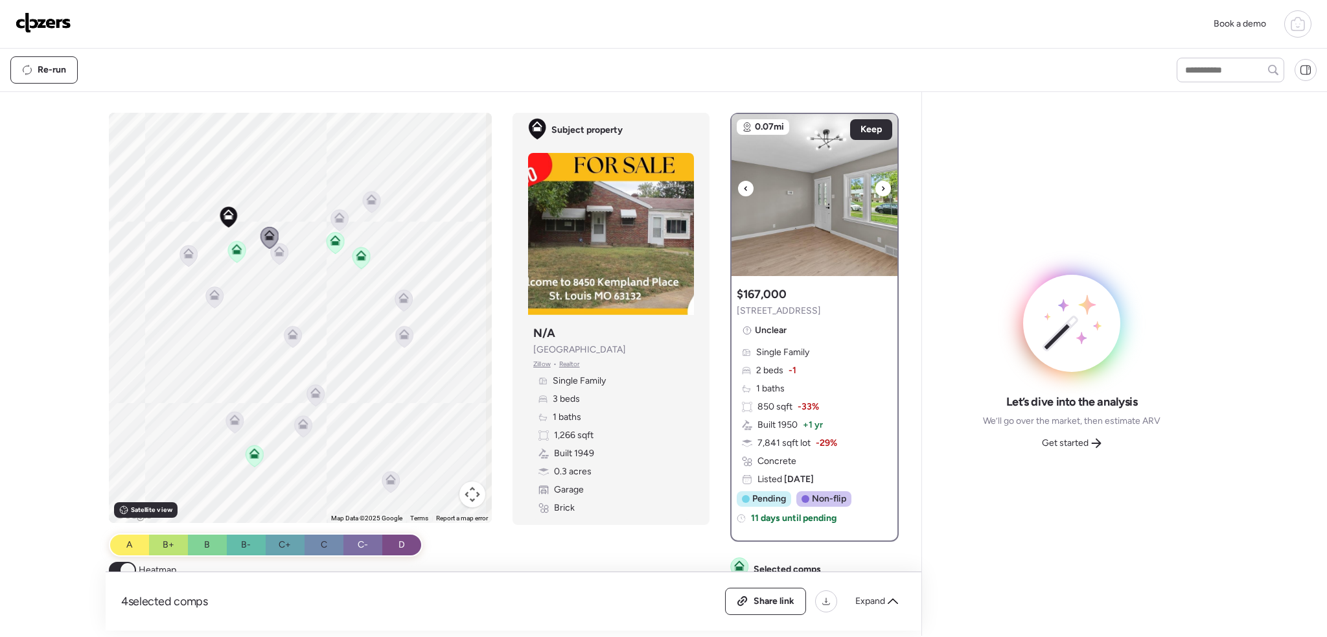
click at [879, 186] on div at bounding box center [883, 189] width 16 height 16
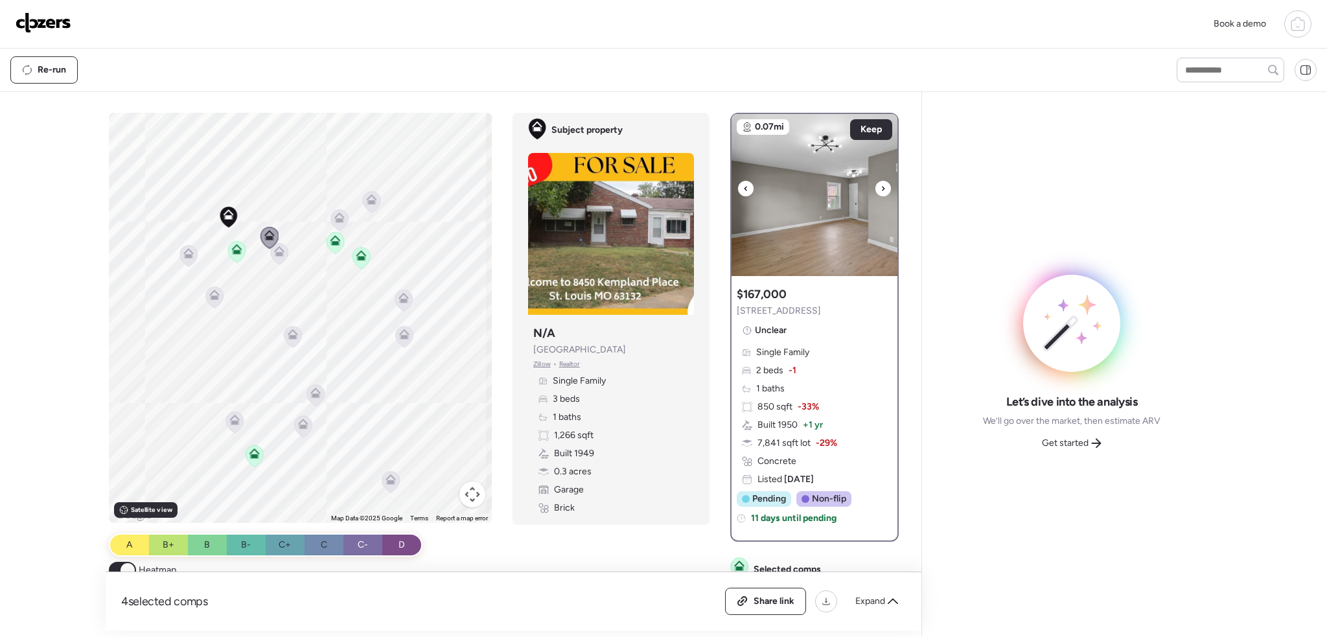
click at [879, 186] on div at bounding box center [883, 189] width 16 height 16
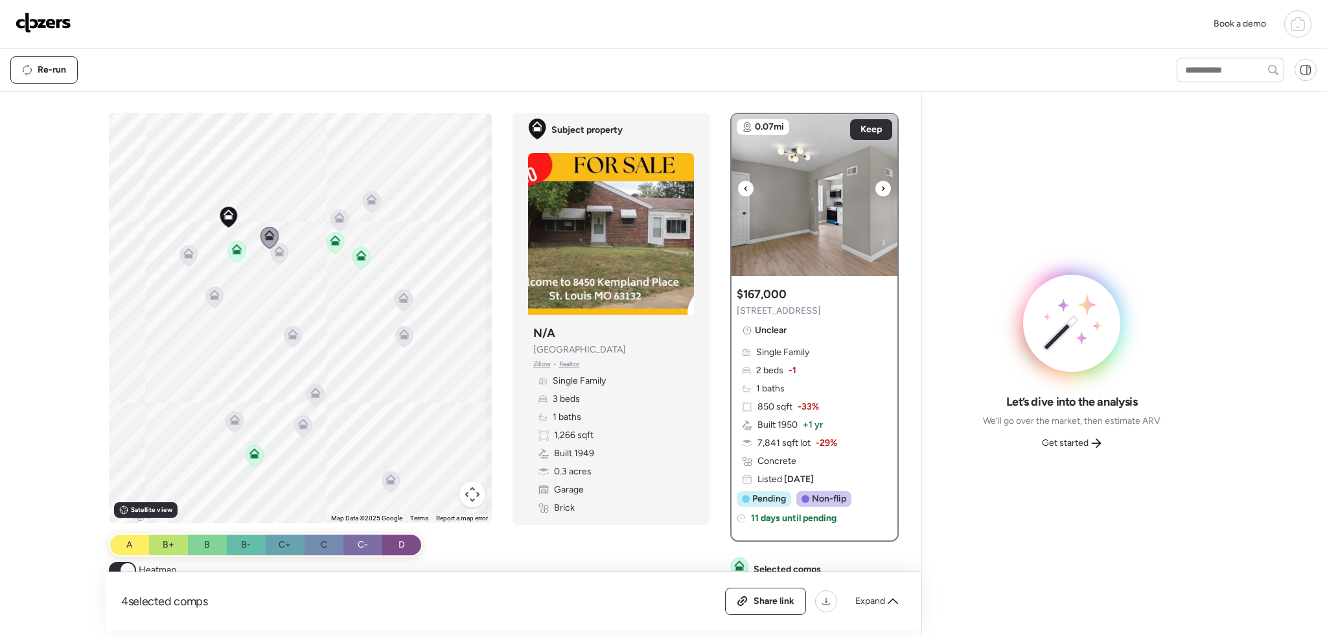
click at [879, 186] on div at bounding box center [883, 189] width 16 height 16
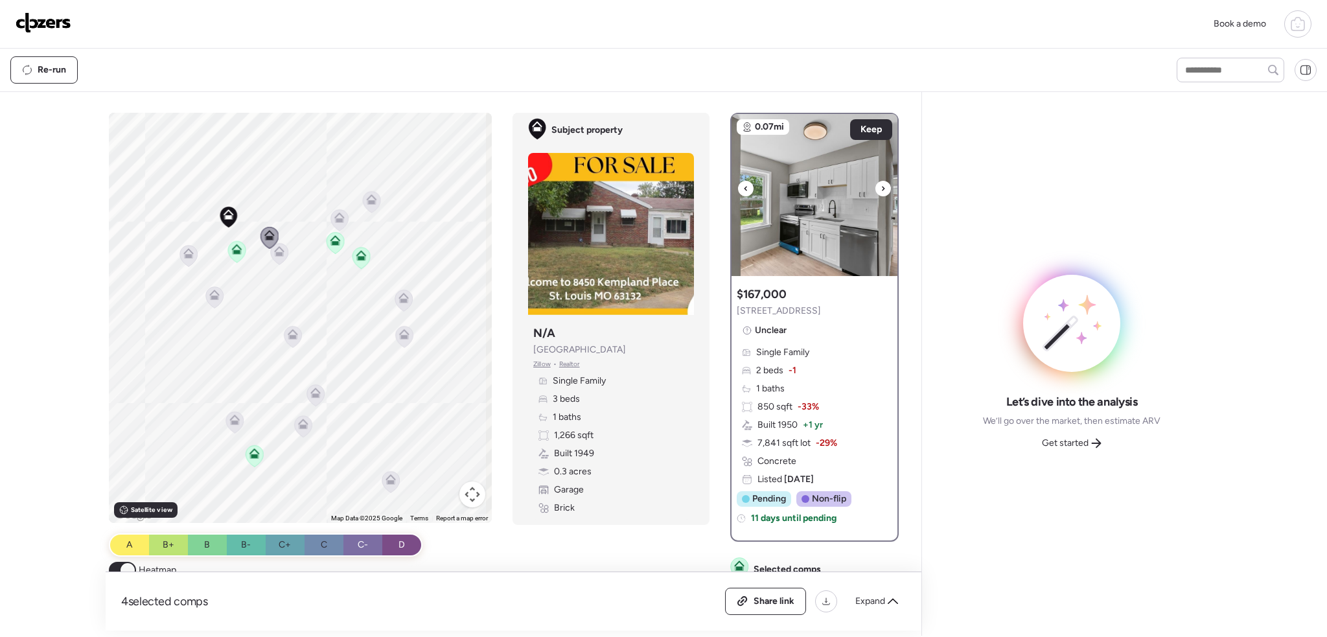
click at [879, 186] on div at bounding box center [883, 189] width 16 height 16
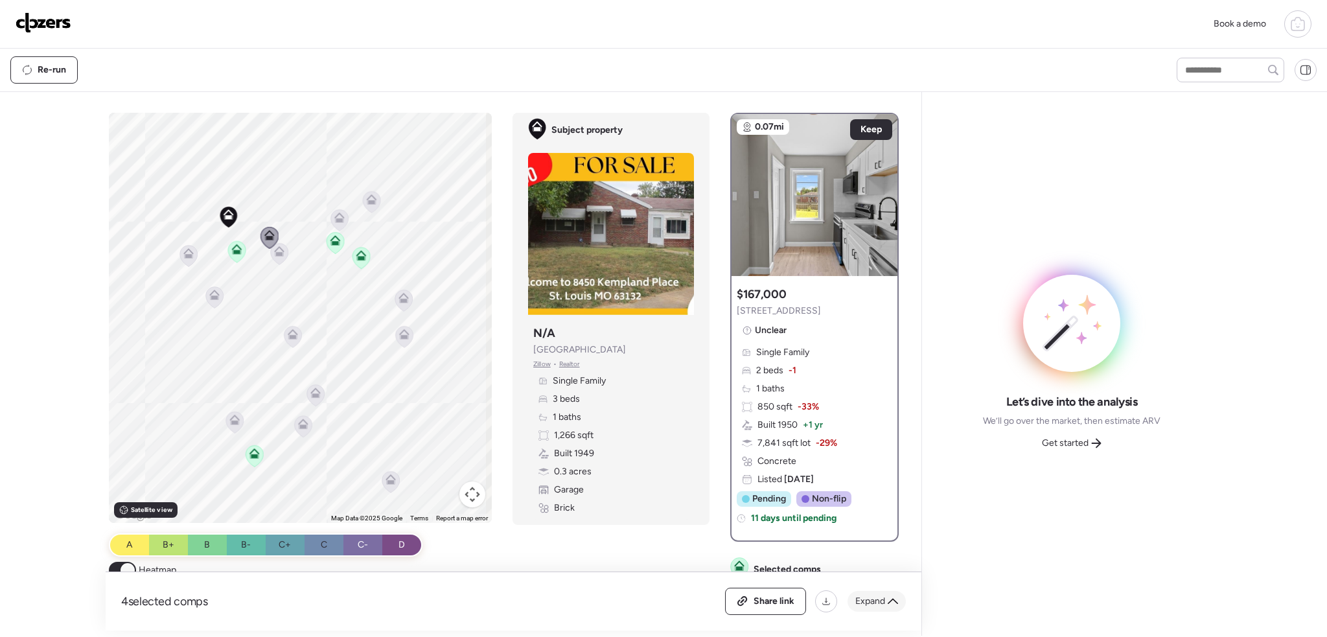
click at [876, 606] on span "Expand" at bounding box center [870, 601] width 30 height 13
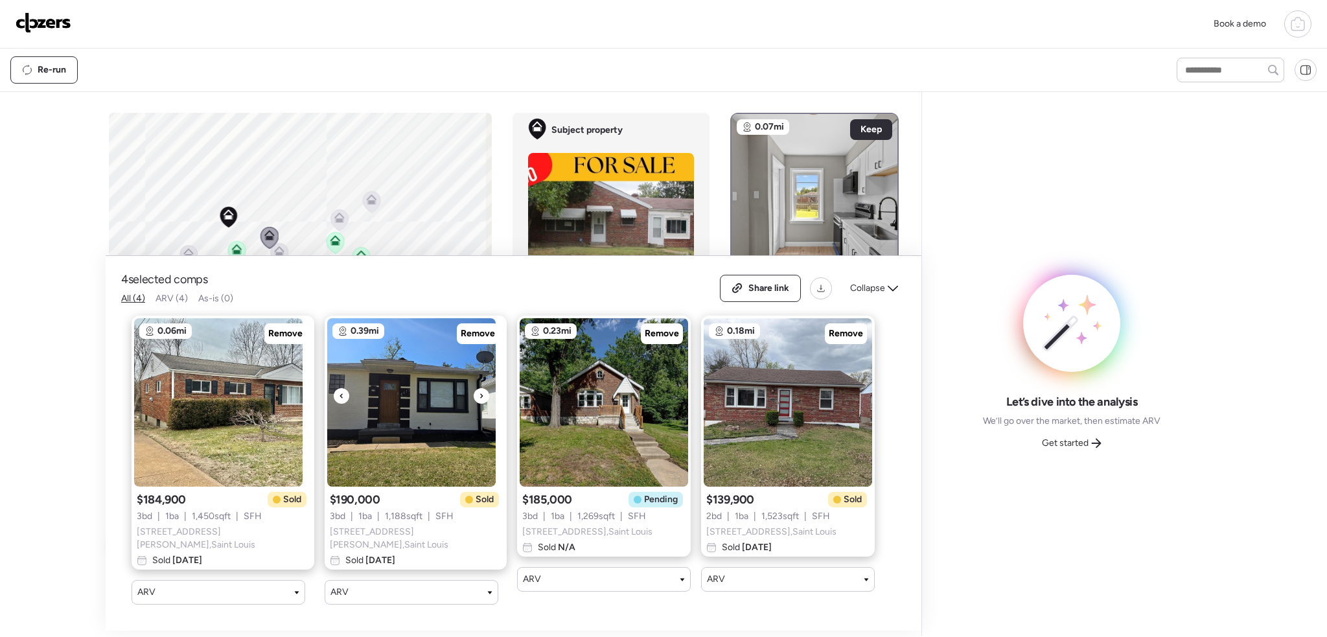
click at [479, 398] on icon at bounding box center [481, 396] width 5 height 16
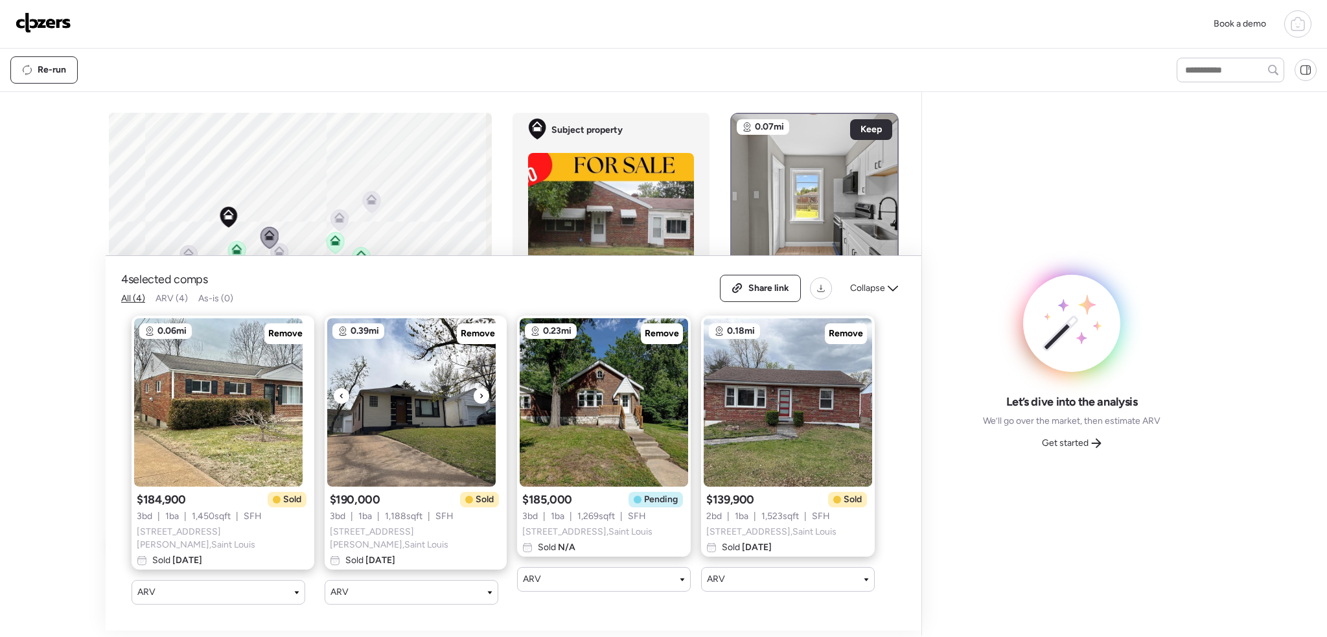
click at [479, 398] on icon at bounding box center [481, 396] width 5 height 16
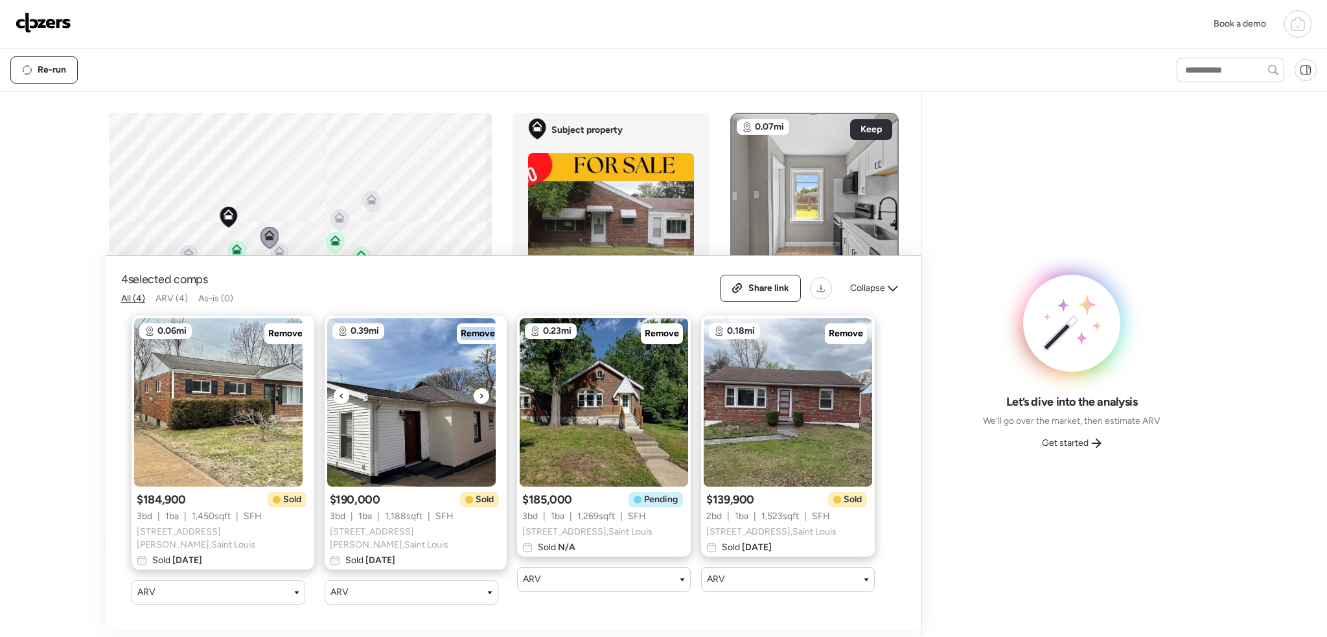
click at [479, 398] on icon at bounding box center [481, 396] width 5 height 16
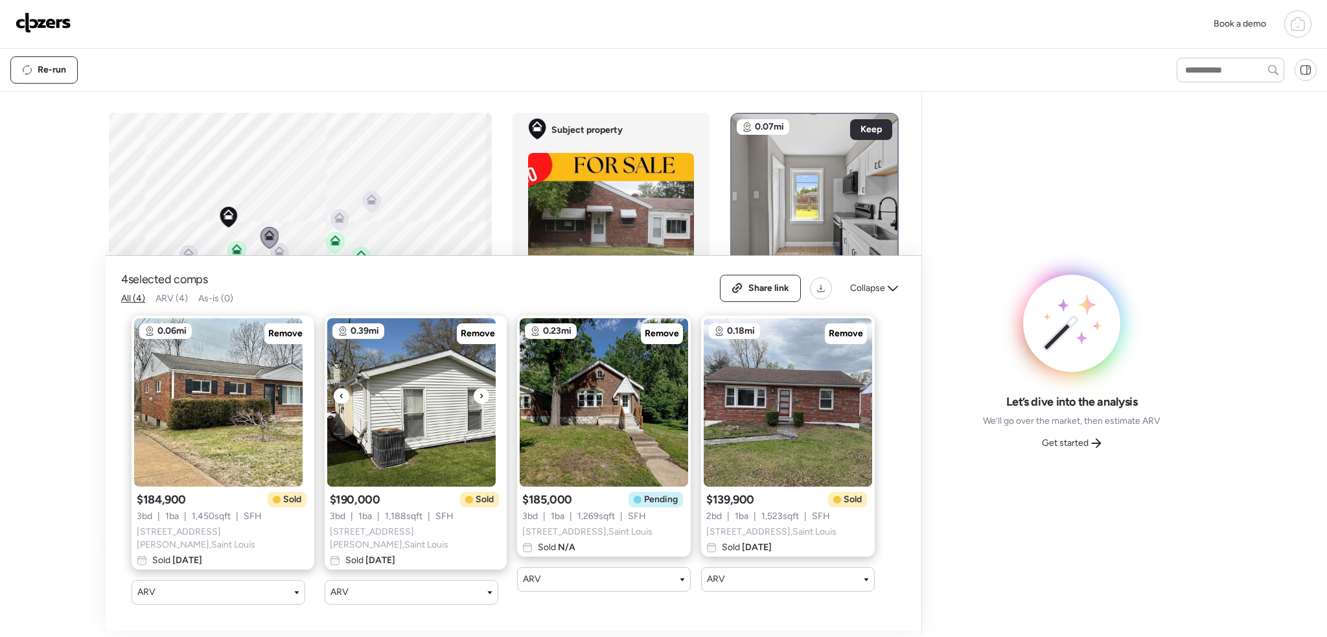
click at [479, 398] on icon at bounding box center [481, 396] width 5 height 16
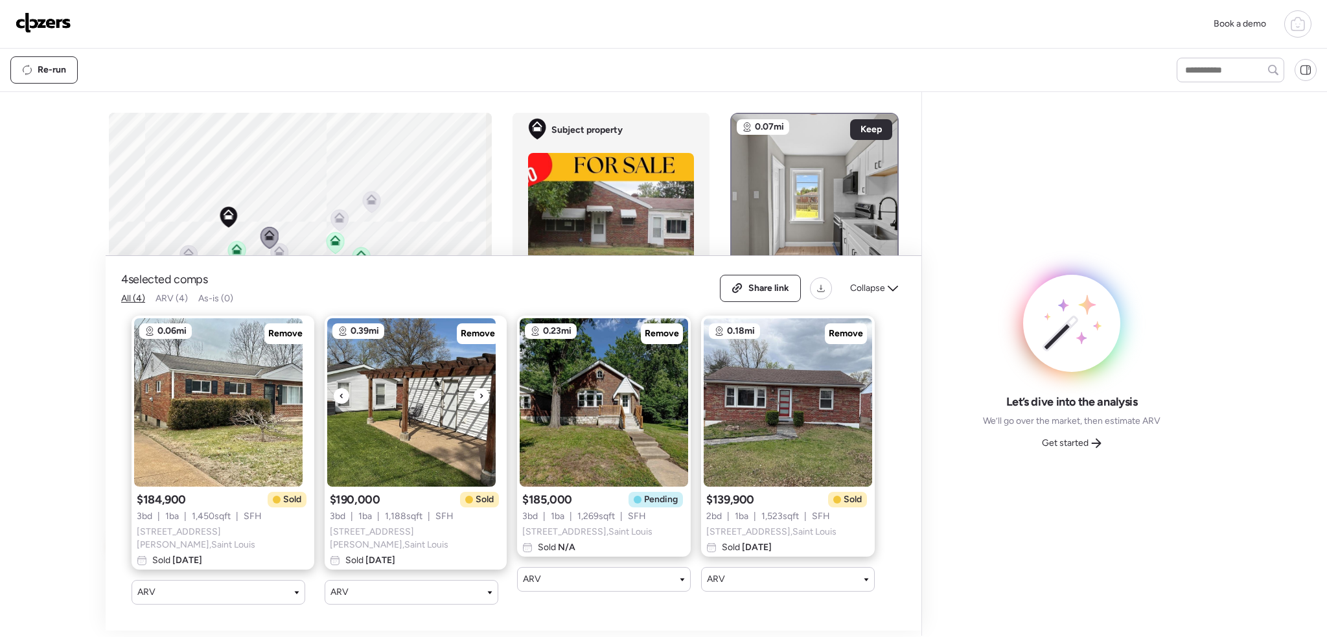
click at [479, 398] on icon at bounding box center [481, 396] width 5 height 16
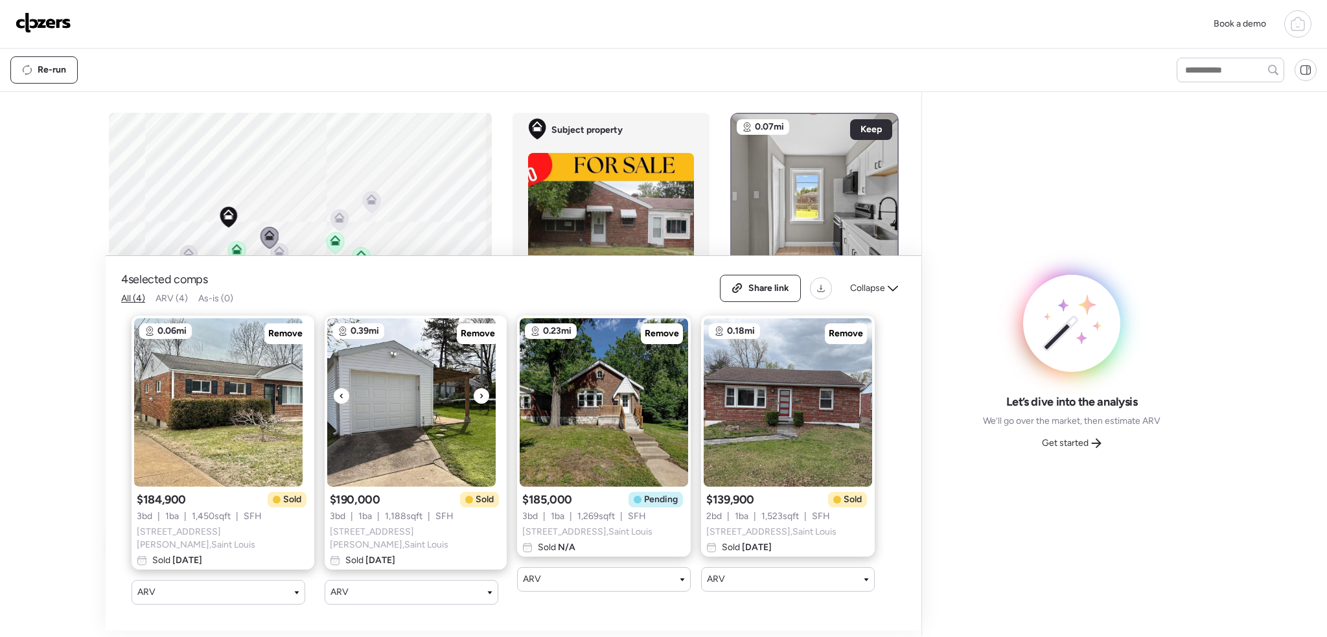
click at [475, 404] on div at bounding box center [482, 396] width 16 height 16
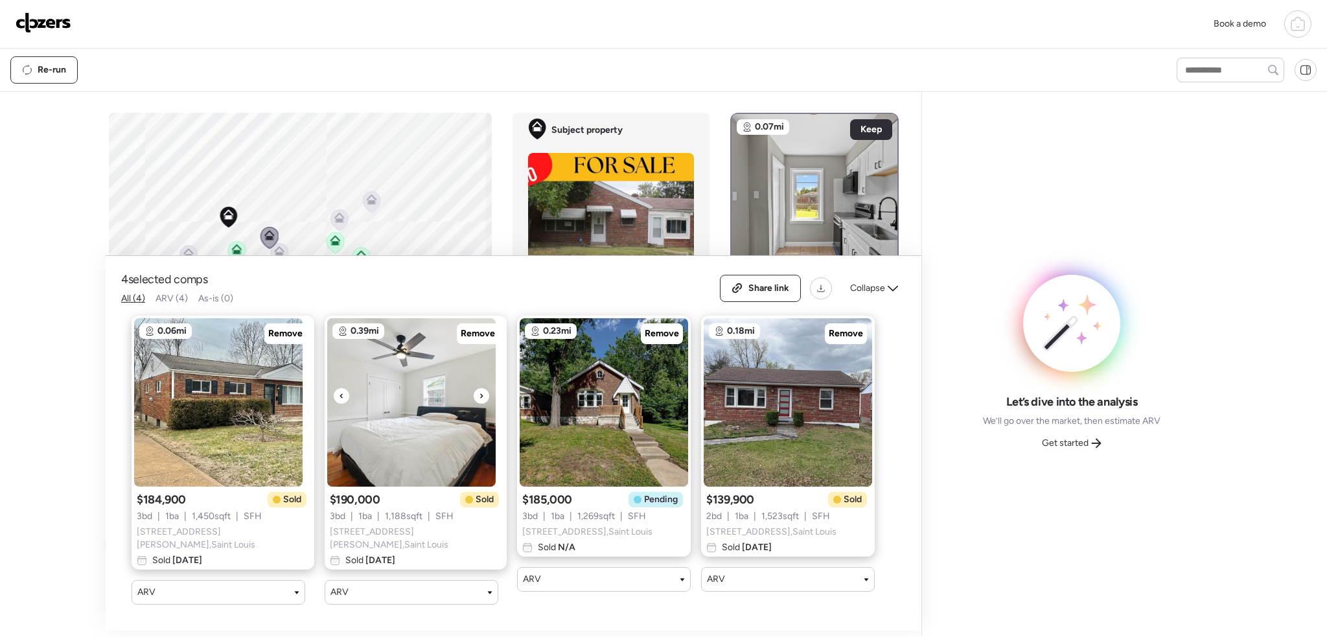
click at [475, 402] on div at bounding box center [482, 396] width 16 height 16
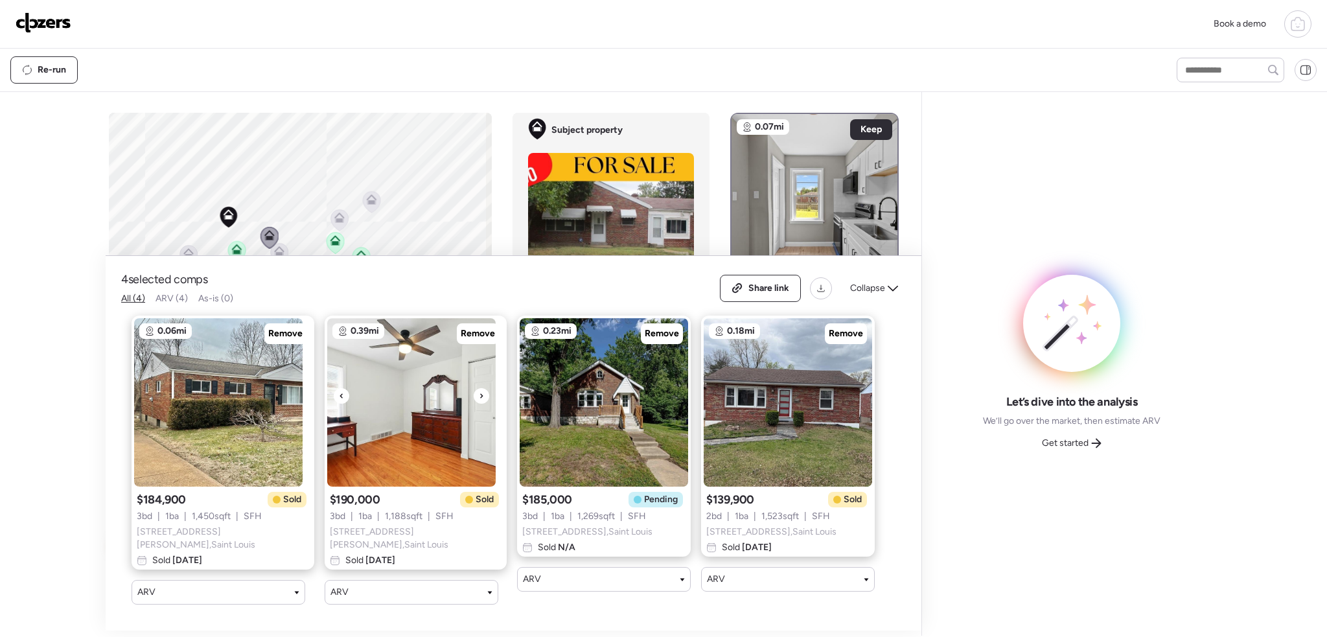
click at [402, 440] on img at bounding box center [411, 402] width 168 height 168
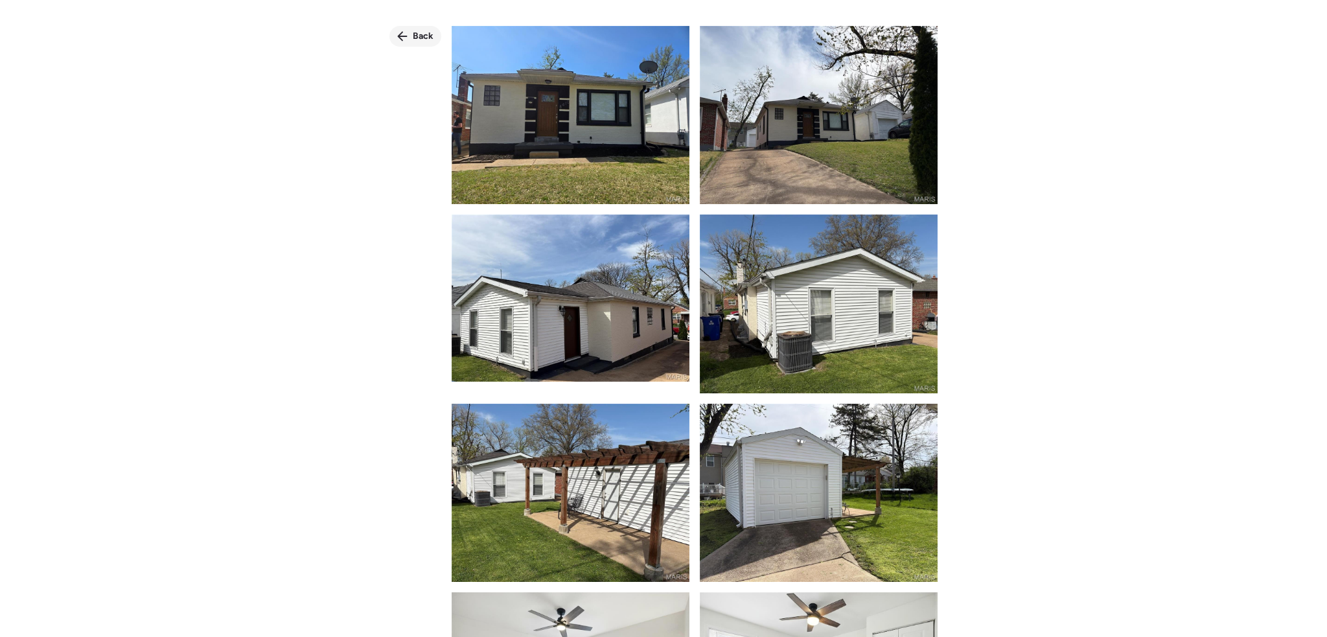
click at [416, 36] on span "Back" at bounding box center [423, 36] width 21 height 13
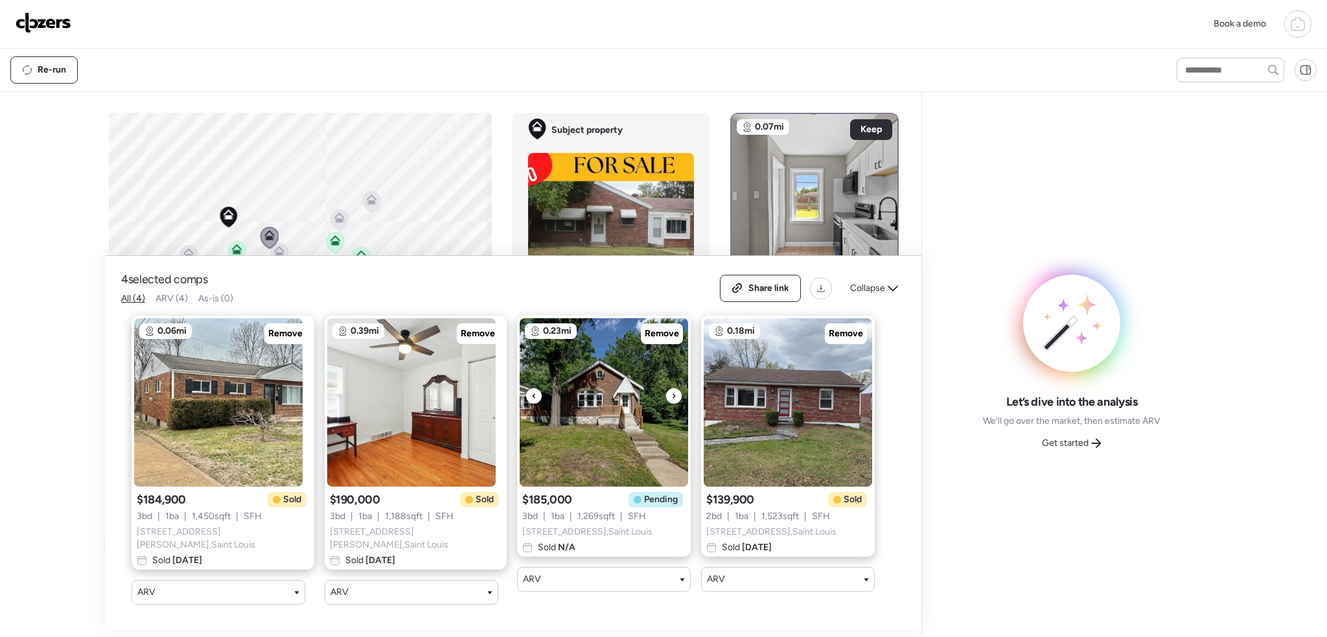
click at [662, 404] on img at bounding box center [604, 402] width 168 height 168
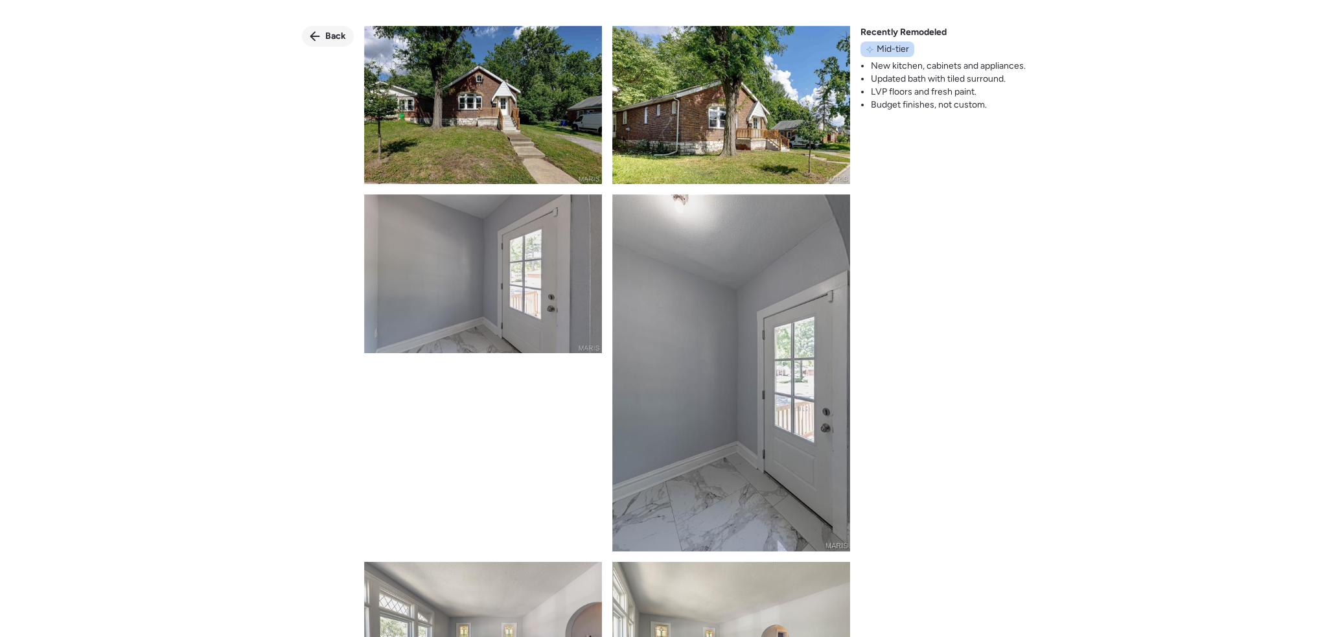
click at [321, 27] on div "Back" at bounding box center [328, 36] width 52 height 21
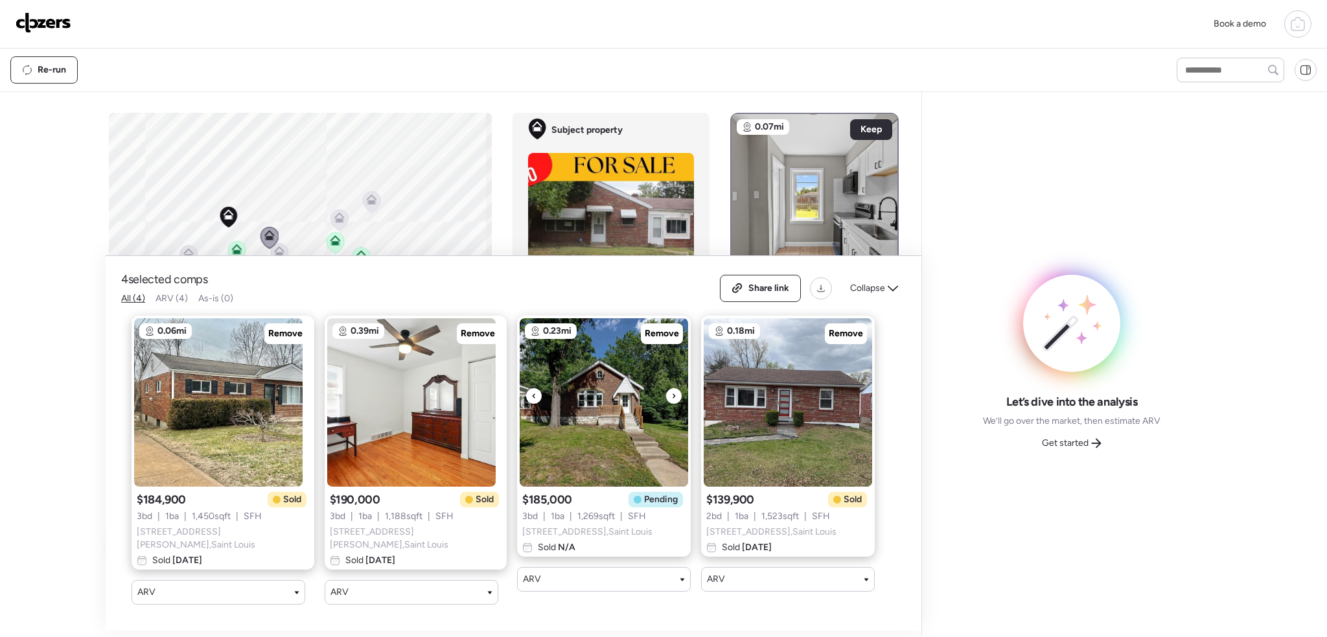
click at [671, 395] on icon at bounding box center [673, 396] width 5 height 16
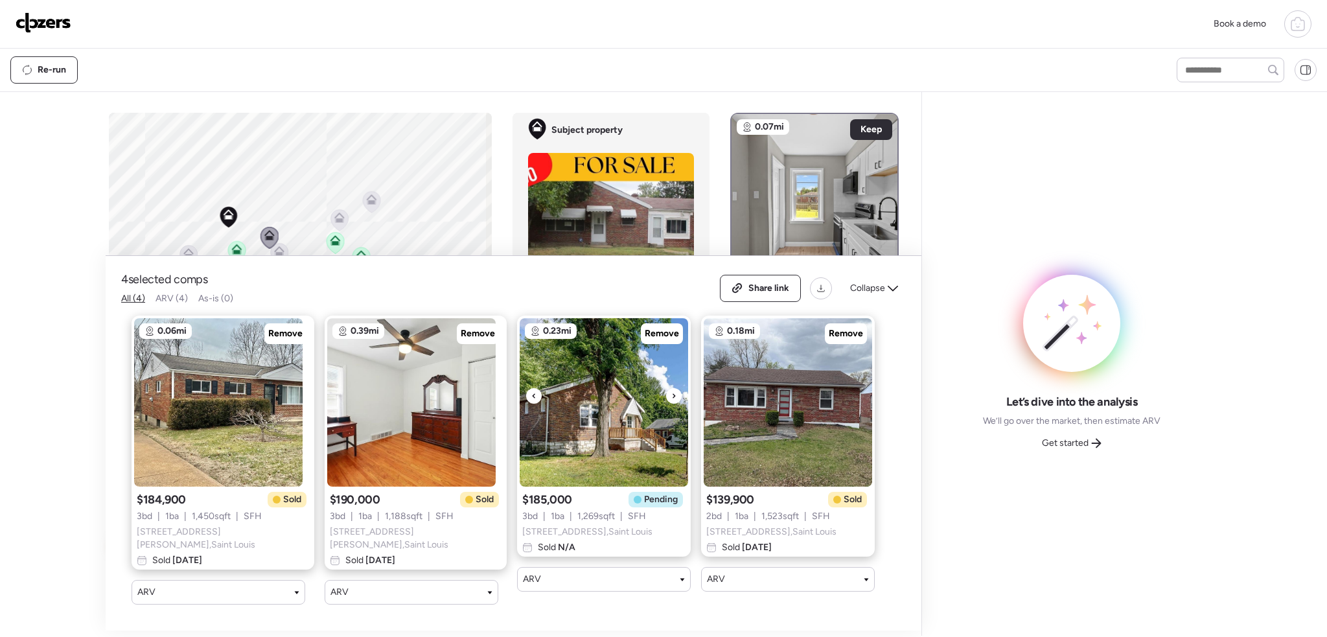
click at [671, 396] on icon at bounding box center [673, 396] width 5 height 16
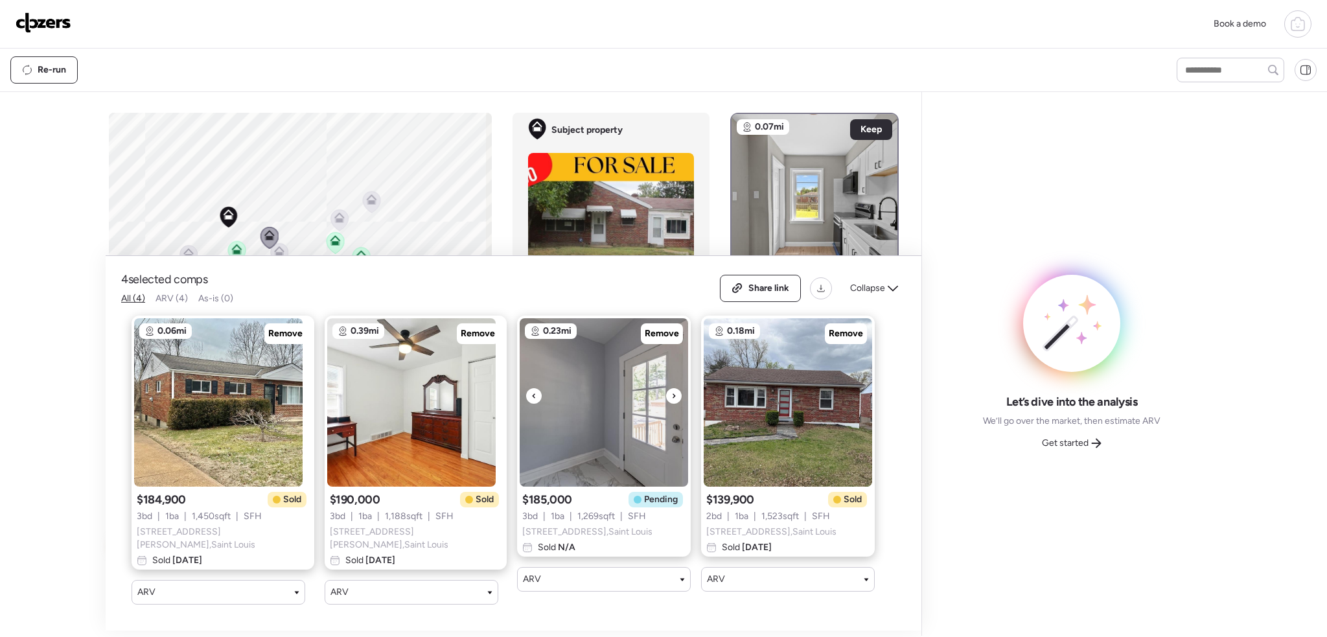
click at [671, 396] on icon at bounding box center [673, 396] width 5 height 16
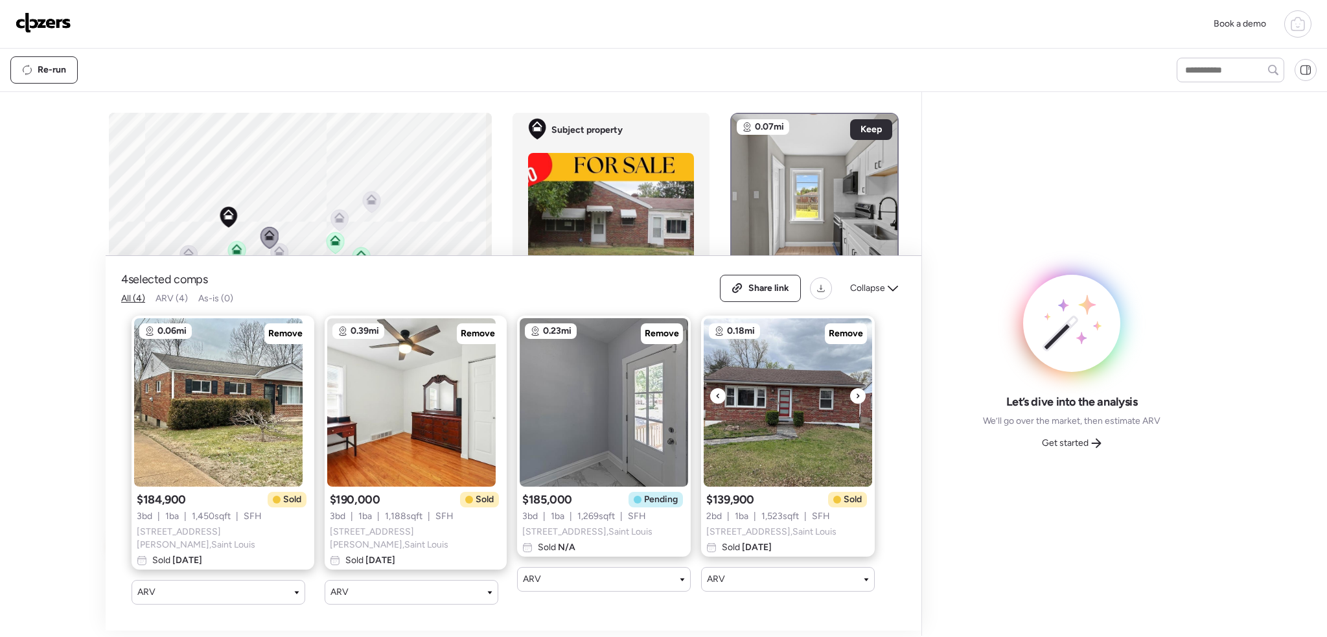
click at [855, 393] on icon at bounding box center [857, 396] width 5 height 16
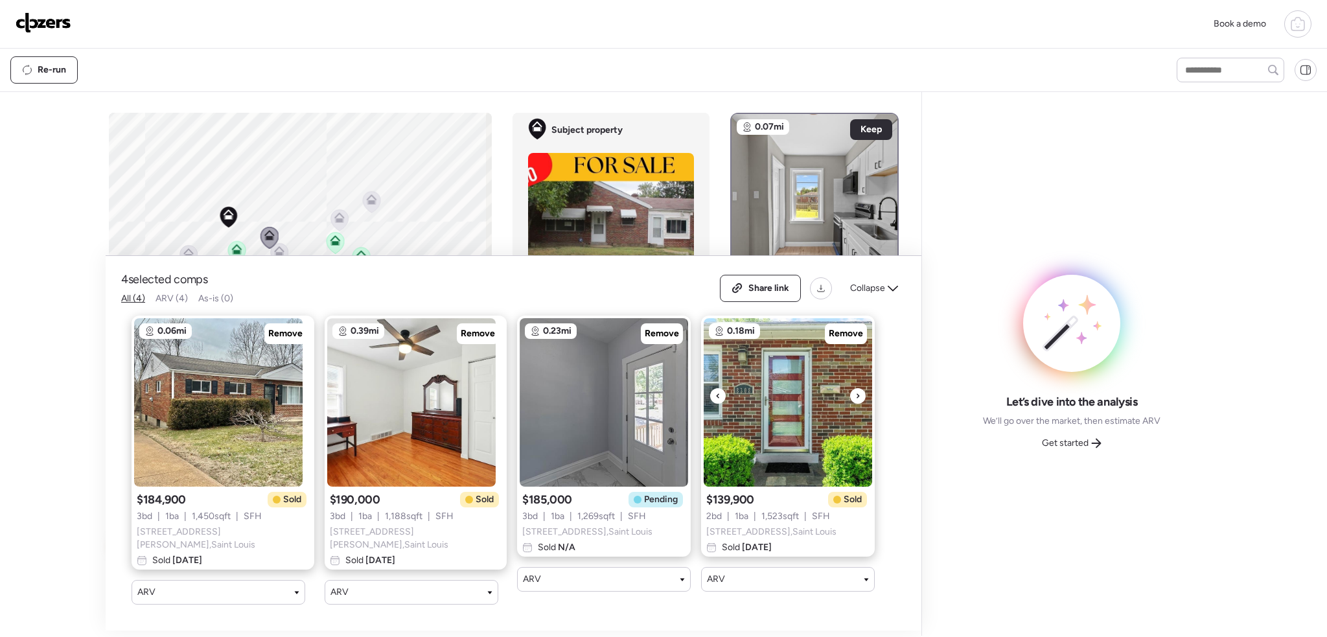
click at [855, 396] on icon at bounding box center [857, 396] width 5 height 16
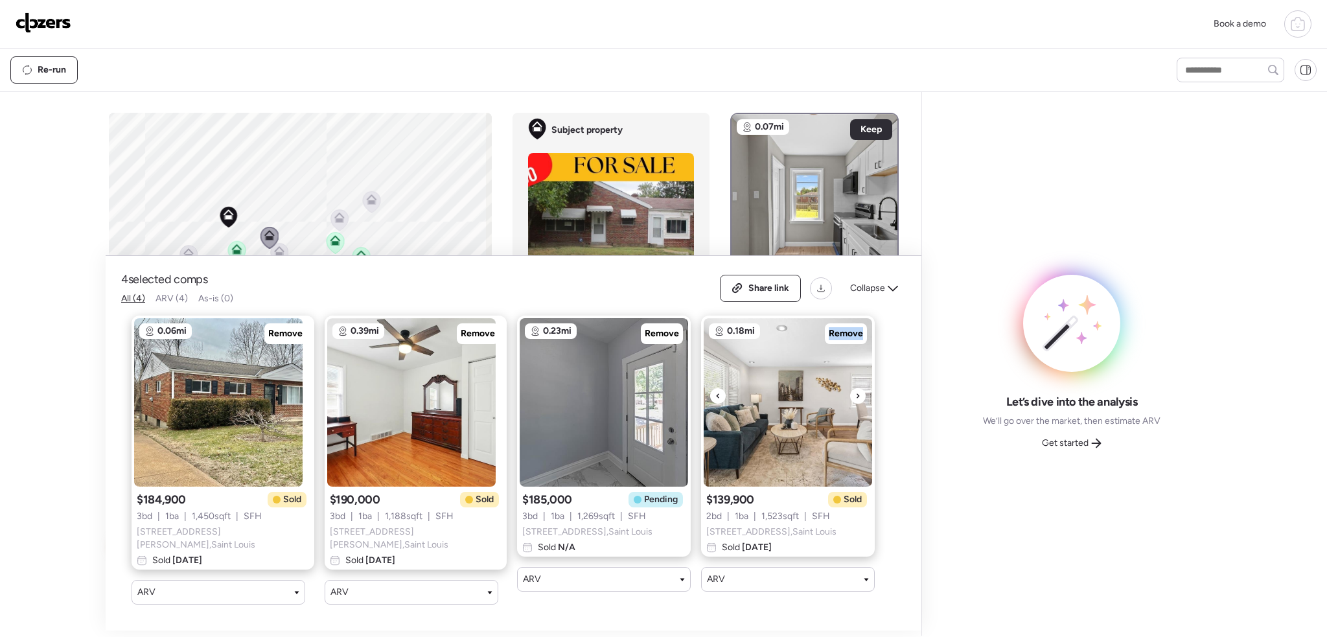
click at [855, 396] on icon at bounding box center [857, 396] width 5 height 16
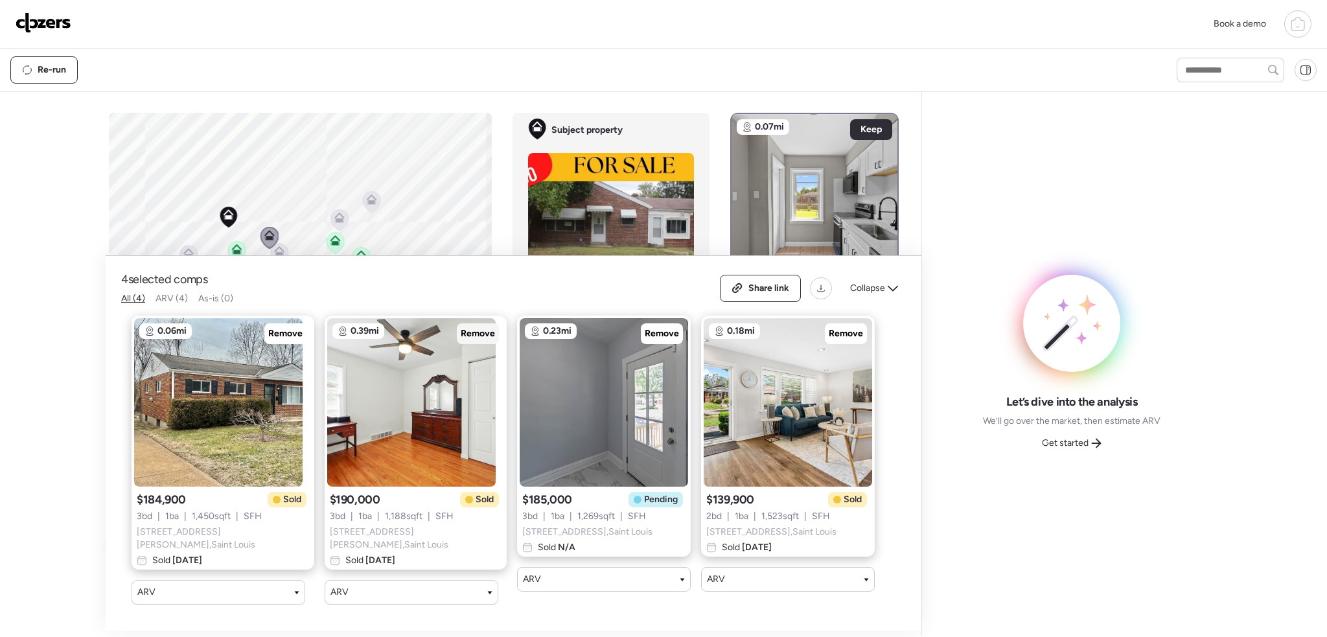
click at [461, 333] on span "Remove" at bounding box center [478, 333] width 34 height 13
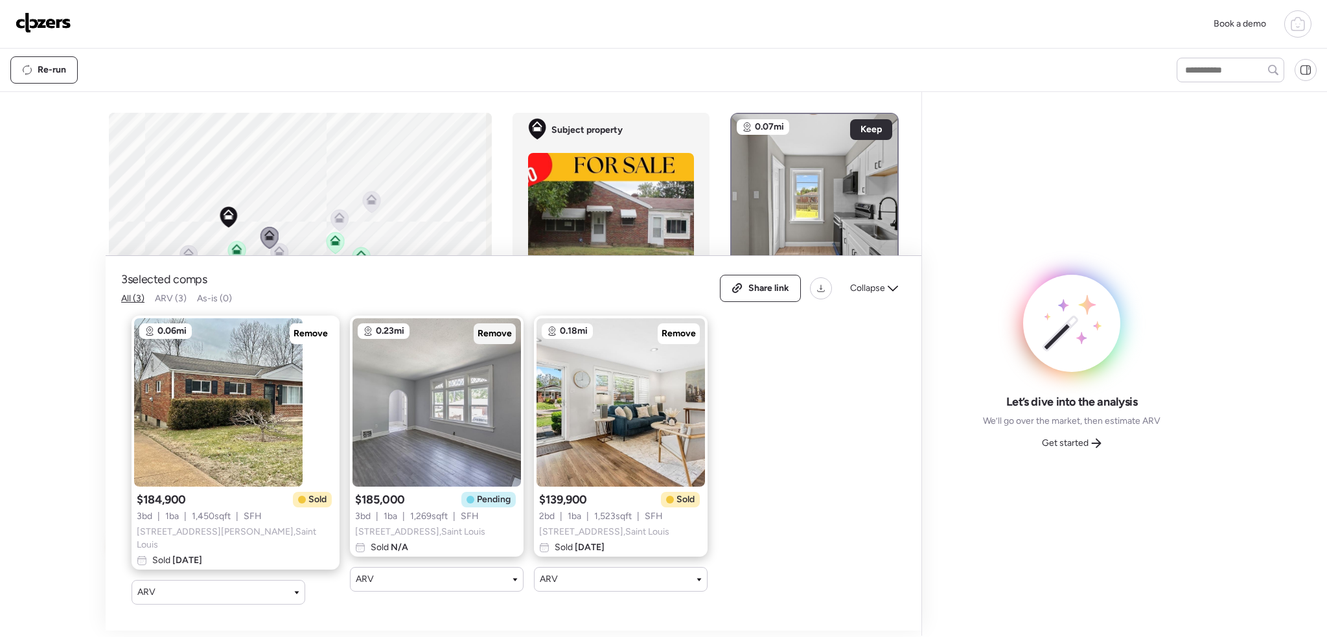
click at [478, 336] on span "Remove" at bounding box center [495, 333] width 34 height 13
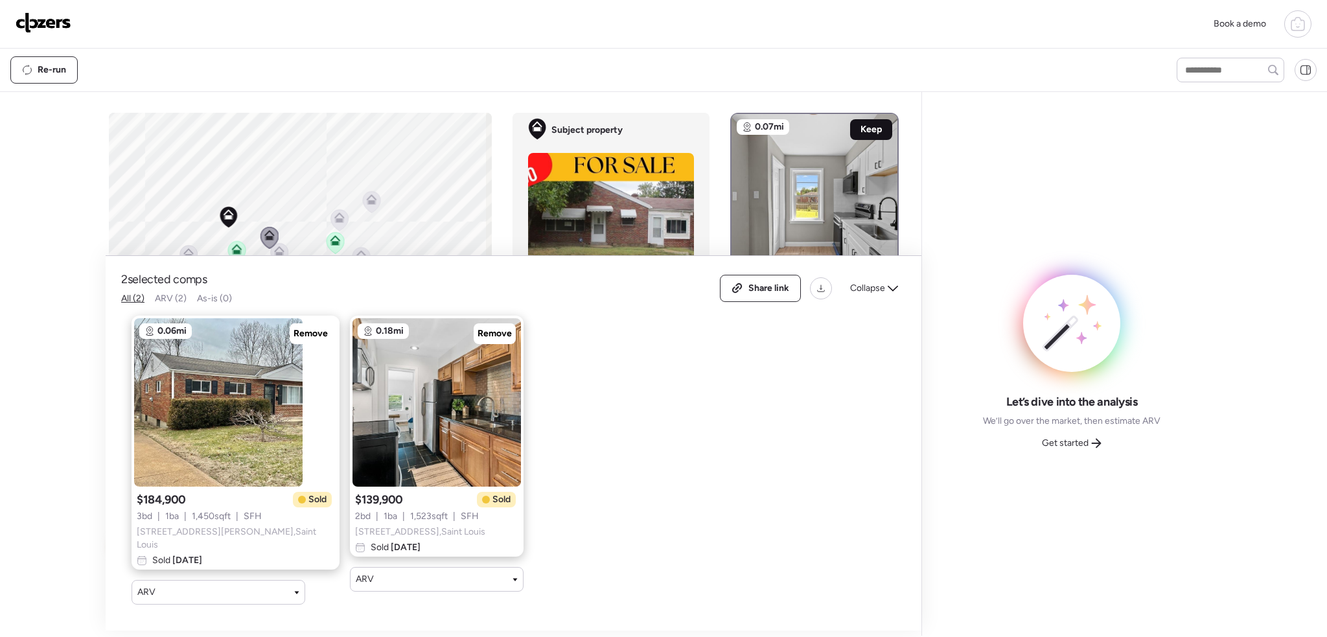
click at [864, 126] on span "Keep" at bounding box center [870, 129] width 21 height 13
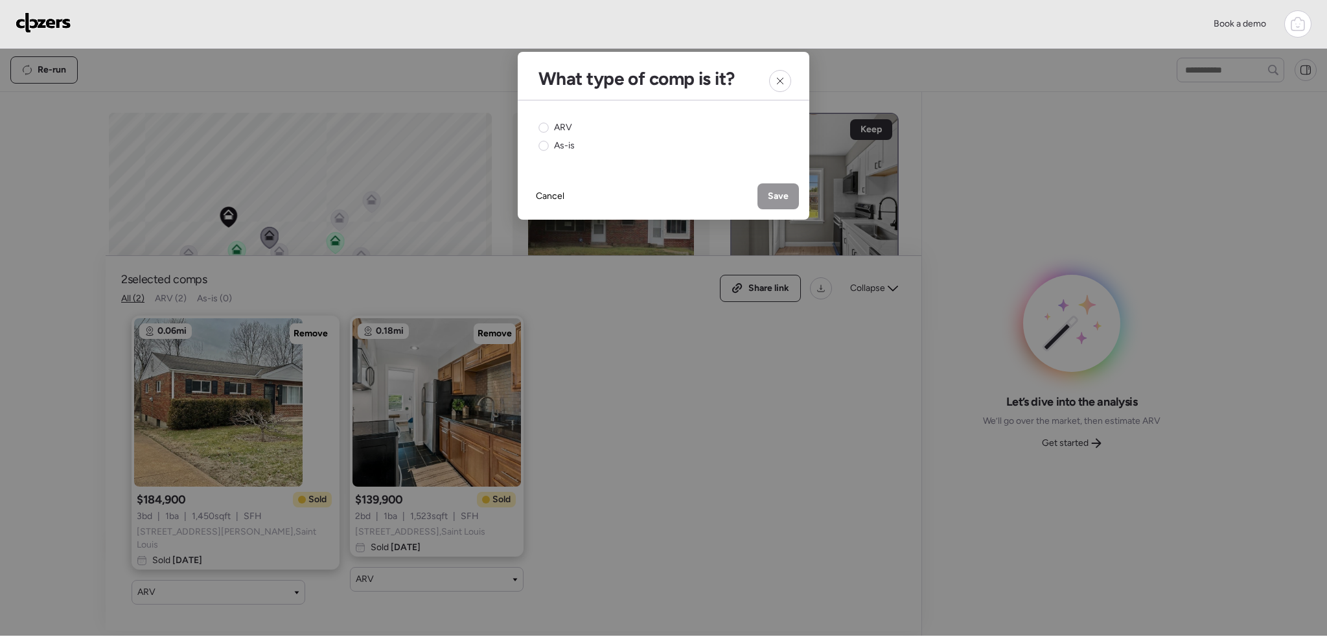
click at [542, 123] on icon at bounding box center [543, 127] width 10 height 10
click at [767, 201] on div "Save" at bounding box center [777, 196] width 41 height 26
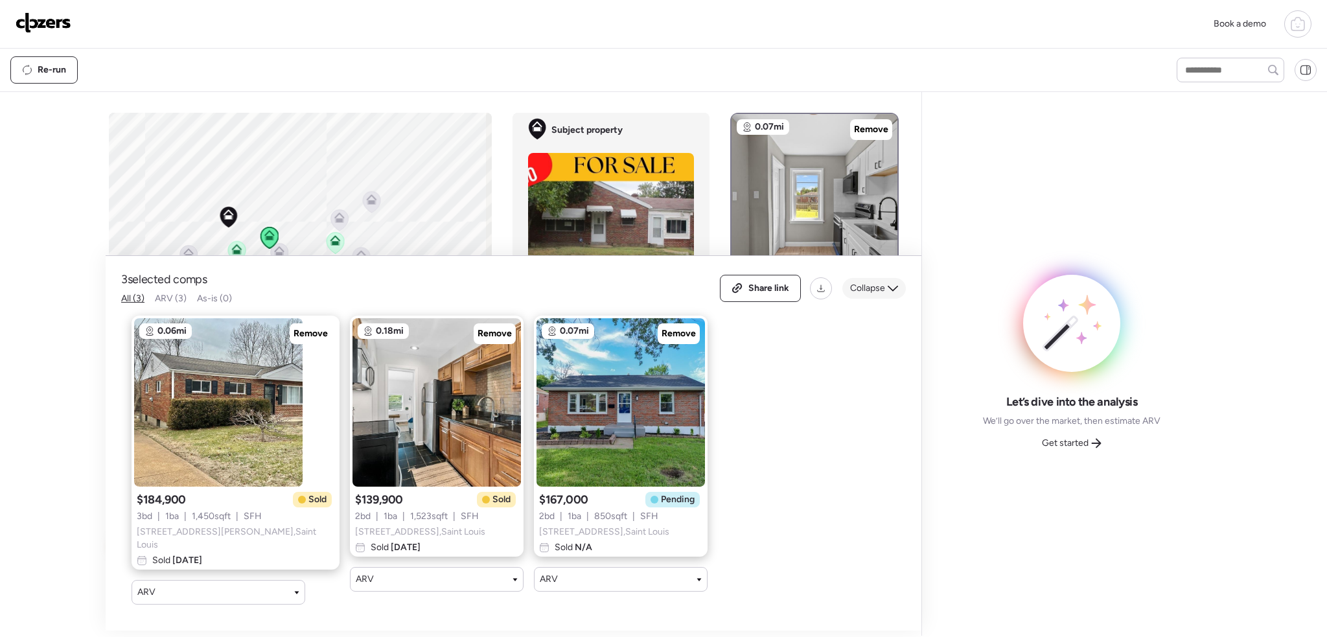
click at [879, 292] on span "Collapse" at bounding box center [867, 288] width 35 height 13
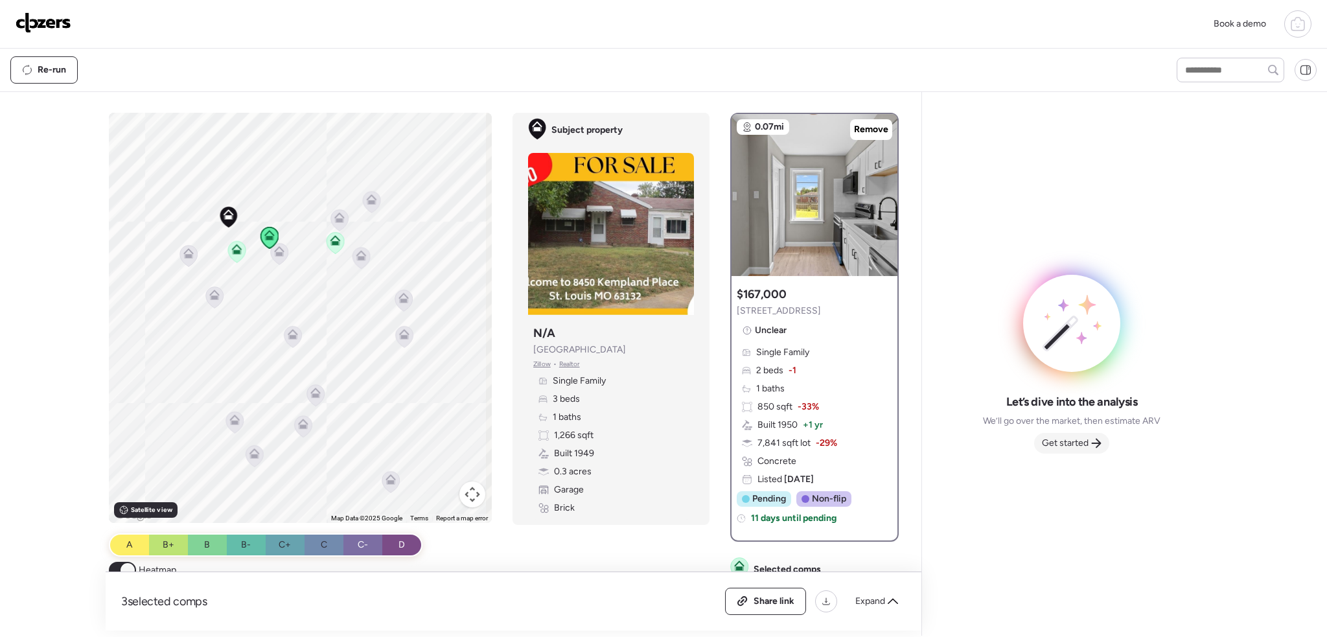
click at [1078, 443] on span "Get started" at bounding box center [1065, 443] width 47 height 13
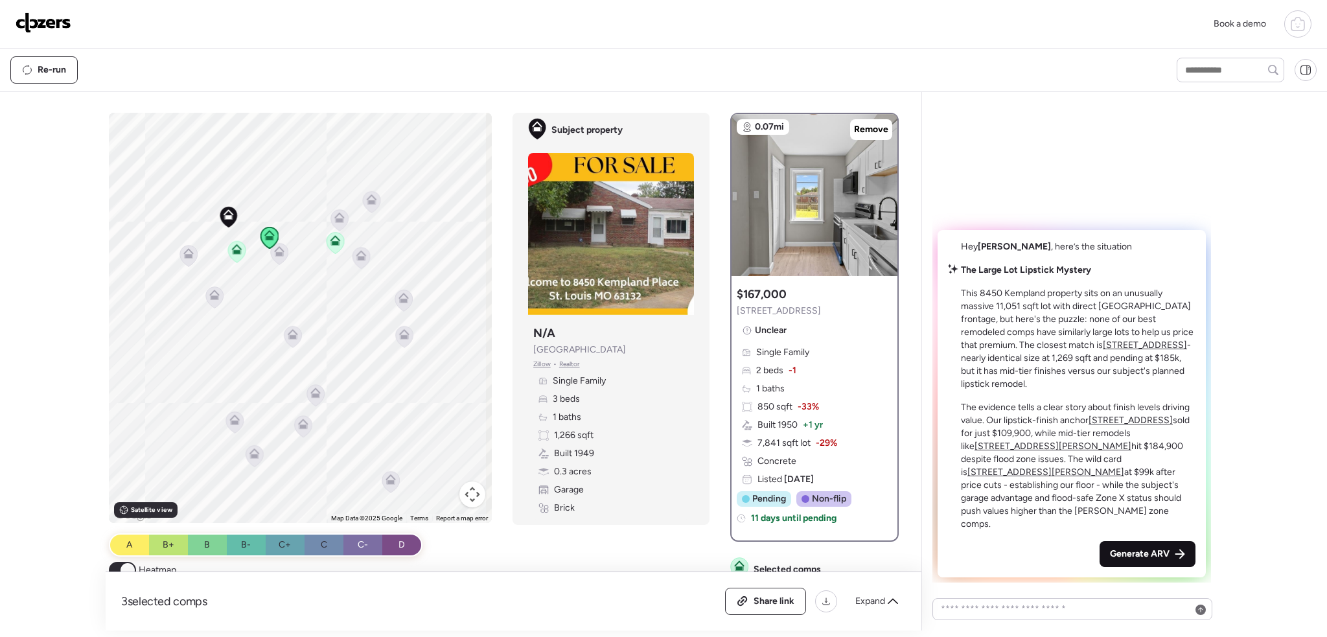
click at [1138, 549] on span "Generate ARV" at bounding box center [1140, 554] width 60 height 13
